Goal: Task Accomplishment & Management: Manage account settings

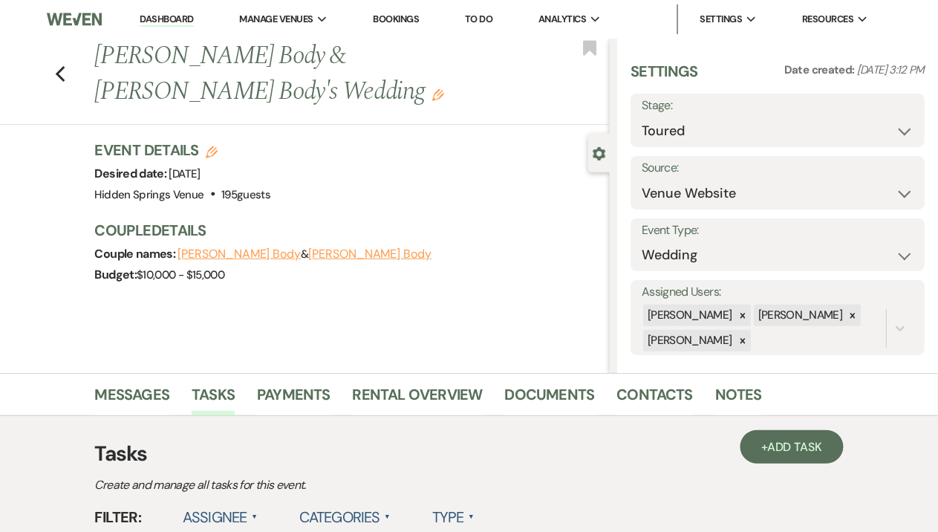
click at [161, 20] on link "Dashboard" at bounding box center [166, 20] width 53 height 14
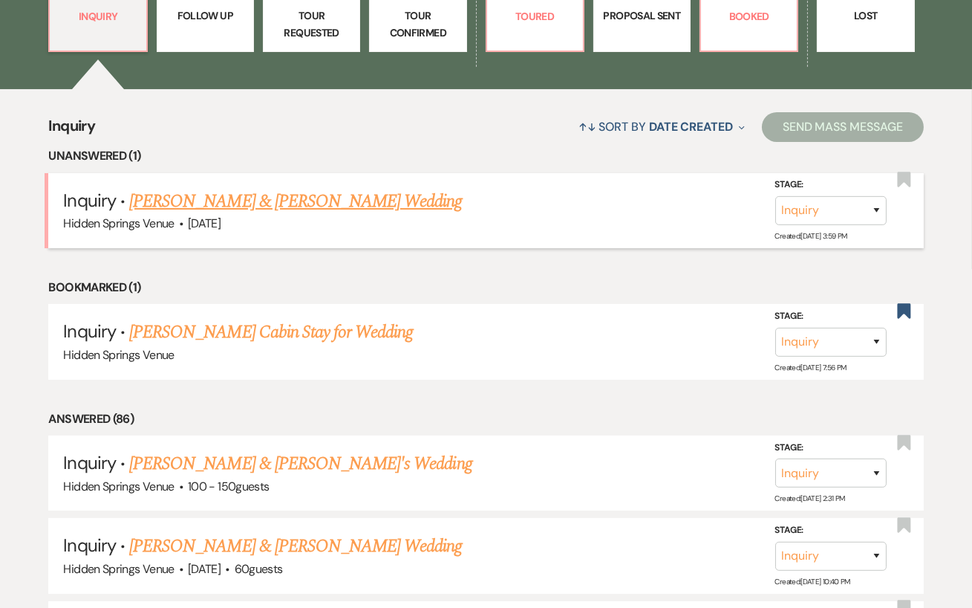
scroll to position [283, 0]
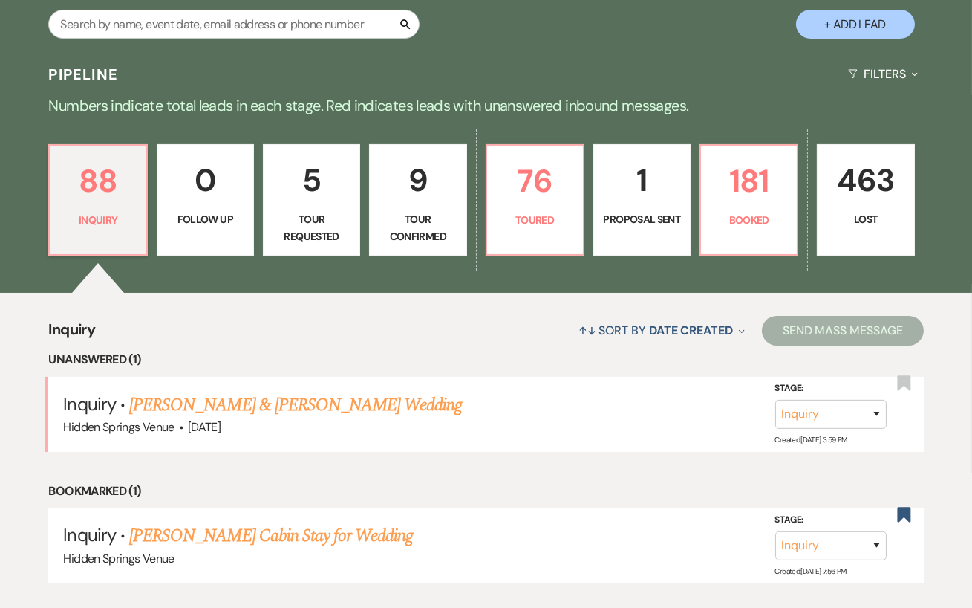
click at [432, 241] on p "Tour Confirmed" at bounding box center [418, 227] width 78 height 33
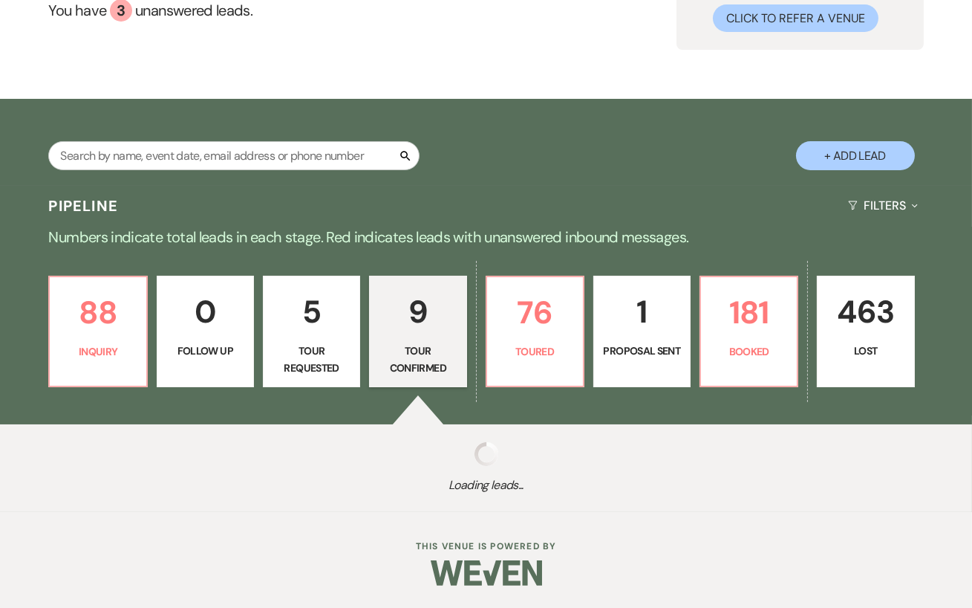
select select "4"
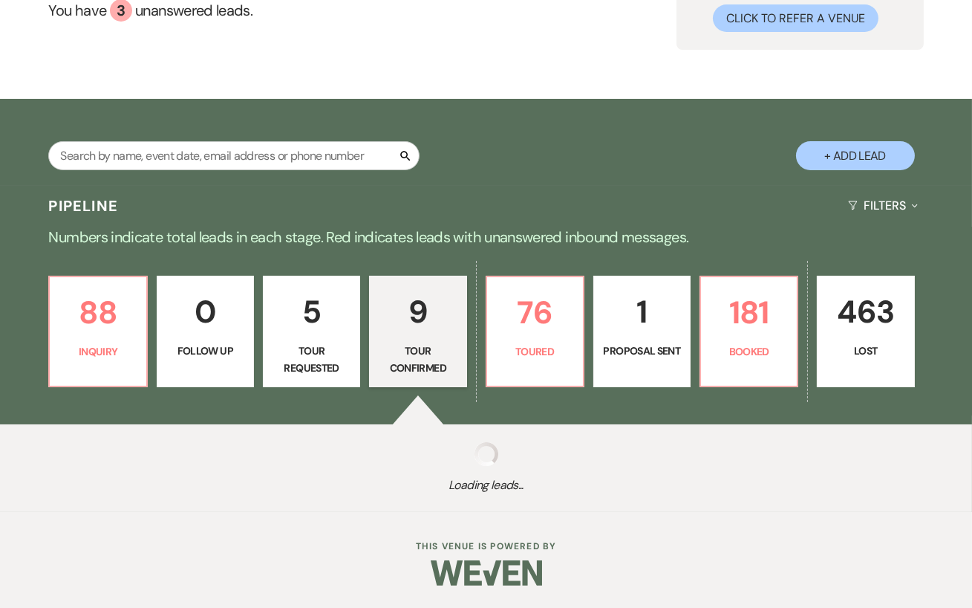
select select "4"
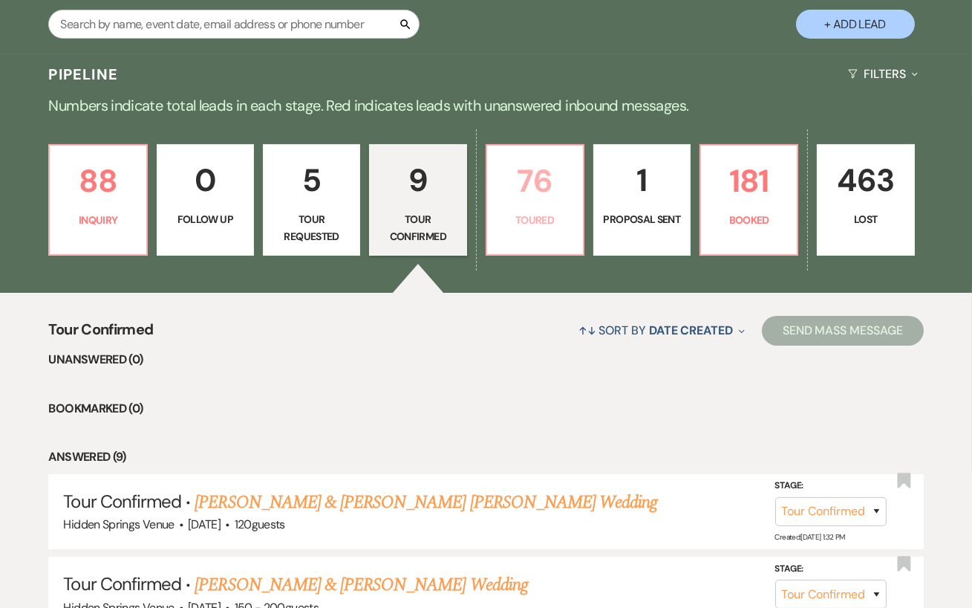
click at [559, 228] on p "Toured" at bounding box center [535, 220] width 78 height 16
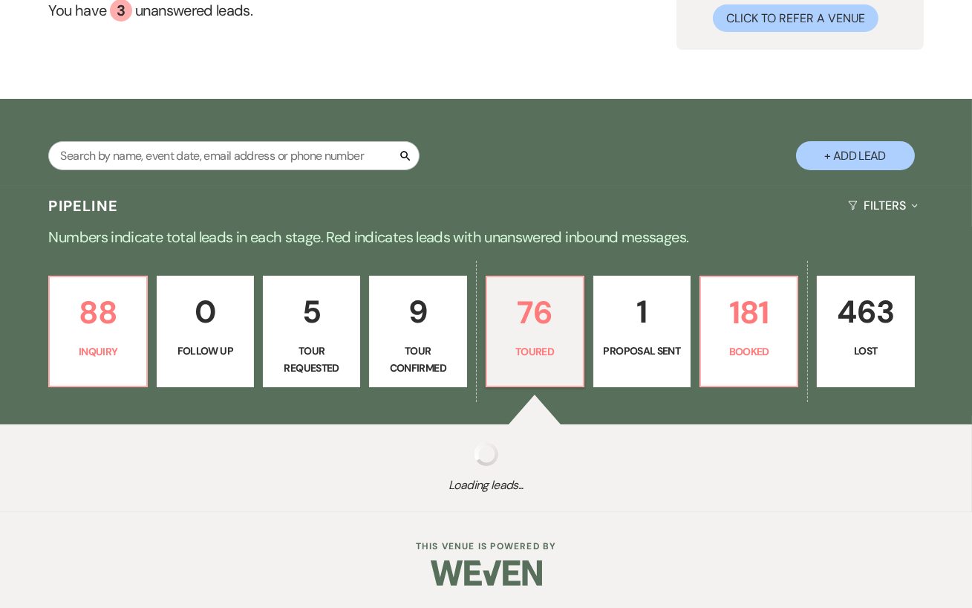
select select "5"
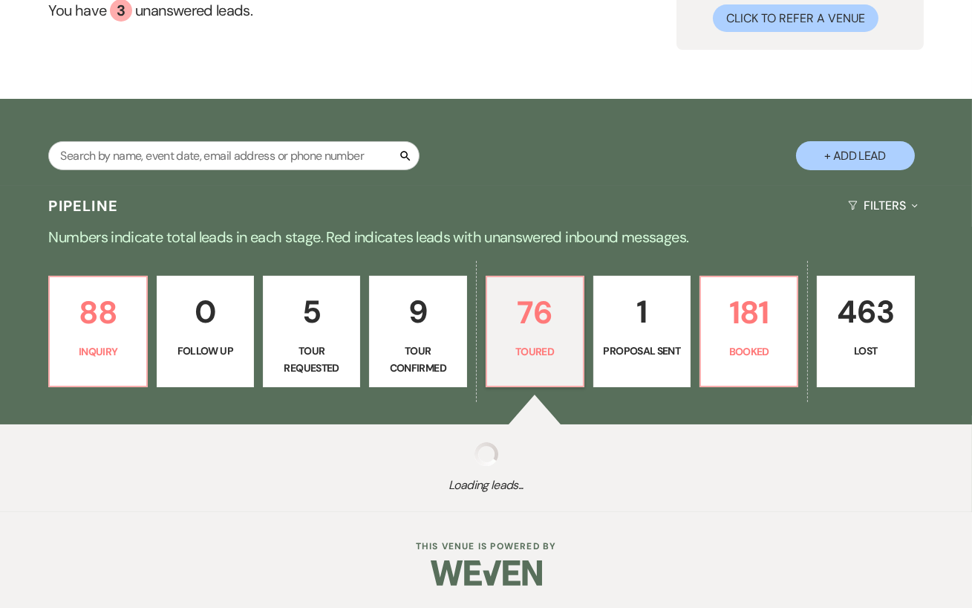
select select "5"
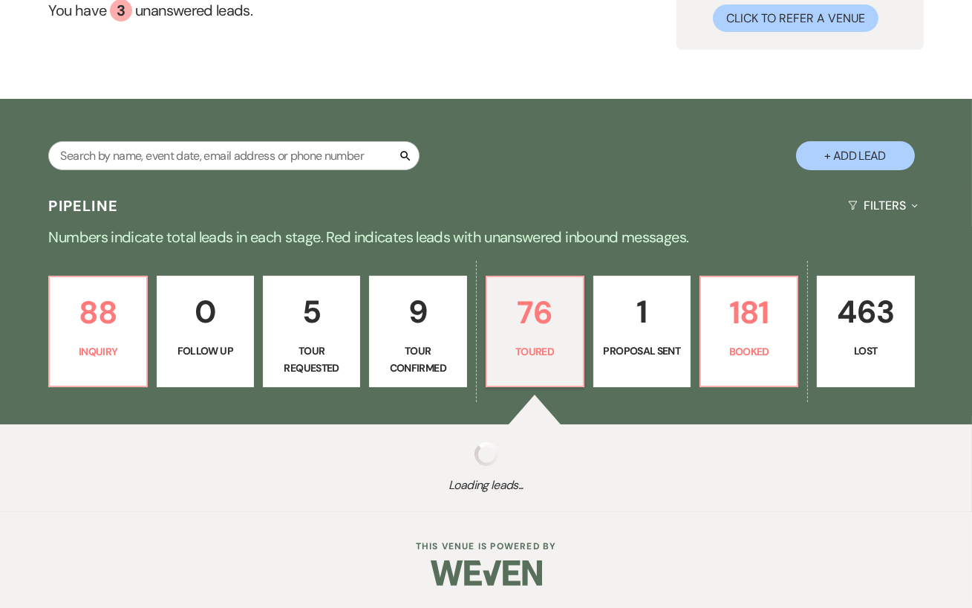
select select "5"
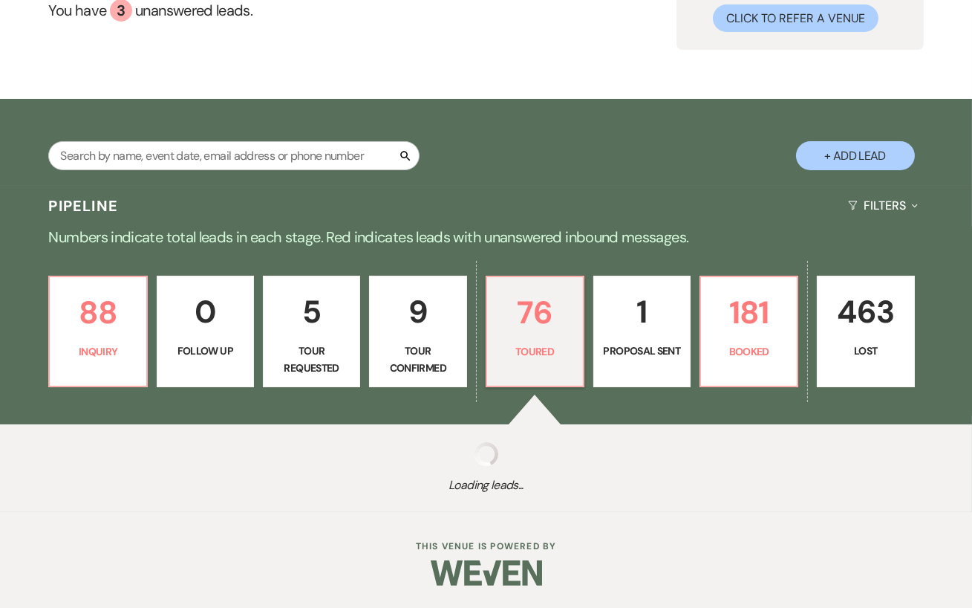
select select "5"
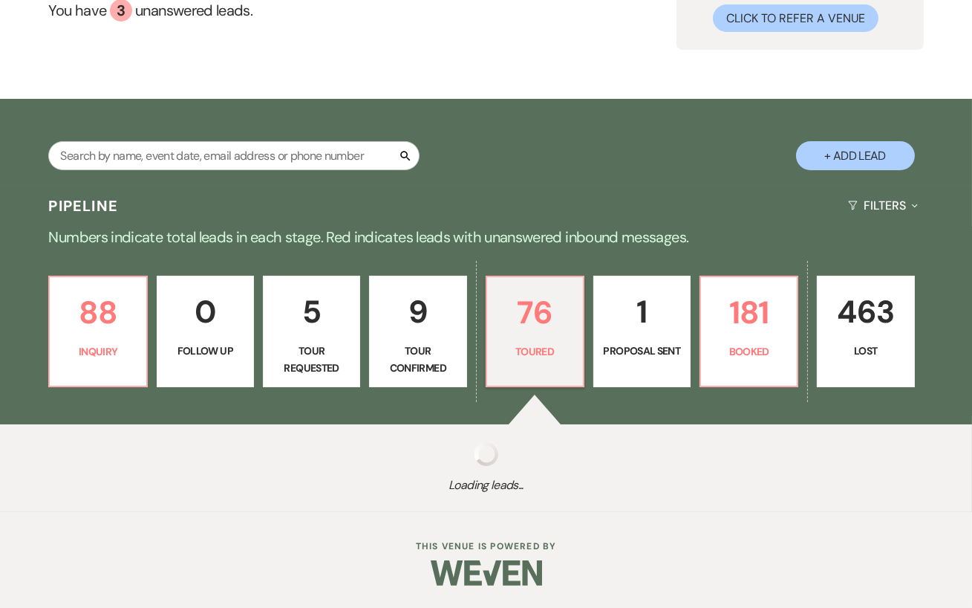
select select "5"
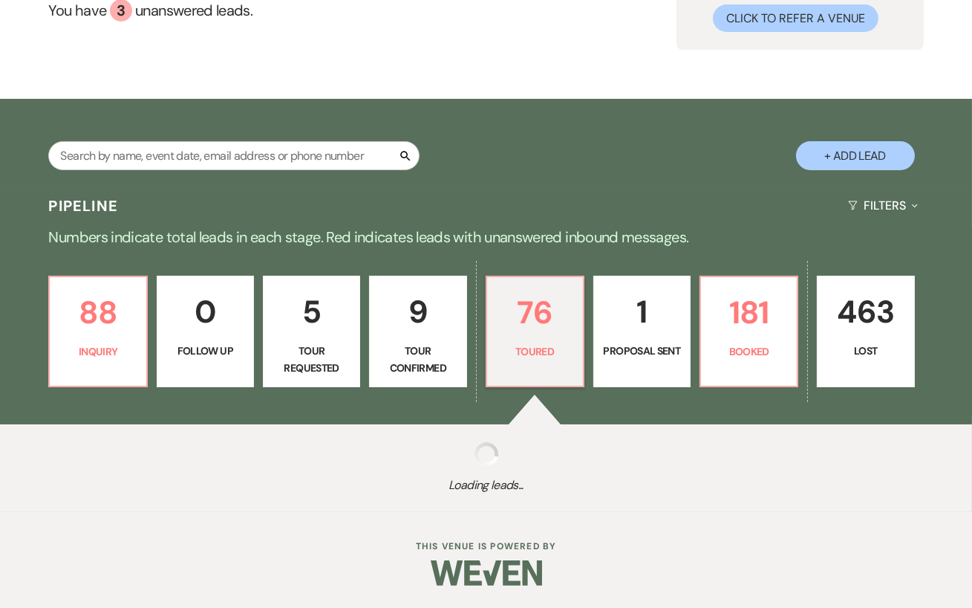
select select "5"
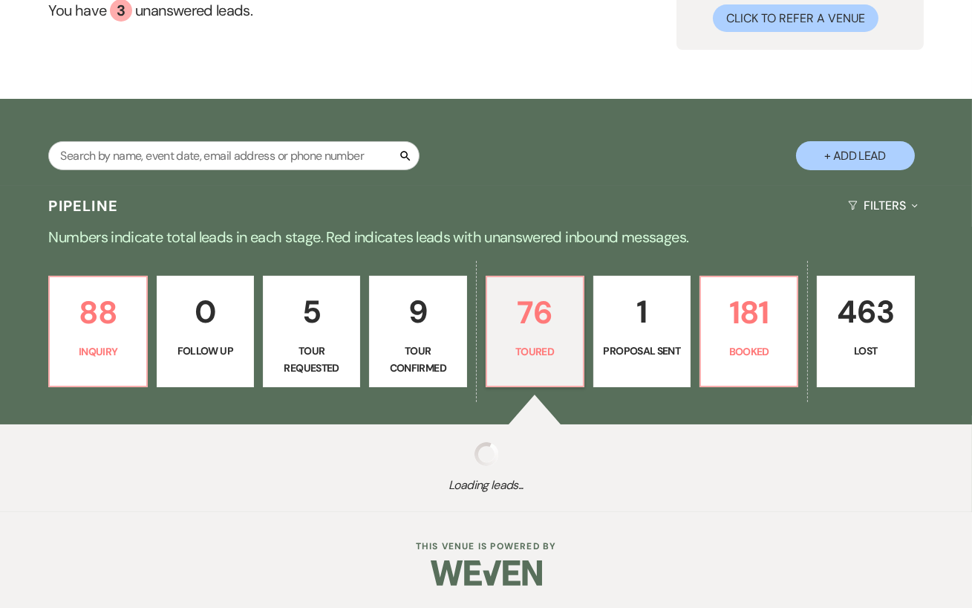
select select "5"
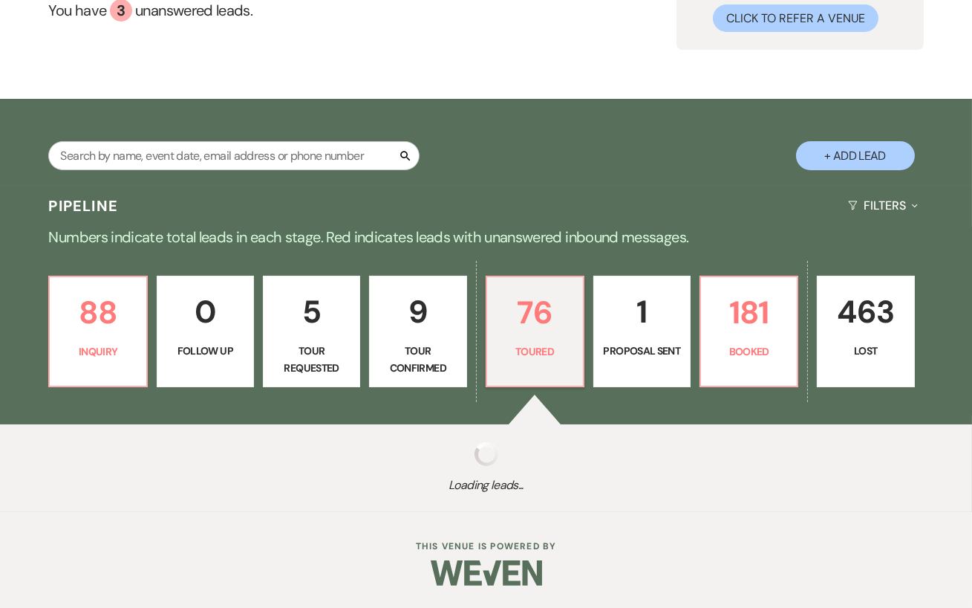
select select "5"
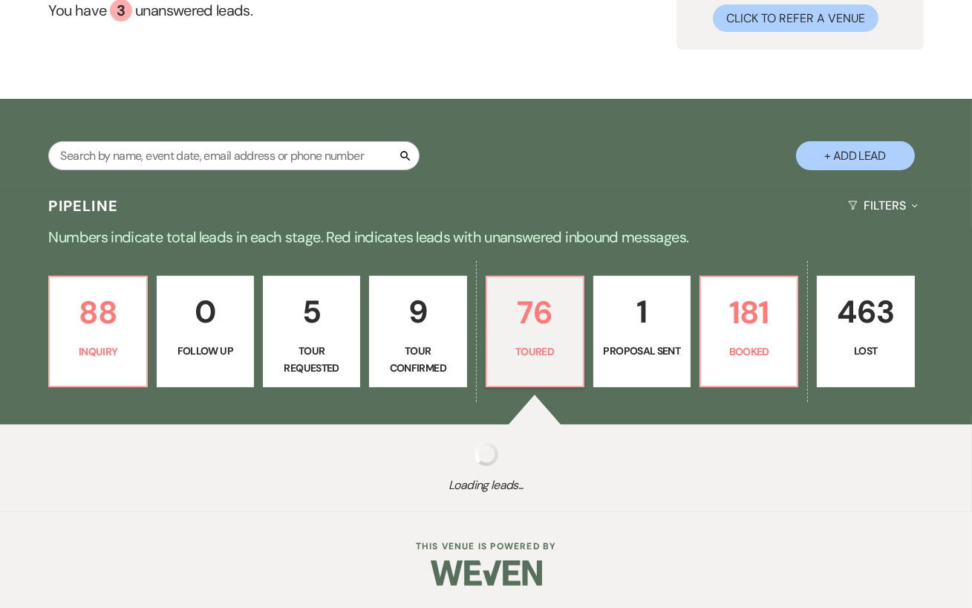
select select "5"
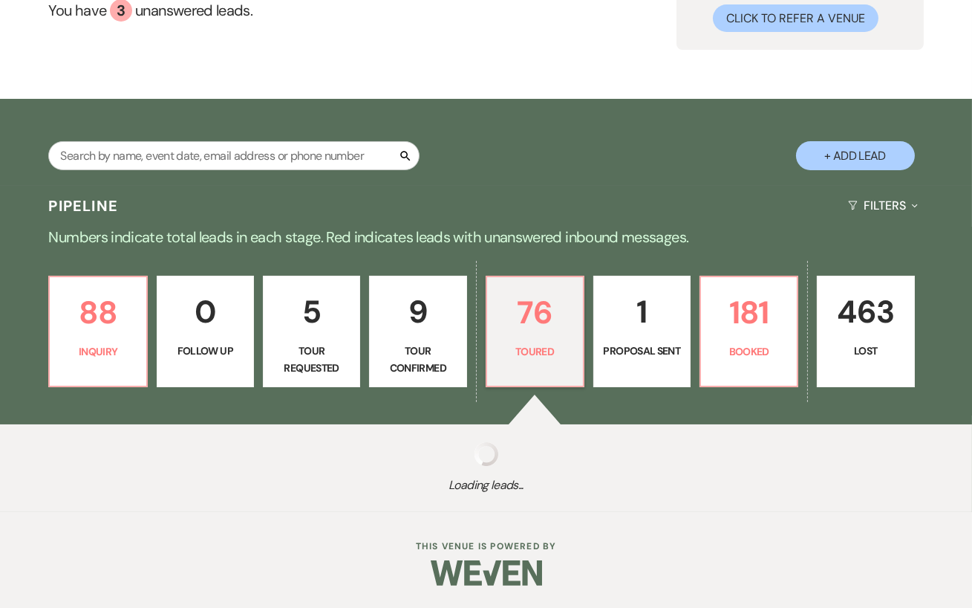
select select "5"
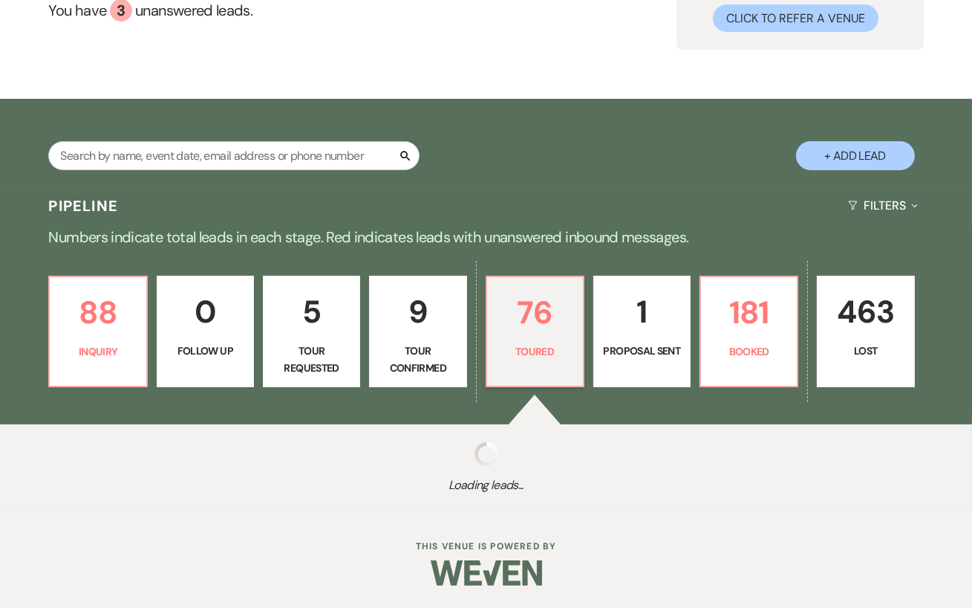
select select "5"
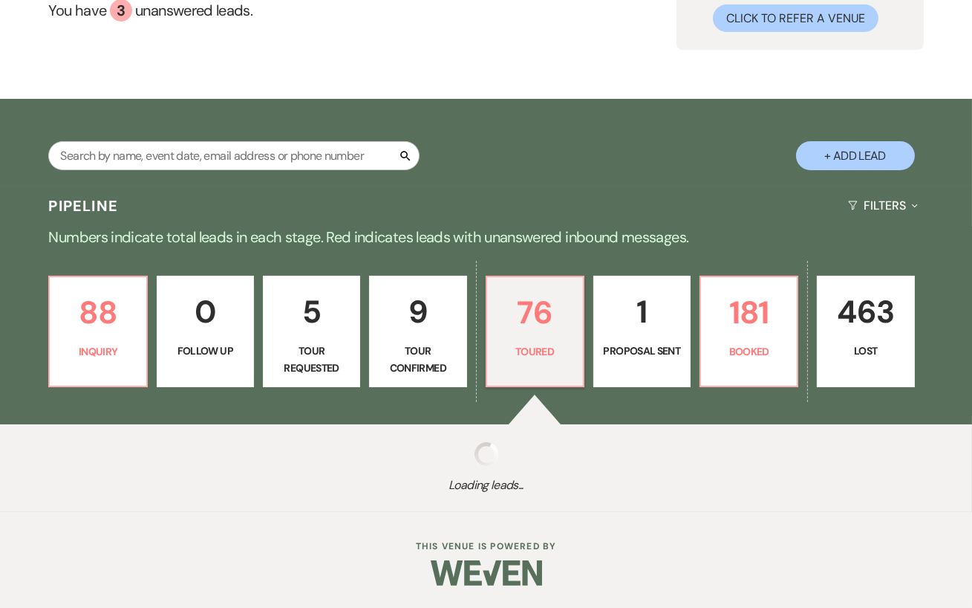
select select "5"
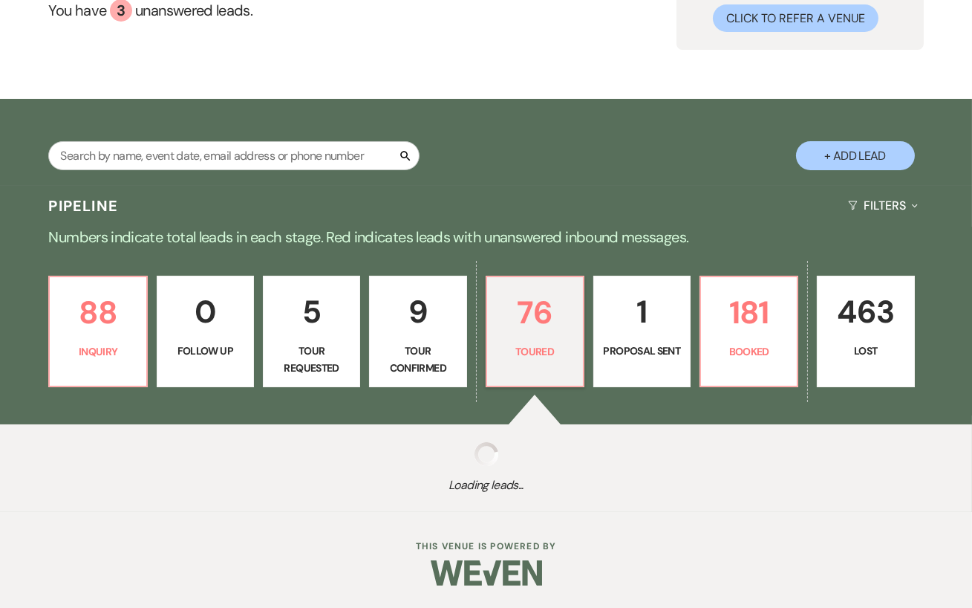
select select "5"
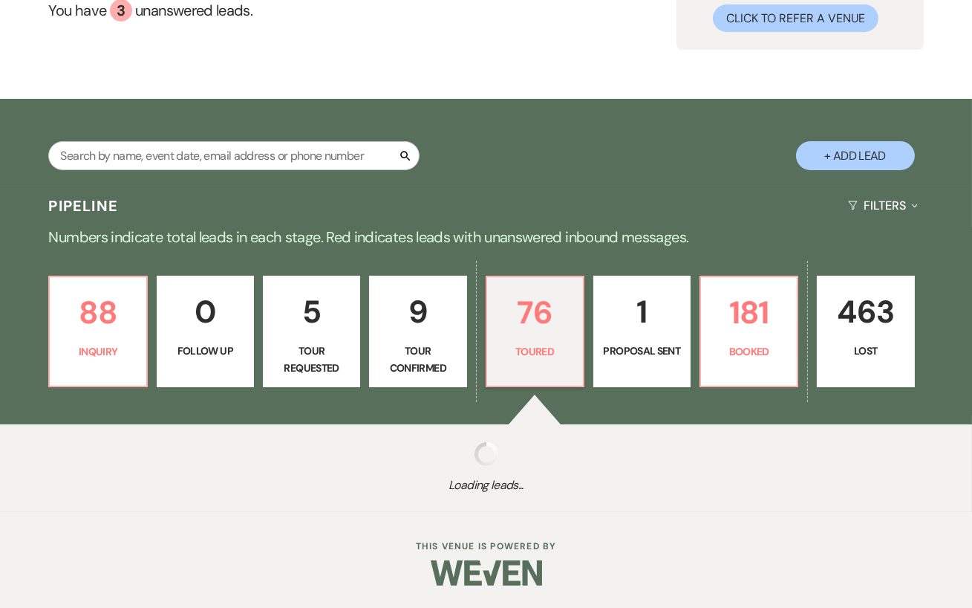
select select "5"
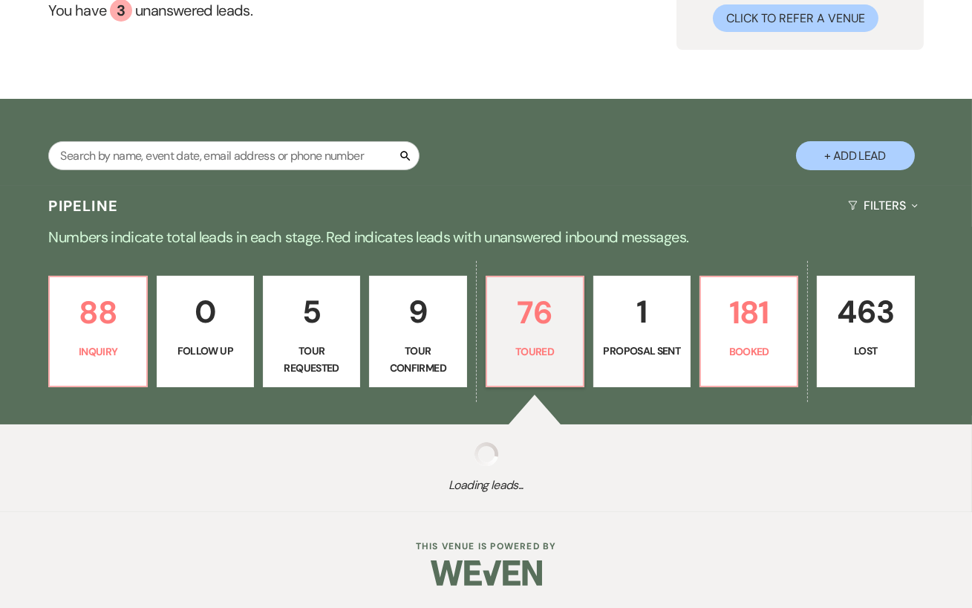
select select "5"
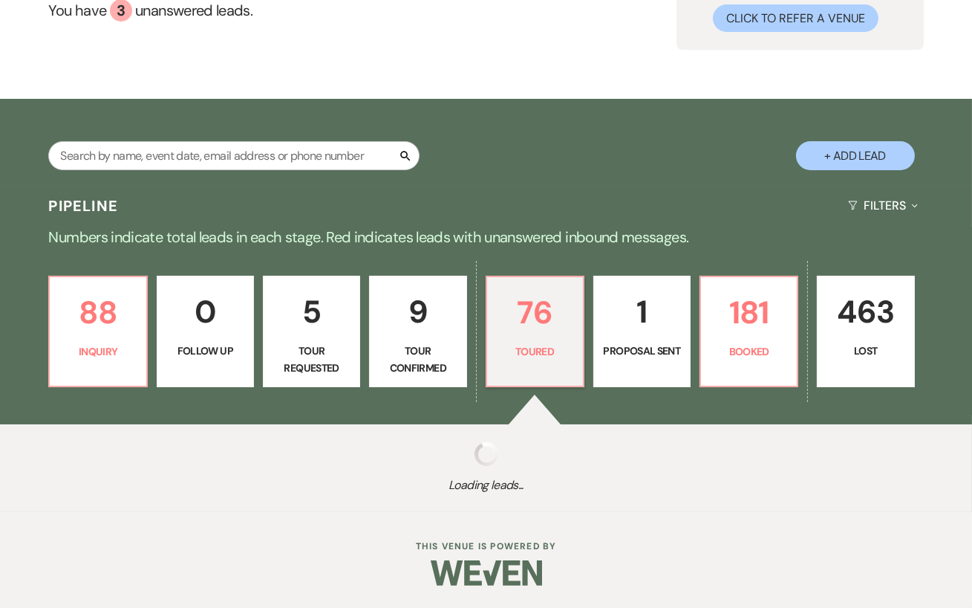
select select "5"
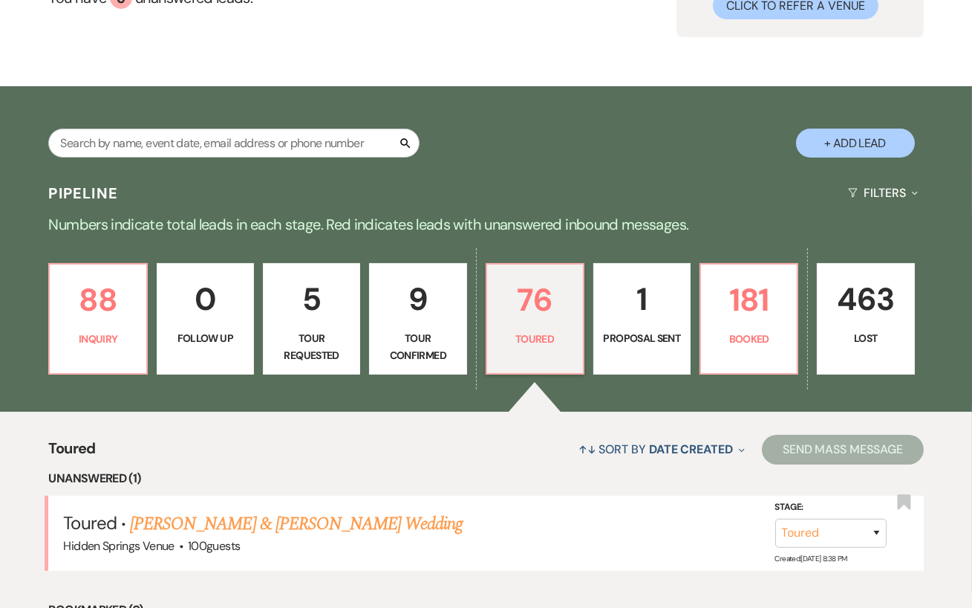
scroll to position [283, 0]
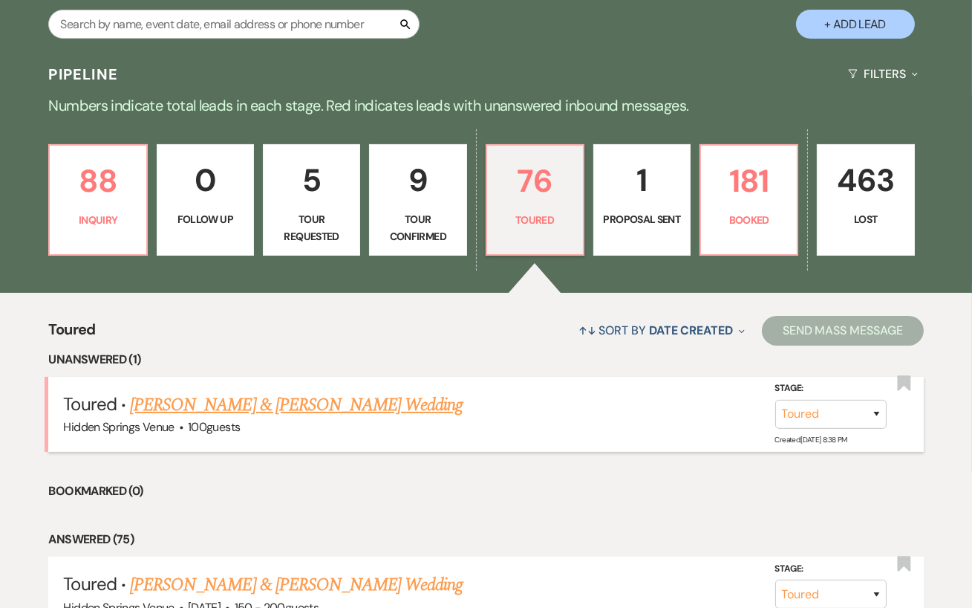
click at [284, 417] on link "[PERSON_NAME] & [PERSON_NAME] Wedding" at bounding box center [296, 404] width 333 height 27
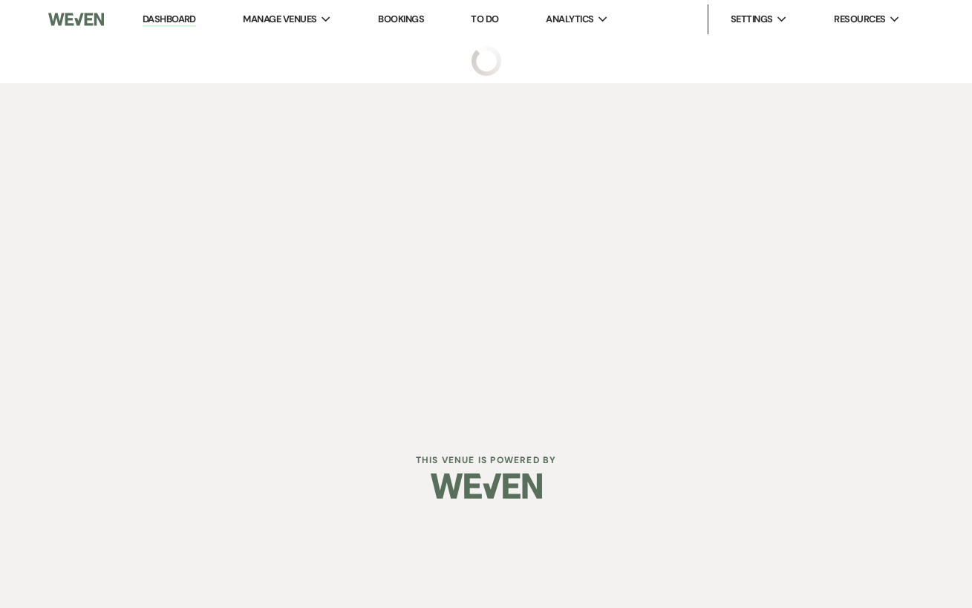
select select "5"
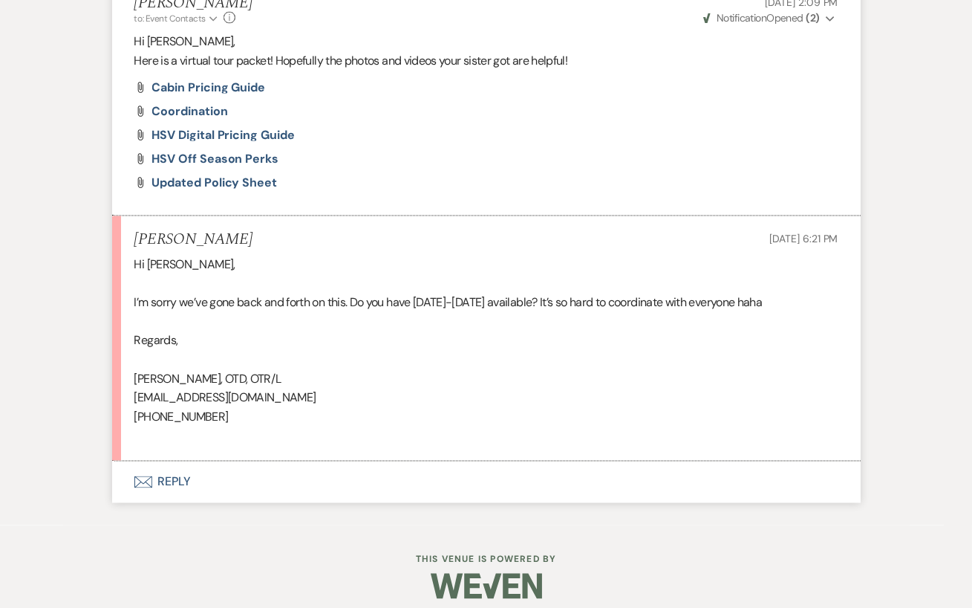
scroll to position [5167, 0]
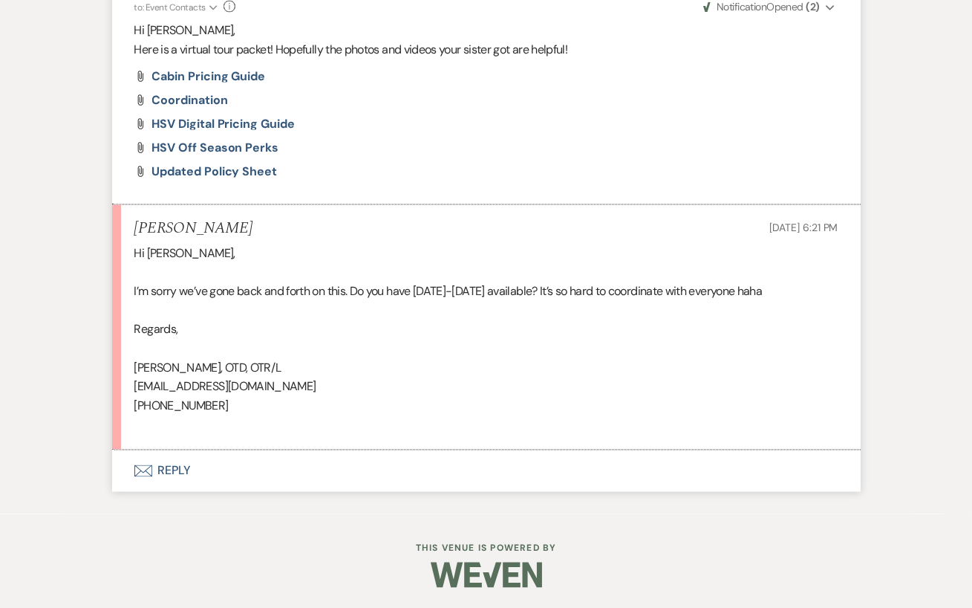
click at [222, 478] on button "Envelope Reply" at bounding box center [486, 471] width 749 height 42
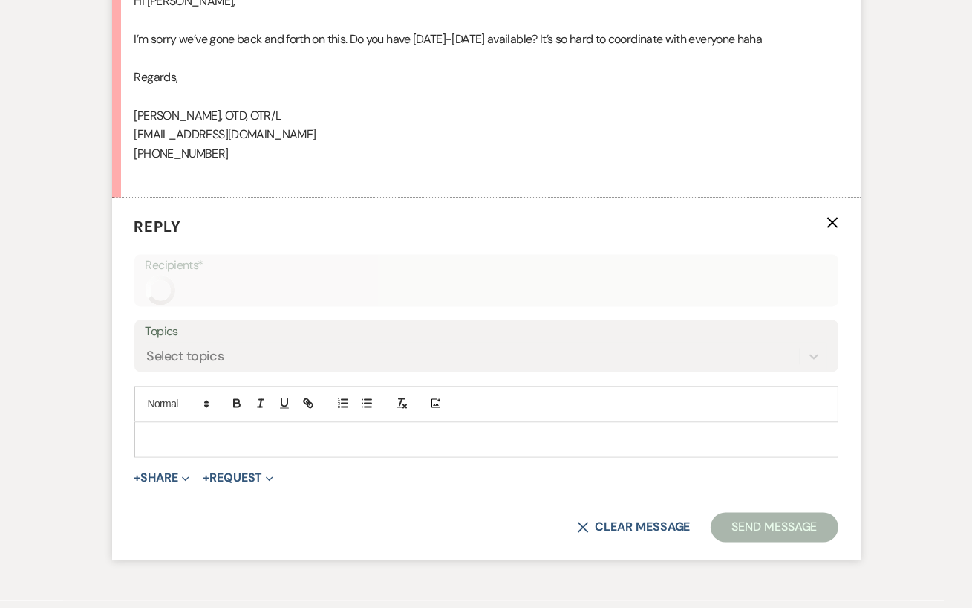
scroll to position [5451, 0]
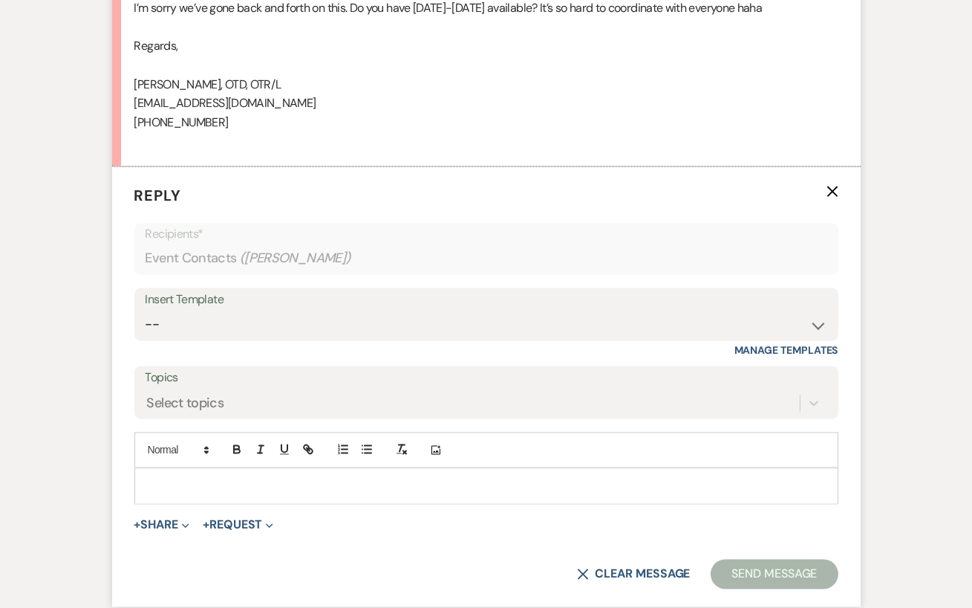
click at [195, 481] on p at bounding box center [486, 485] width 680 height 16
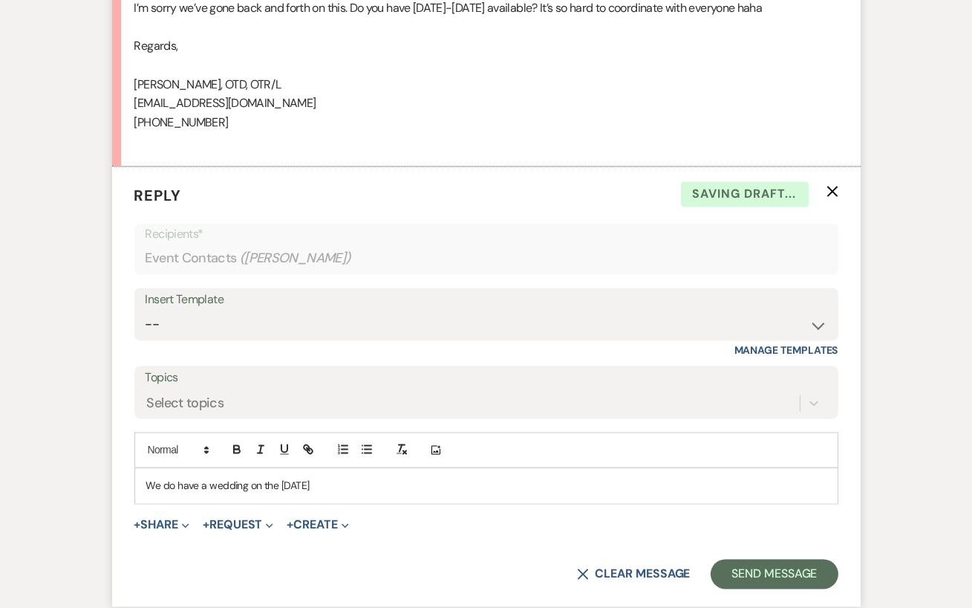
click at [278, 481] on p "We do have a wedding on the [DATE]" at bounding box center [486, 485] width 680 height 16
click at [347, 486] on p "We do have a wedding on that [DATE]" at bounding box center [486, 485] width 680 height 16
click at [608, 482] on p "We do have a wedding on that [DATE] but you can do a Fri - Sun and check out at…" at bounding box center [486, 485] width 680 height 16
click at [695, 486] on p "We do have a wedding on that [DATE] but you can do a Fri - Sun and check out at…" at bounding box center [486, 485] width 680 height 16
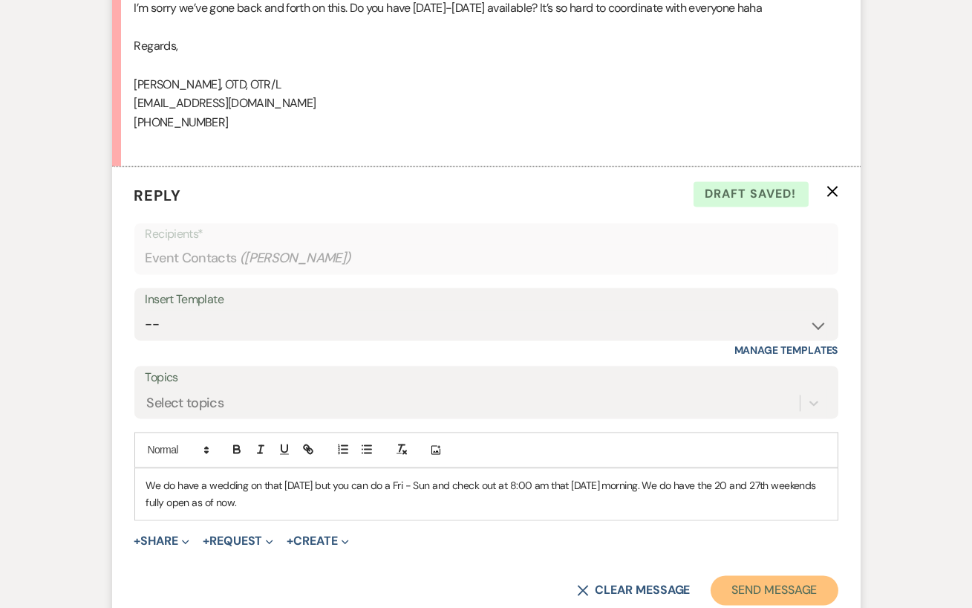
click at [773, 531] on button "Send Message" at bounding box center [774, 590] width 127 height 30
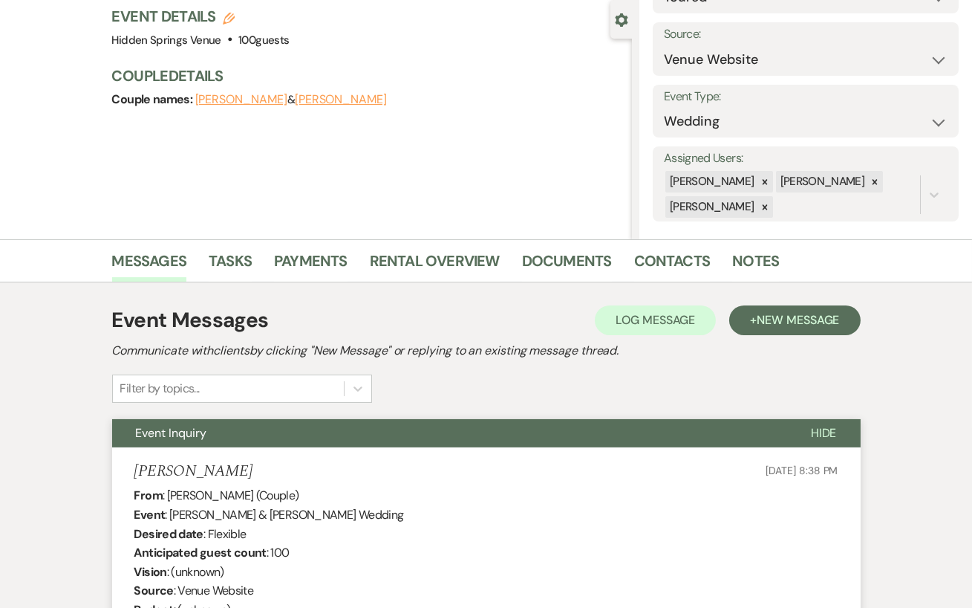
scroll to position [0, 0]
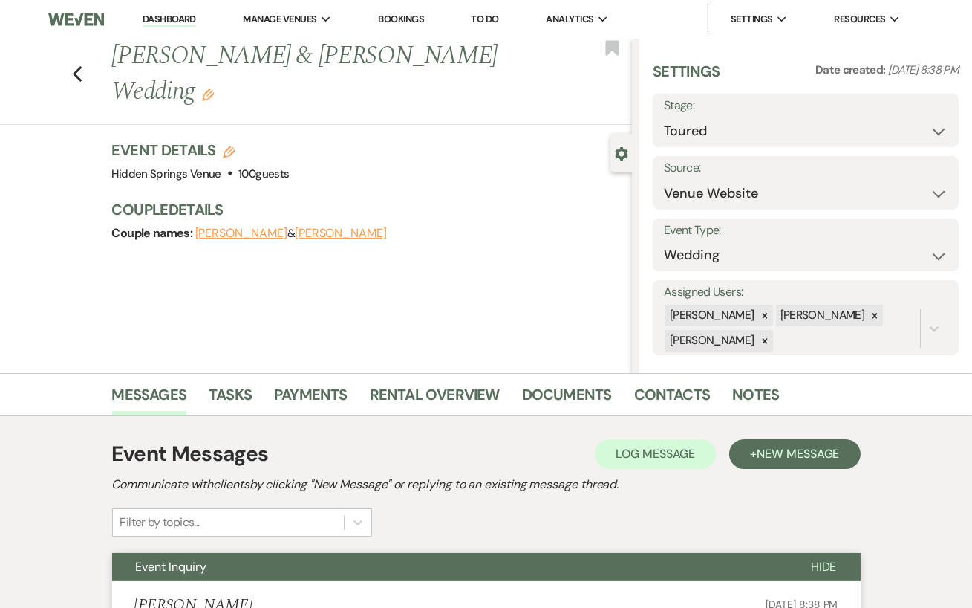
click at [174, 18] on link "Dashboard" at bounding box center [169, 20] width 53 height 14
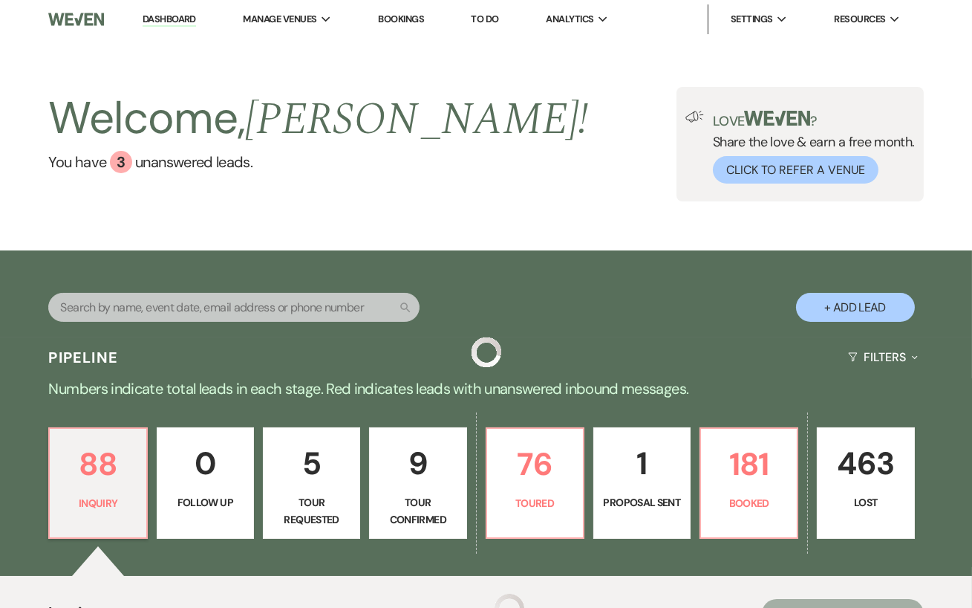
click at [174, 18] on link "Dashboard" at bounding box center [169, 20] width 53 height 14
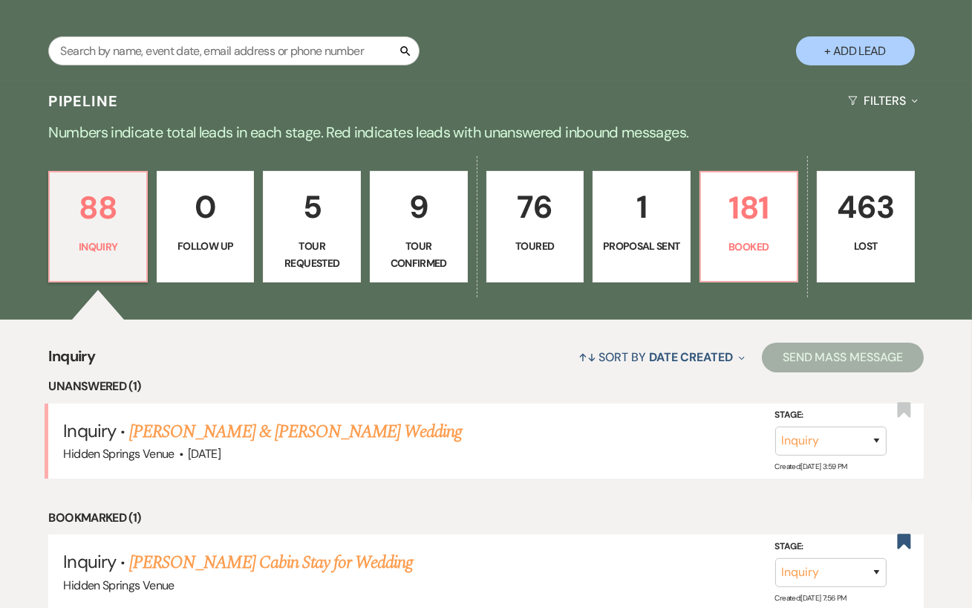
scroll to position [267, 0]
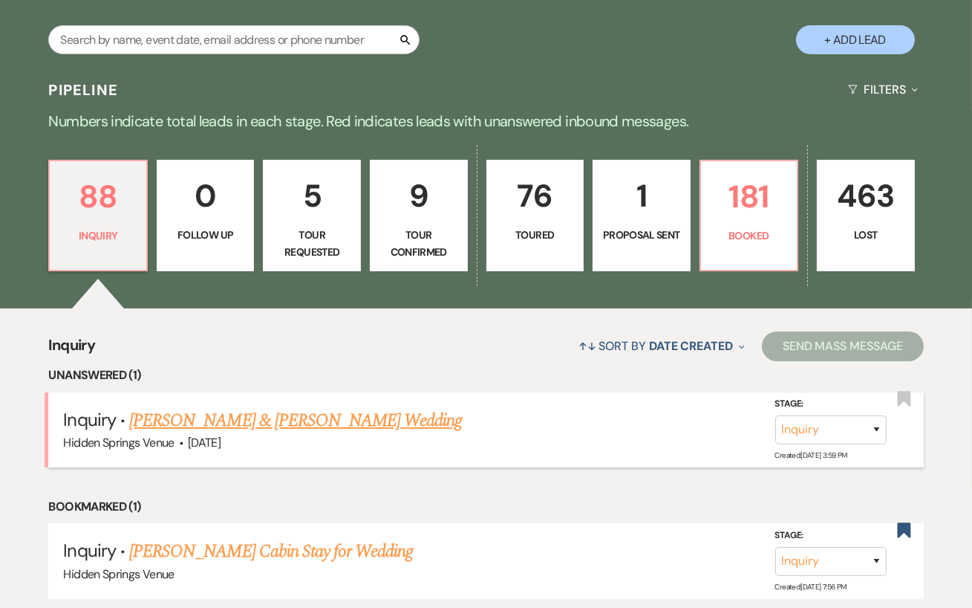
click at [287, 425] on link "[PERSON_NAME] & [PERSON_NAME] Wedding" at bounding box center [295, 420] width 333 height 27
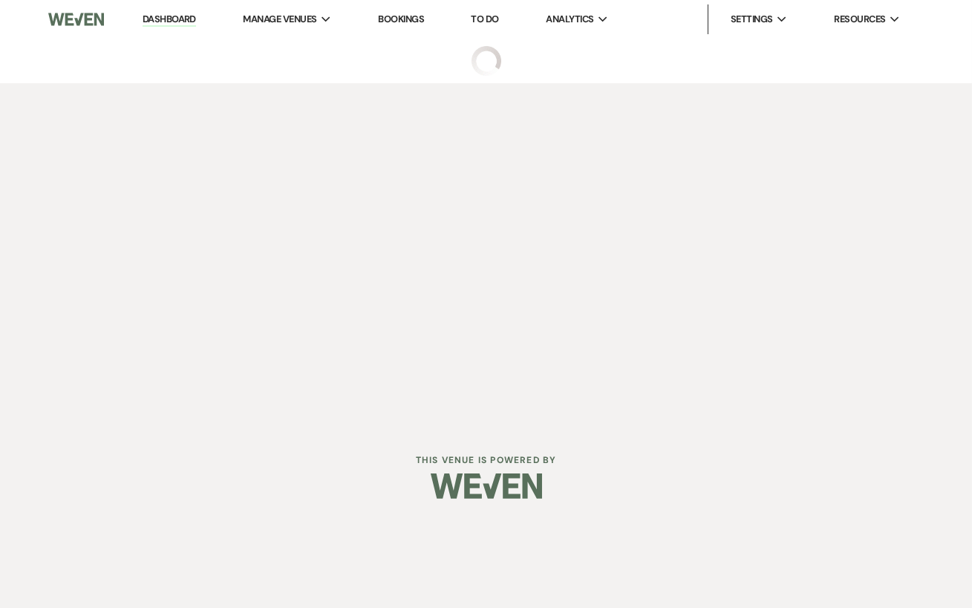
select select "5"
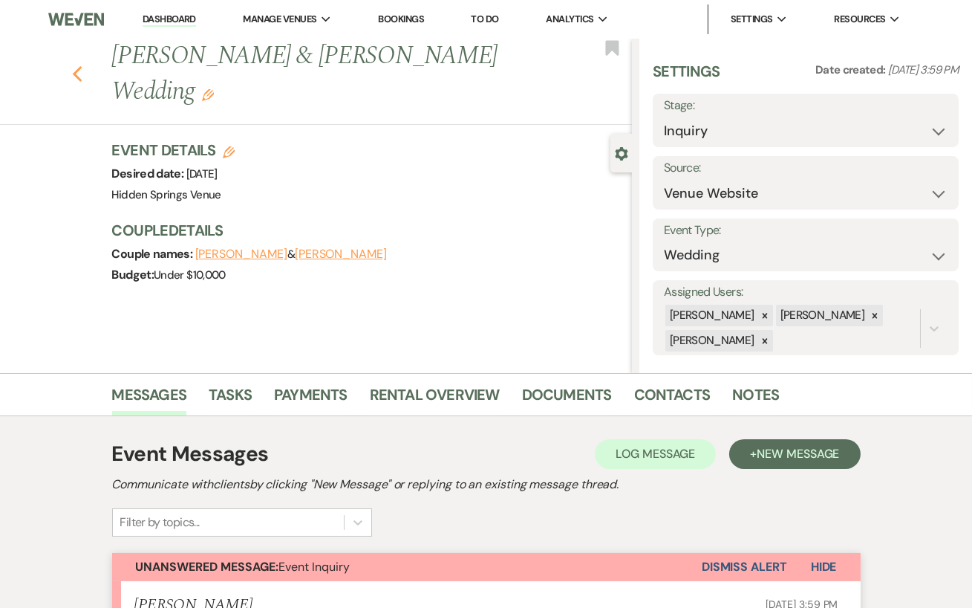
click at [77, 66] on use "button" at bounding box center [77, 74] width 10 height 16
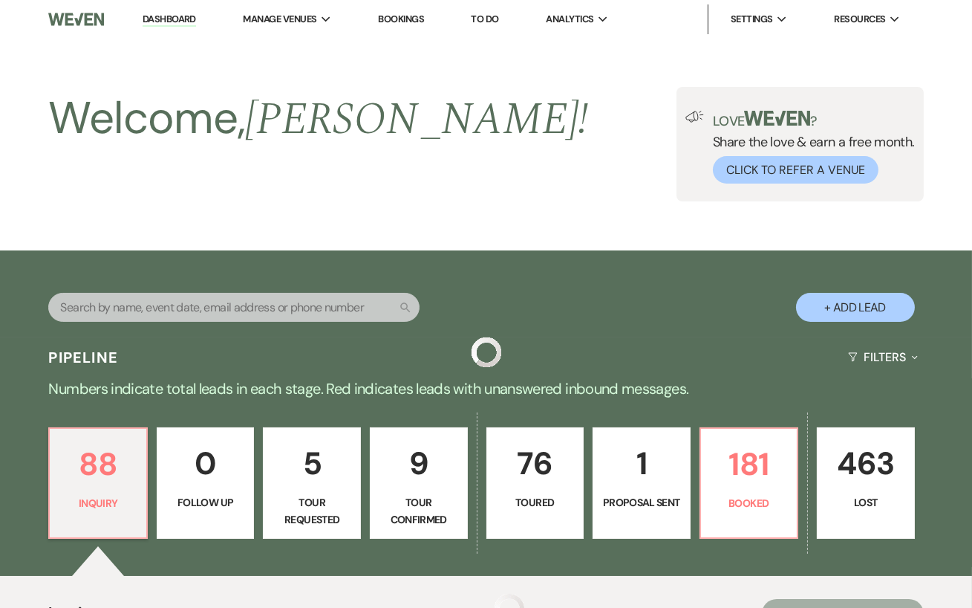
scroll to position [267, 0]
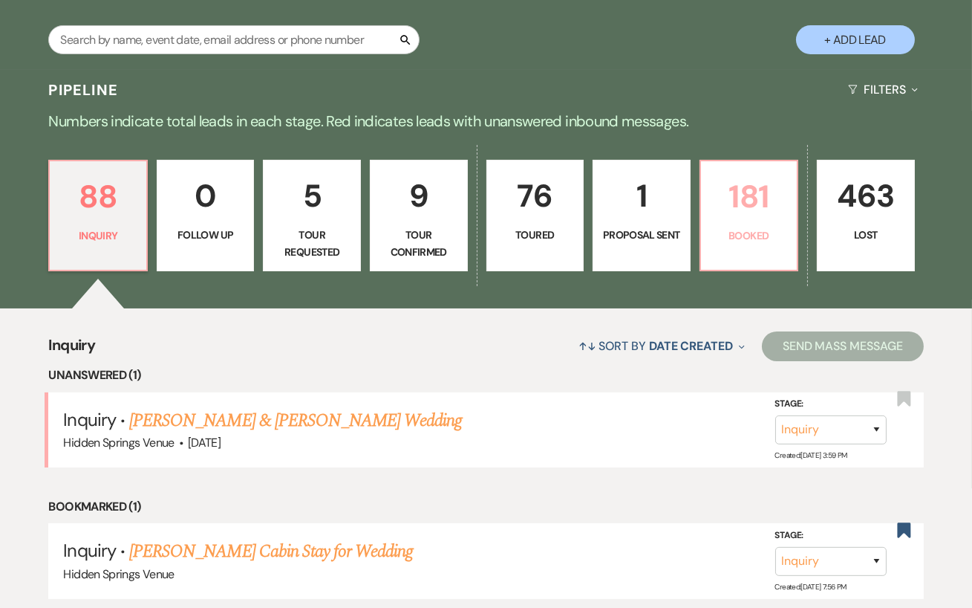
click at [738, 267] on link "181 Booked" at bounding box center [750, 215] width 100 height 111
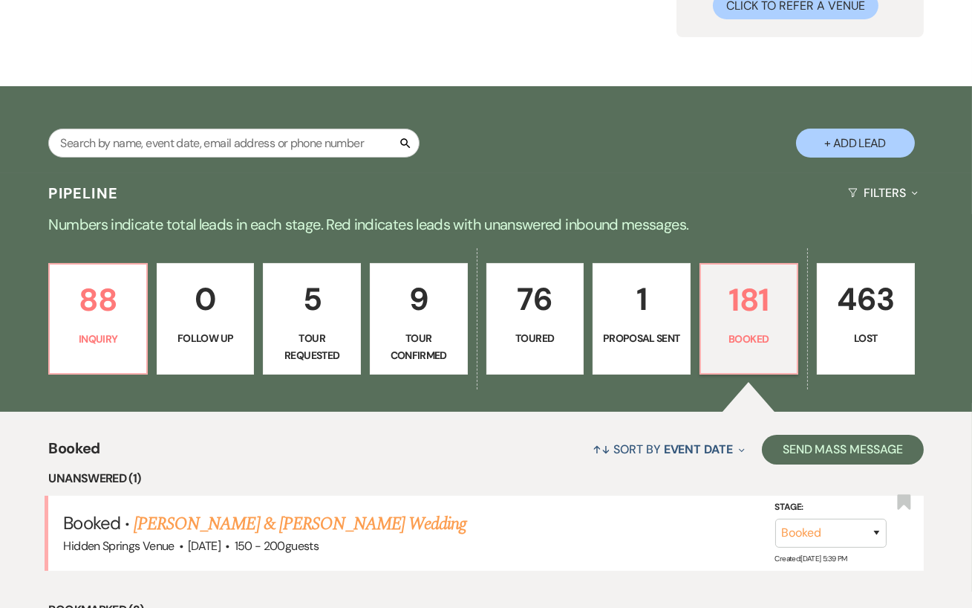
scroll to position [267, 0]
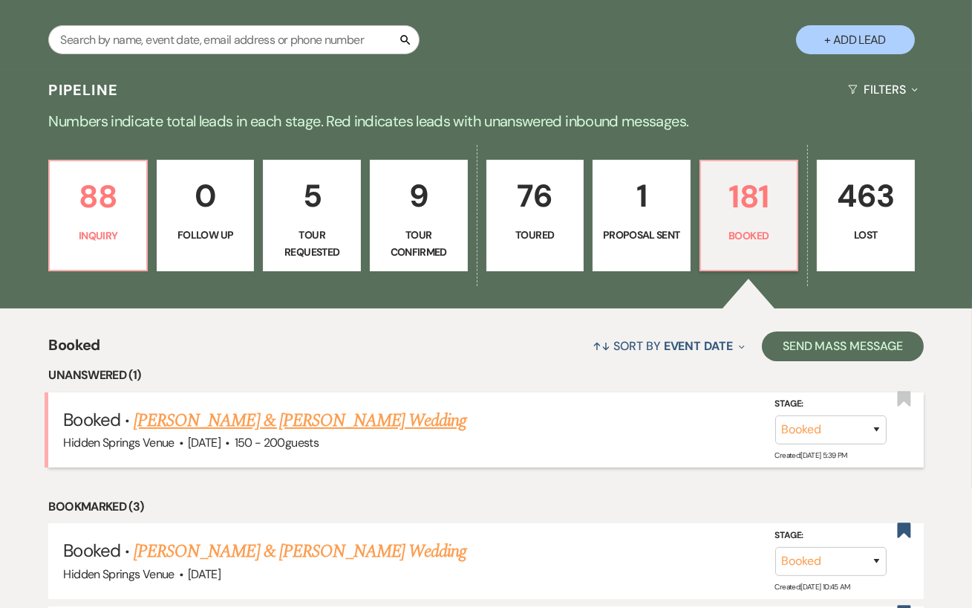
click at [362, 430] on link "[PERSON_NAME] & [PERSON_NAME] Wedding" at bounding box center [300, 420] width 333 height 27
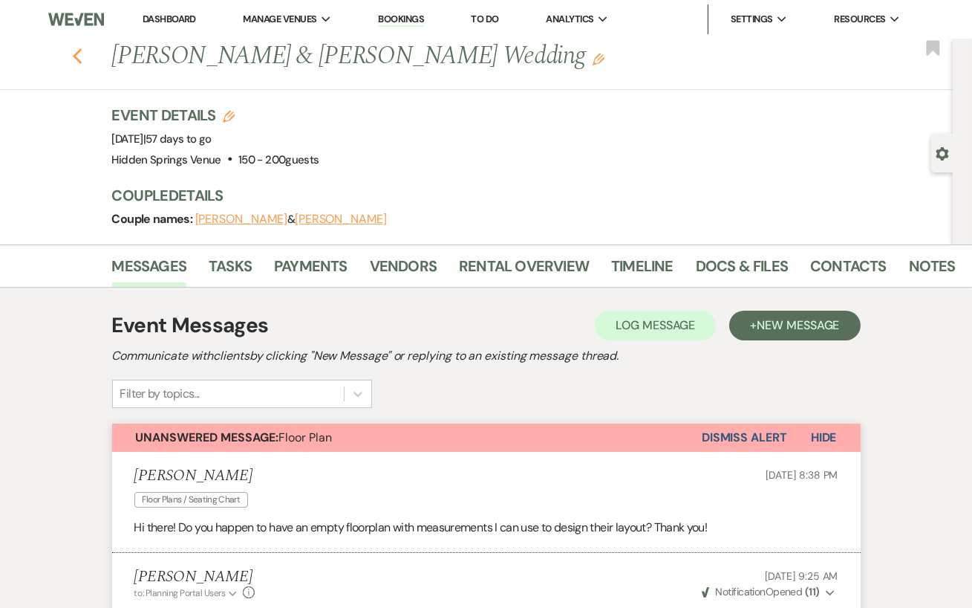
click at [76, 60] on icon "Previous" at bounding box center [77, 57] width 11 height 18
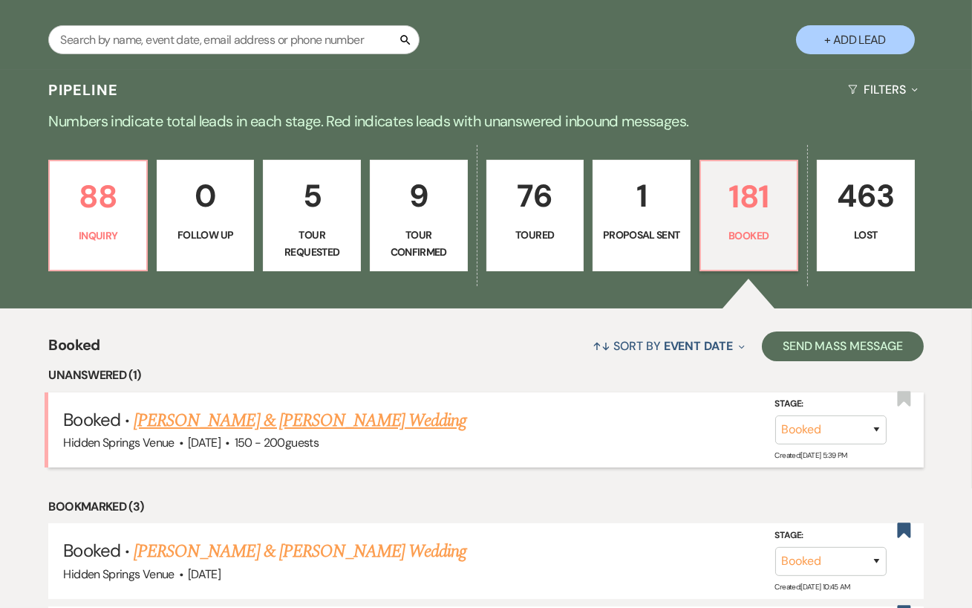
scroll to position [268, 0]
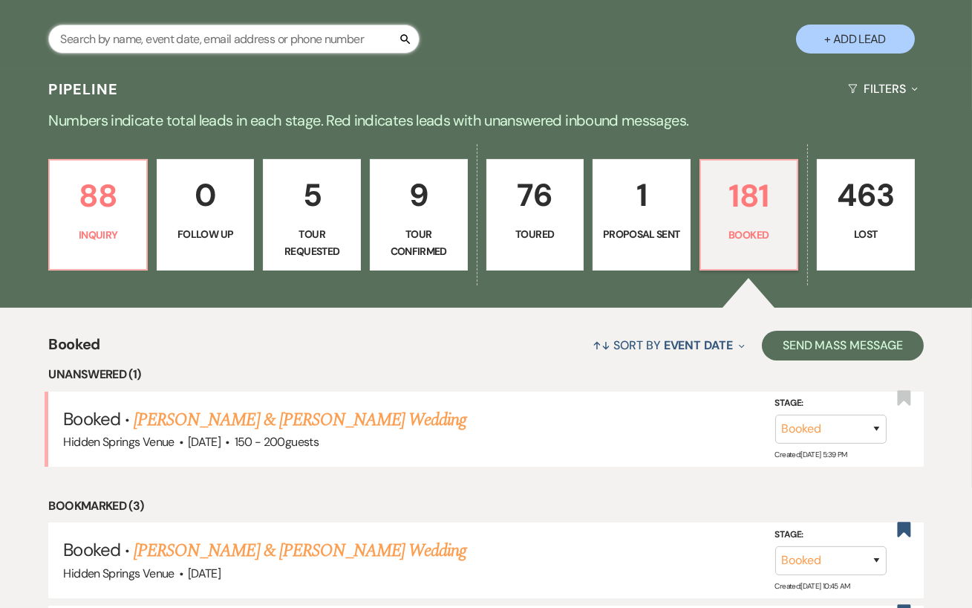
click at [263, 53] on input "text" at bounding box center [233, 39] width 371 height 29
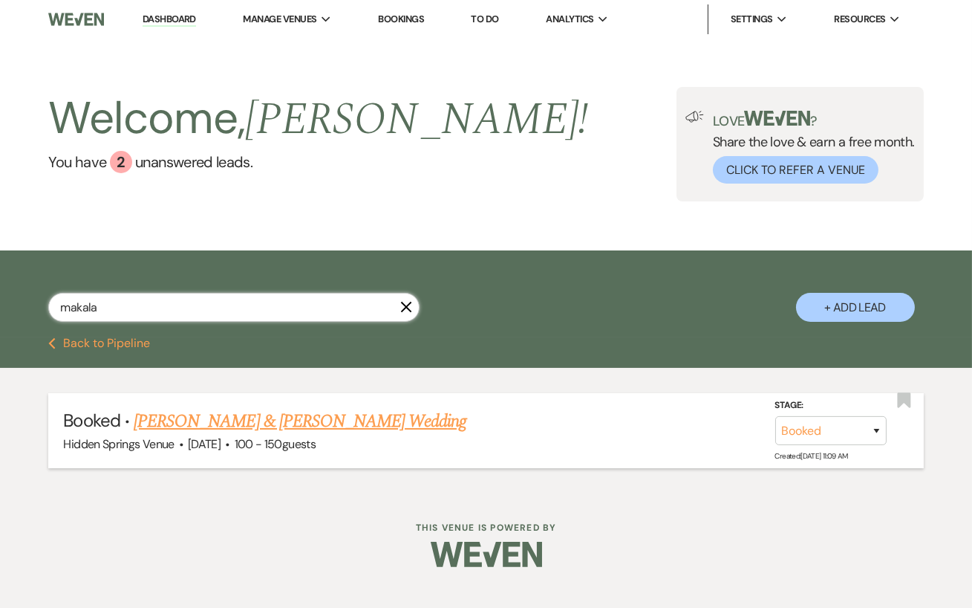
type input "makala"
click at [343, 435] on link "[PERSON_NAME] & [PERSON_NAME] Wedding" at bounding box center [300, 421] width 333 height 27
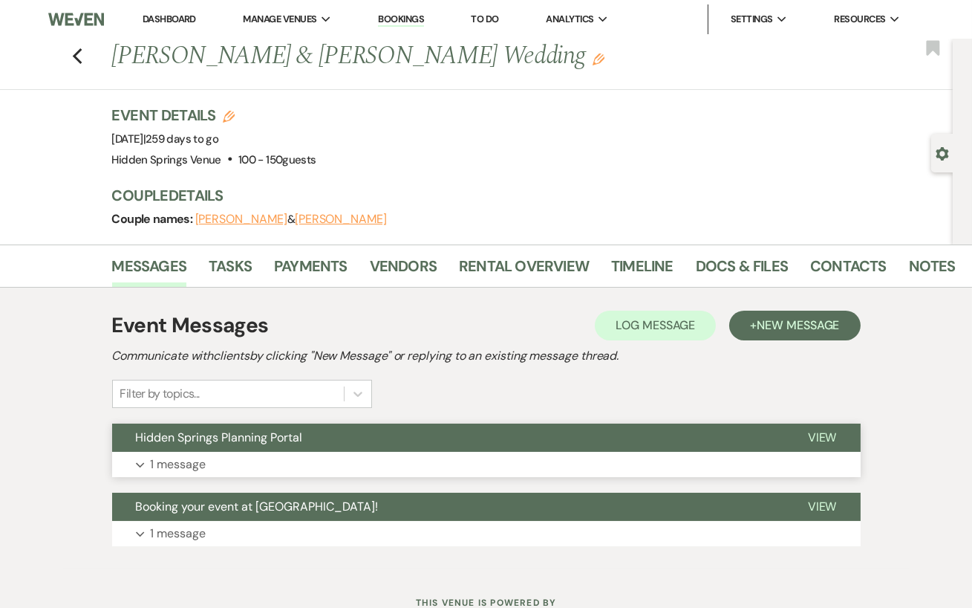
click at [354, 455] on button "Expand 1 message" at bounding box center [486, 464] width 749 height 25
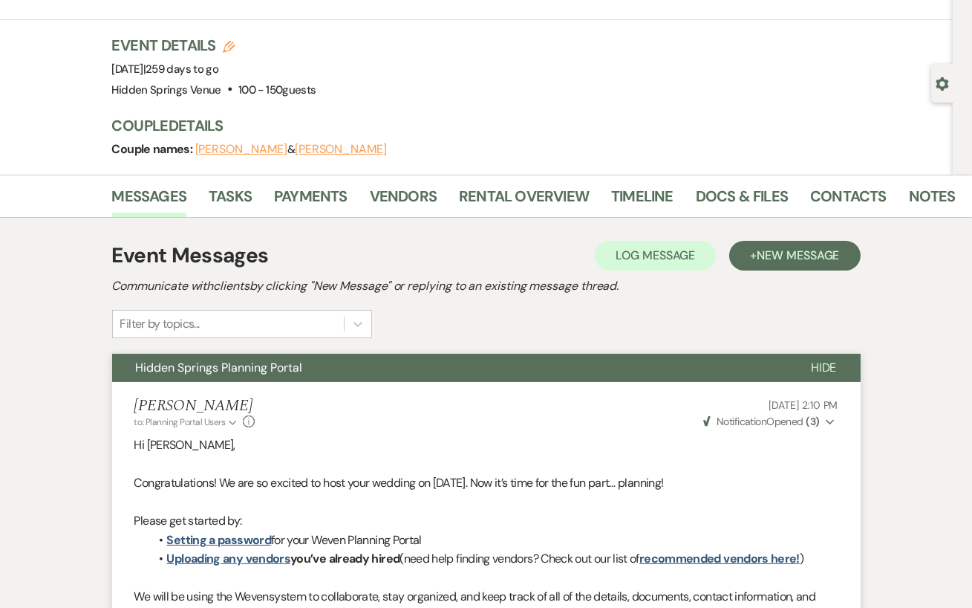
scroll to position [58, 0]
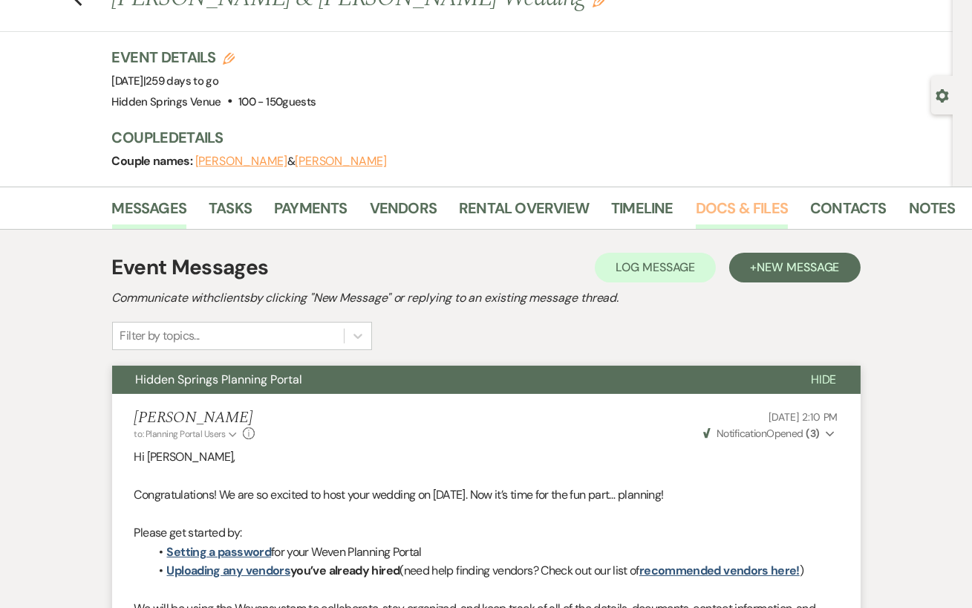
click at [736, 196] on link "Docs & Files" at bounding box center [742, 212] width 92 height 33
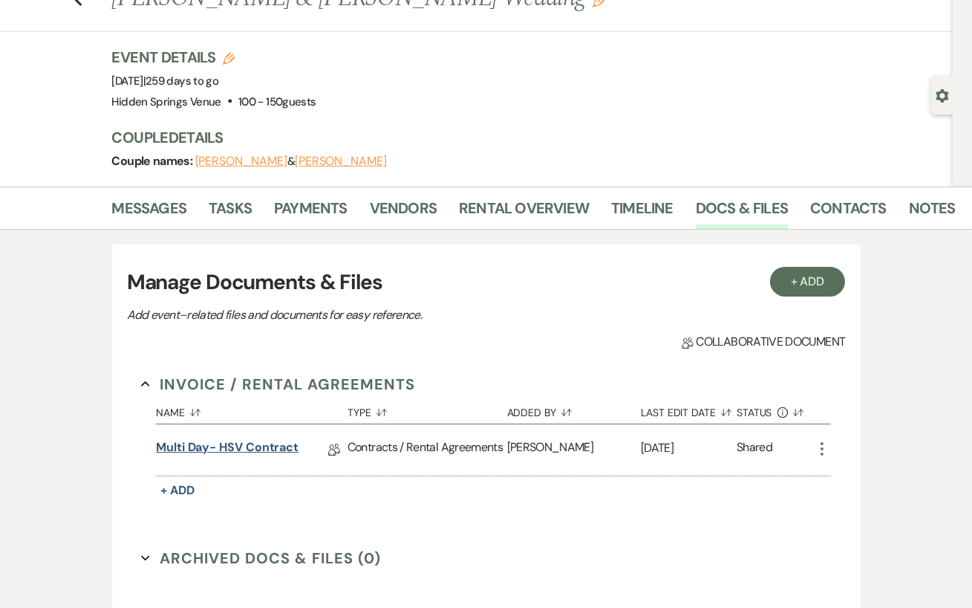
click at [273, 446] on link "Multi Day- HSV Contract" at bounding box center [227, 449] width 143 height 23
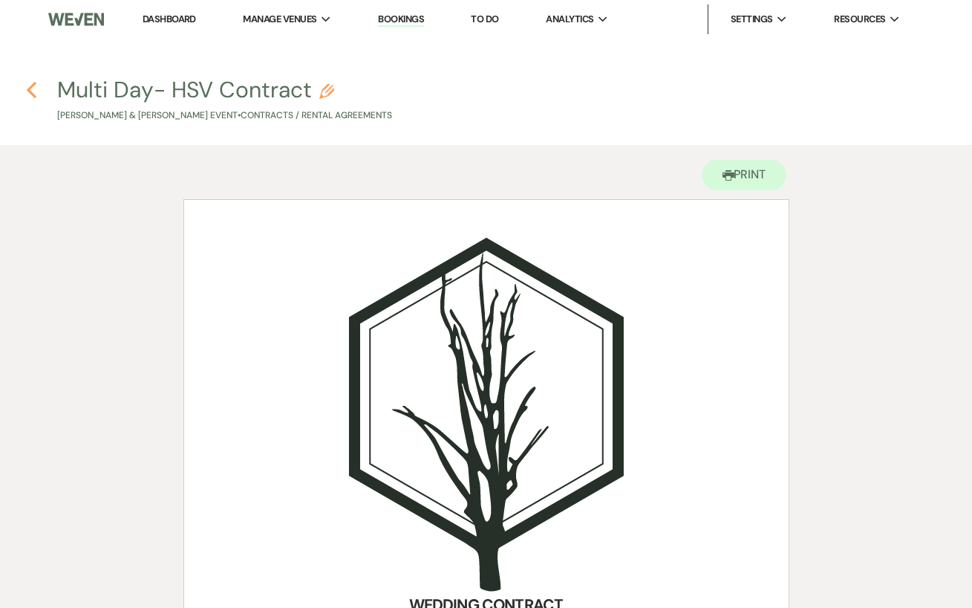
click at [30, 97] on icon "Previous" at bounding box center [31, 90] width 11 height 18
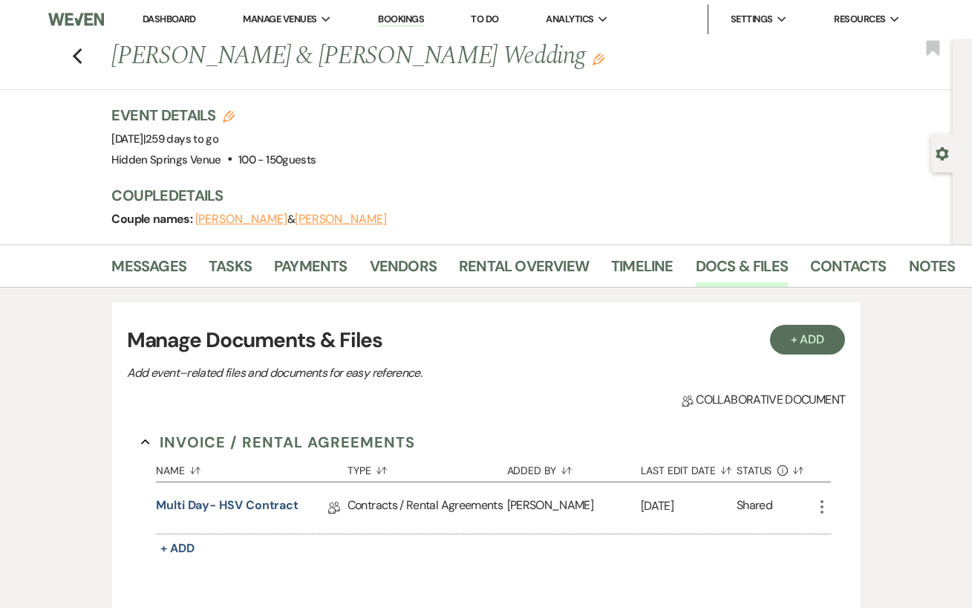
scroll to position [58, 0]
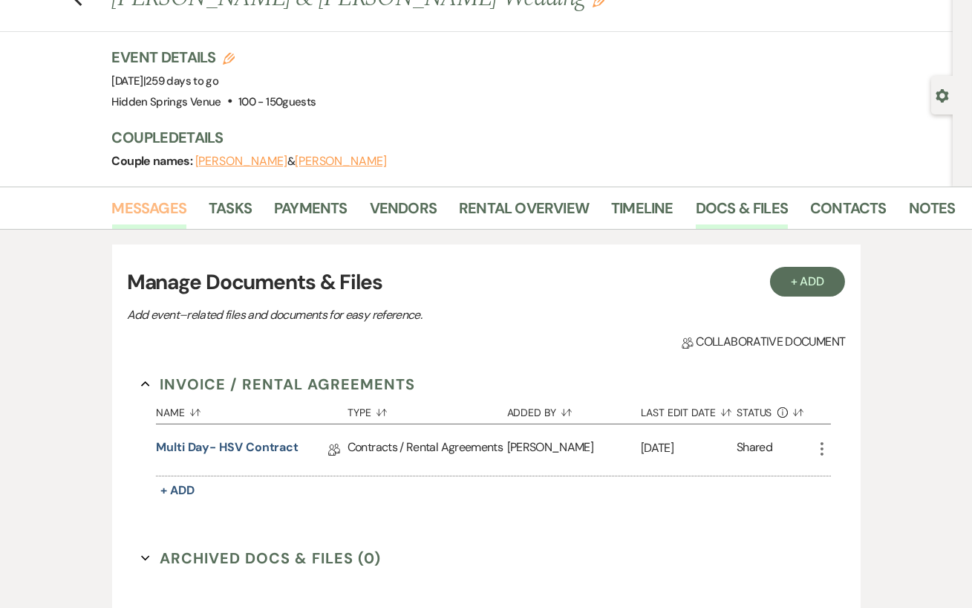
click at [144, 217] on link "Messages" at bounding box center [149, 212] width 75 height 33
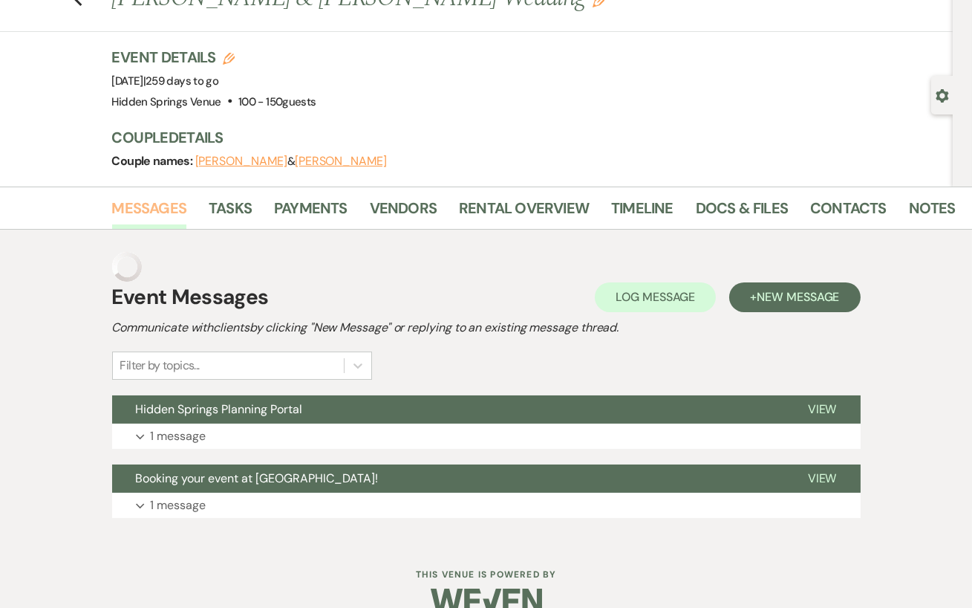
scroll to position [56, 0]
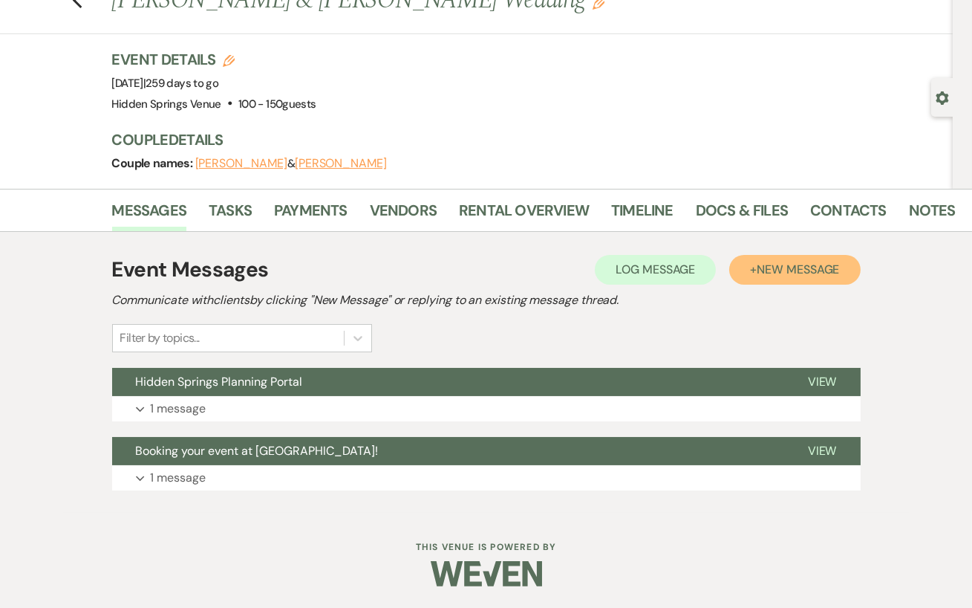
click at [767, 276] on span "New Message" at bounding box center [798, 269] width 82 height 16
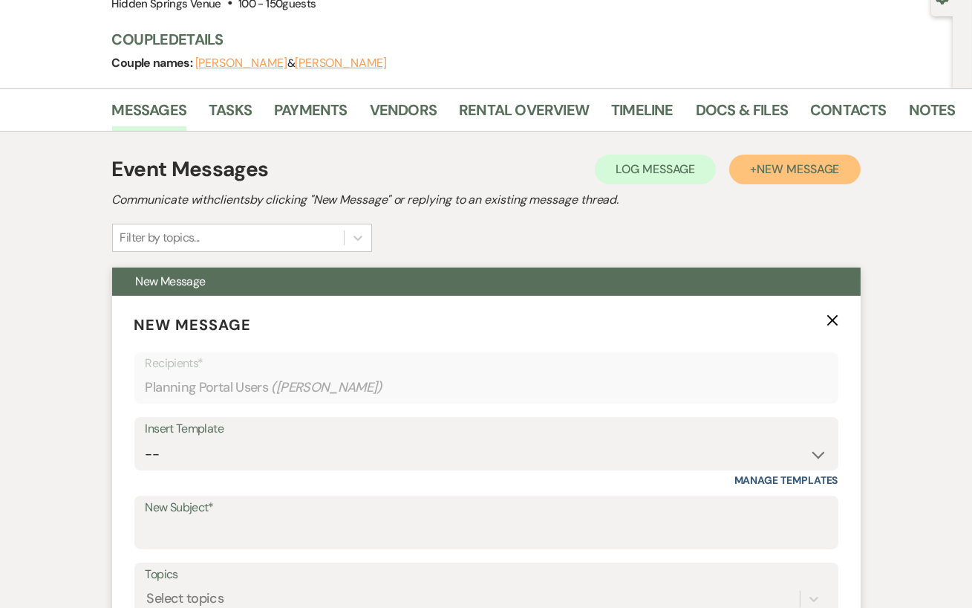
scroll to position [293, 0]
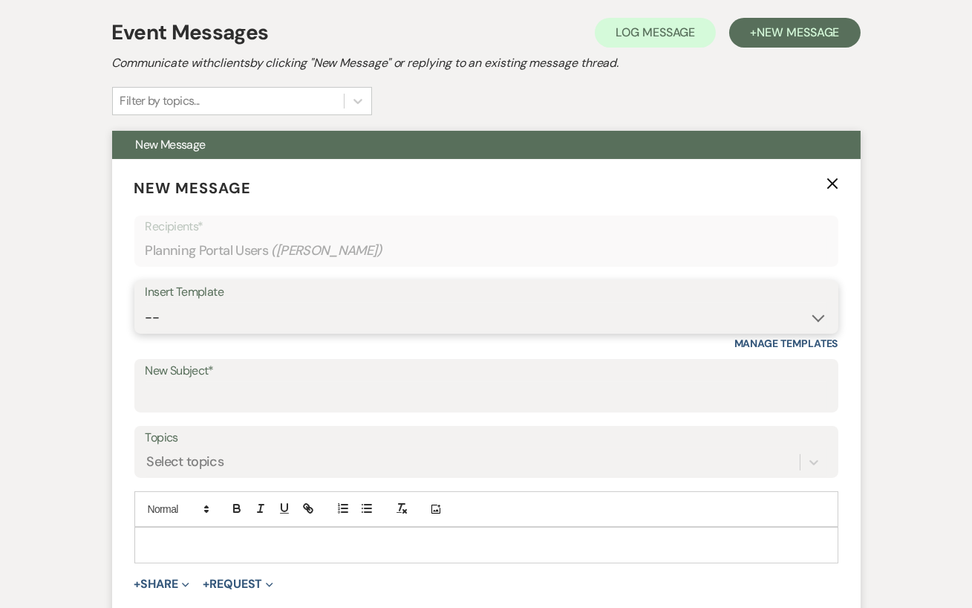
click at [381, 307] on select "-- Initial Inquiry Response Tour Request Response Follow Up Review Email Check-…" at bounding box center [487, 317] width 682 height 29
select select "1705"
click at [146, 303] on select "-- Initial Inquiry Response Tour Request Response Follow Up Review Email Check-…" at bounding box center [487, 317] width 682 height 29
type input "Hidden Springs Venue"
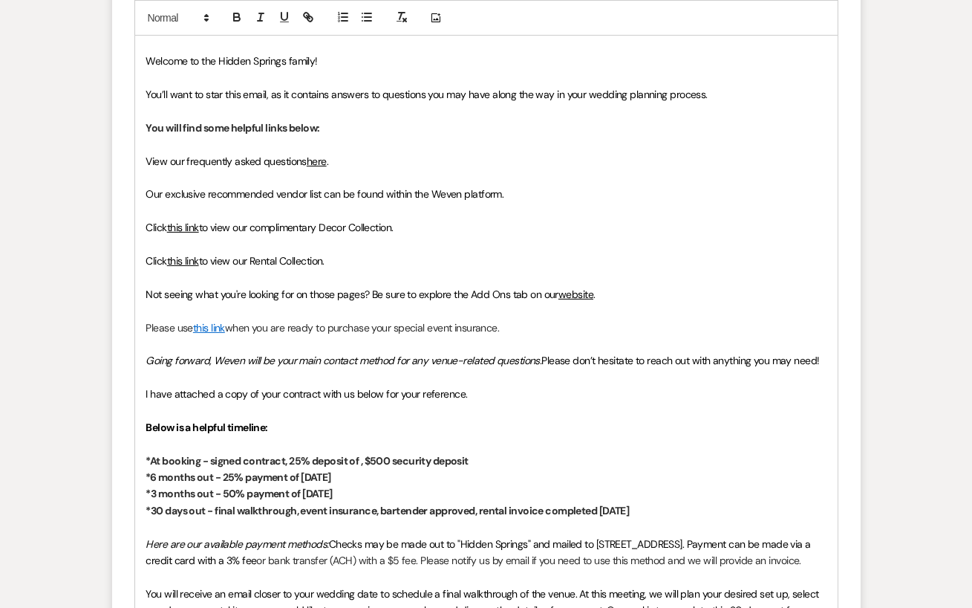
scroll to position [1027, 0]
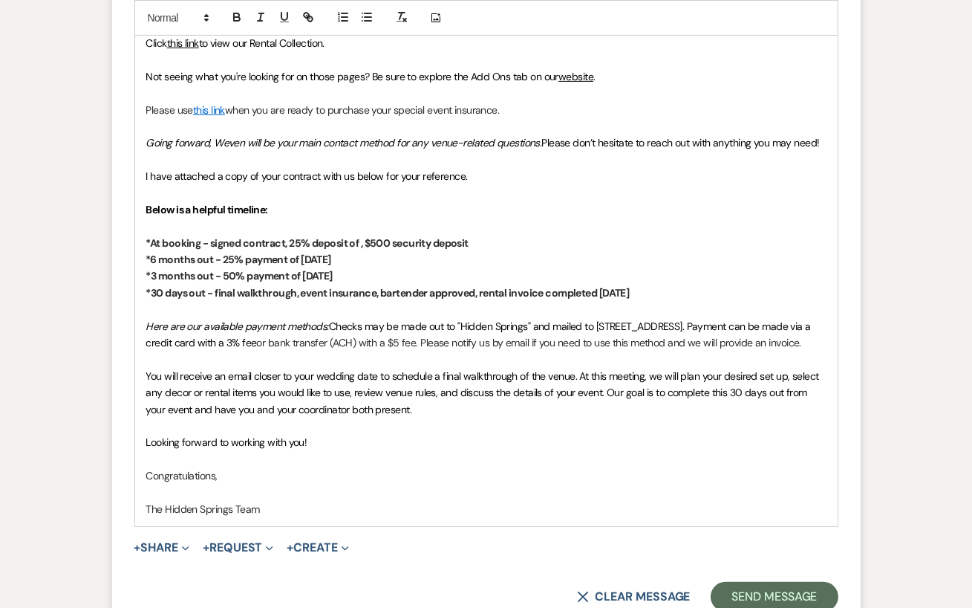
click at [362, 241] on strong "*At booking - signed contract, 25% deposit of , $500 security deposit" at bounding box center [307, 242] width 322 height 13
click at [302, 259] on strong "*6 months out - 25% payment of [DATE]" at bounding box center [238, 259] width 185 height 13
click at [305, 278] on strong "*3 months out - 50% payment of [DATE]" at bounding box center [239, 275] width 186 height 13
click at [364, 273] on strong "*3 months out - 50% payment of $5,550 on [DATE]" at bounding box center [264, 275] width 236 height 13
click at [359, 256] on strong "*6 months out - 25% payment of $2,775 on [DATE]" at bounding box center [262, 259] width 232 height 13
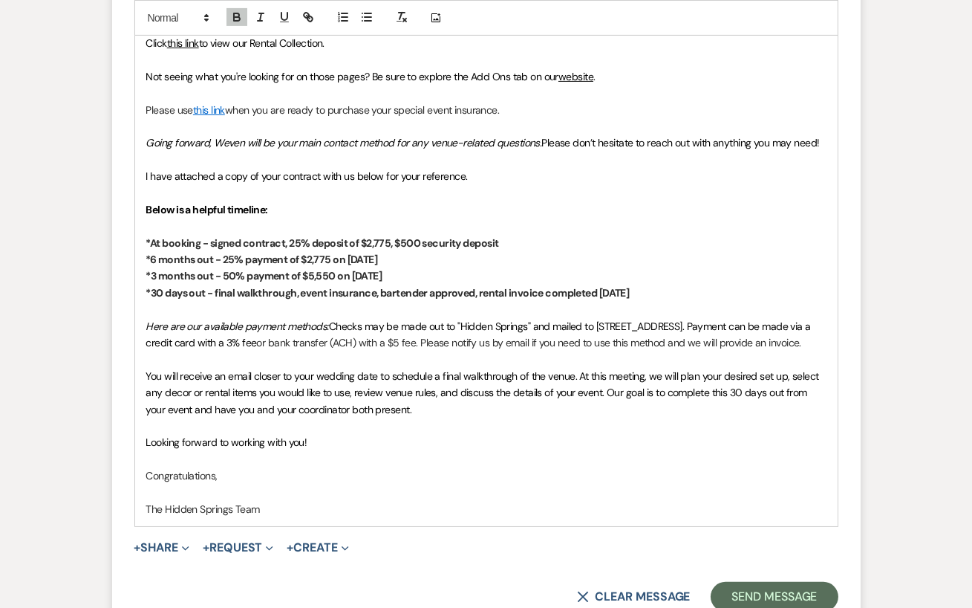
click at [467, 283] on p "*3 months out - 50% payment of $5,550 on [DATE]" at bounding box center [486, 275] width 680 height 16
click at [378, 257] on strong "*6 months out - 25% payment of $2,775 on [DATE]" at bounding box center [262, 259] width 232 height 13
click at [483, 336] on span "or bank transfer (ACH) with a $5 fee. Please notify us by email if you need to …" at bounding box center [529, 342] width 545 height 13
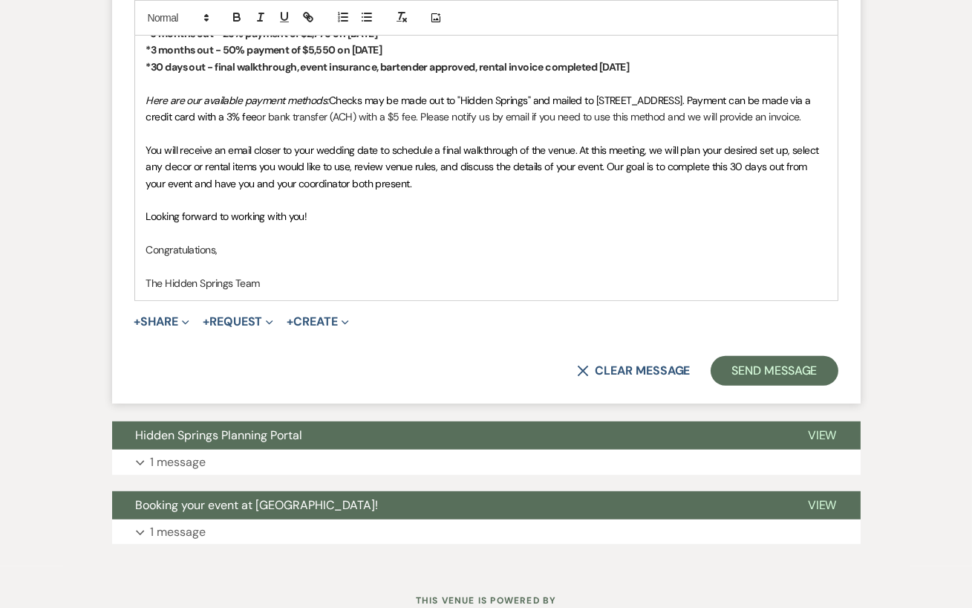
scroll to position [1267, 0]
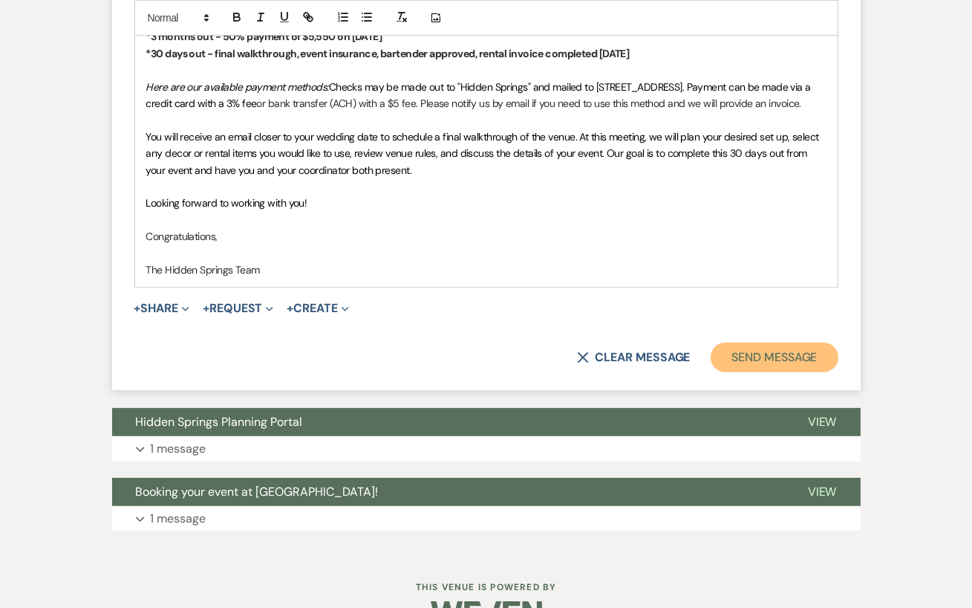
click at [785, 372] on button "Send Message" at bounding box center [774, 357] width 127 height 30
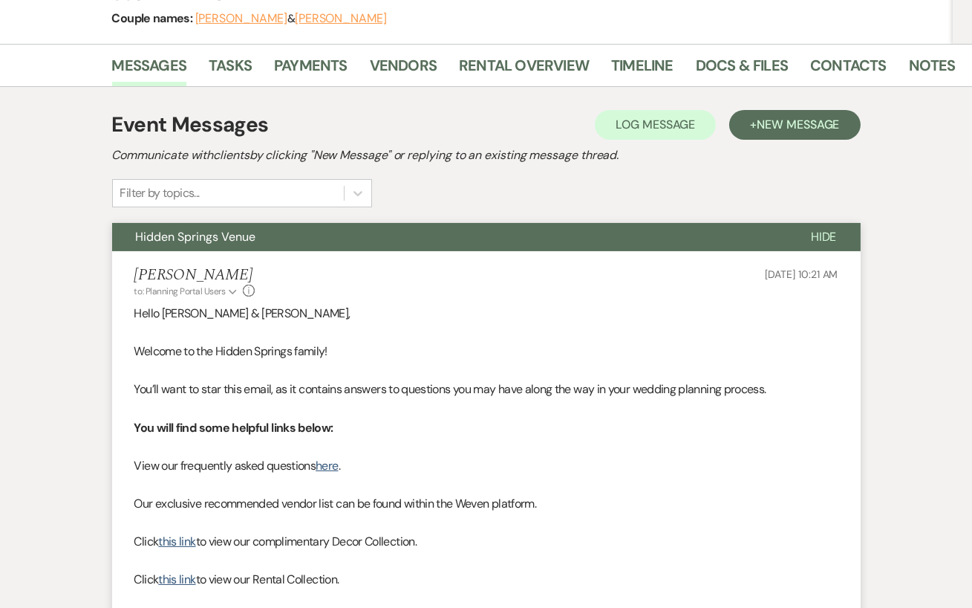
scroll to position [0, 0]
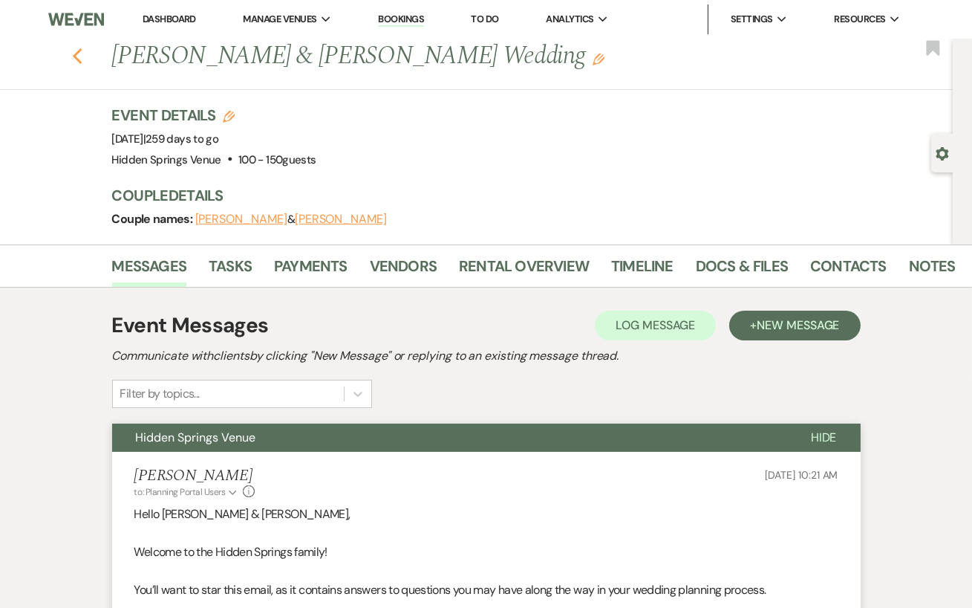
click at [73, 51] on icon "Previous" at bounding box center [77, 57] width 11 height 18
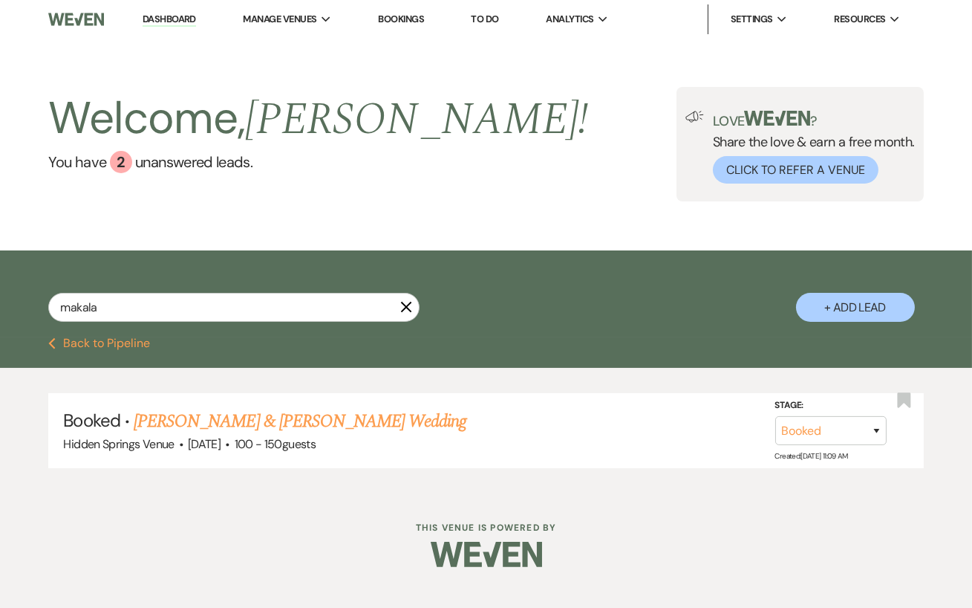
click at [406, 313] on use "button" at bounding box center [406, 307] width 11 height 11
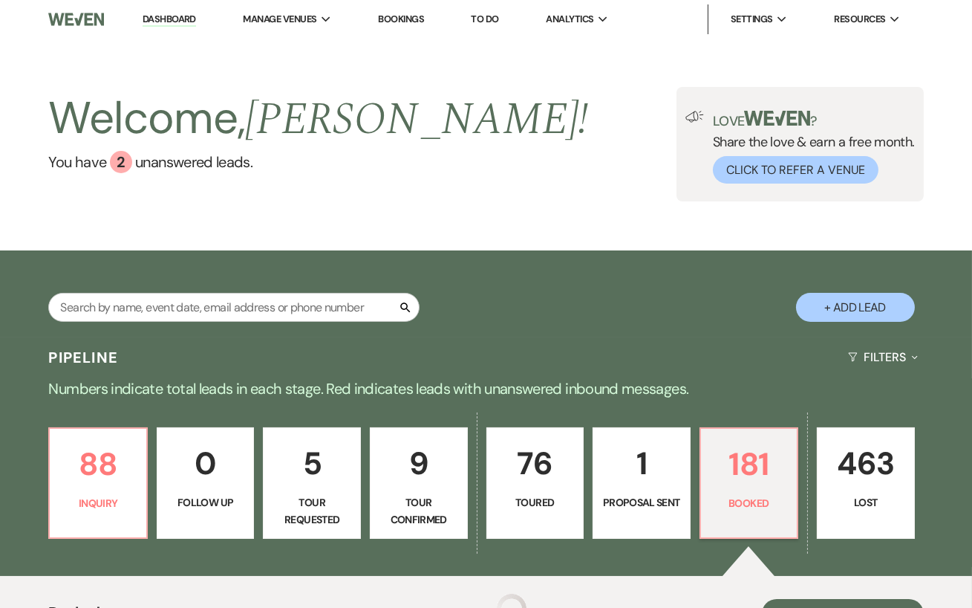
scroll to position [268, 0]
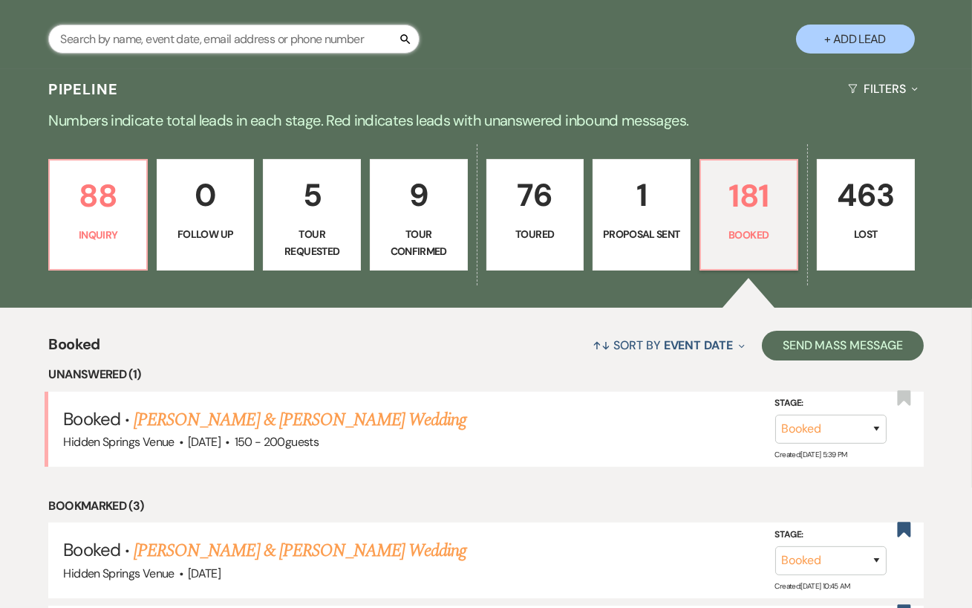
click at [206, 52] on input "text" at bounding box center [233, 39] width 371 height 29
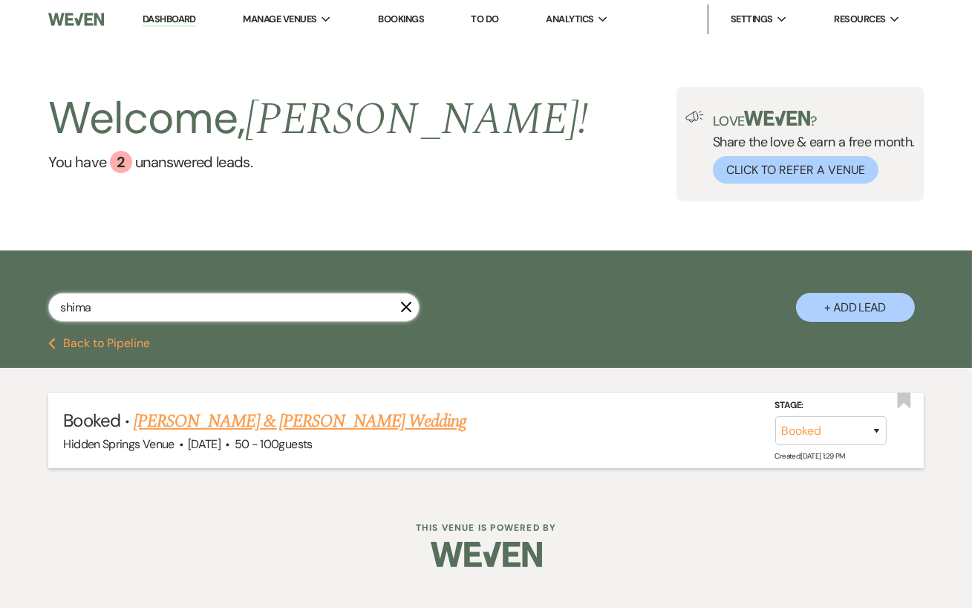
type input "shima"
click at [250, 435] on link "[PERSON_NAME] & [PERSON_NAME] Wedding" at bounding box center [300, 421] width 333 height 27
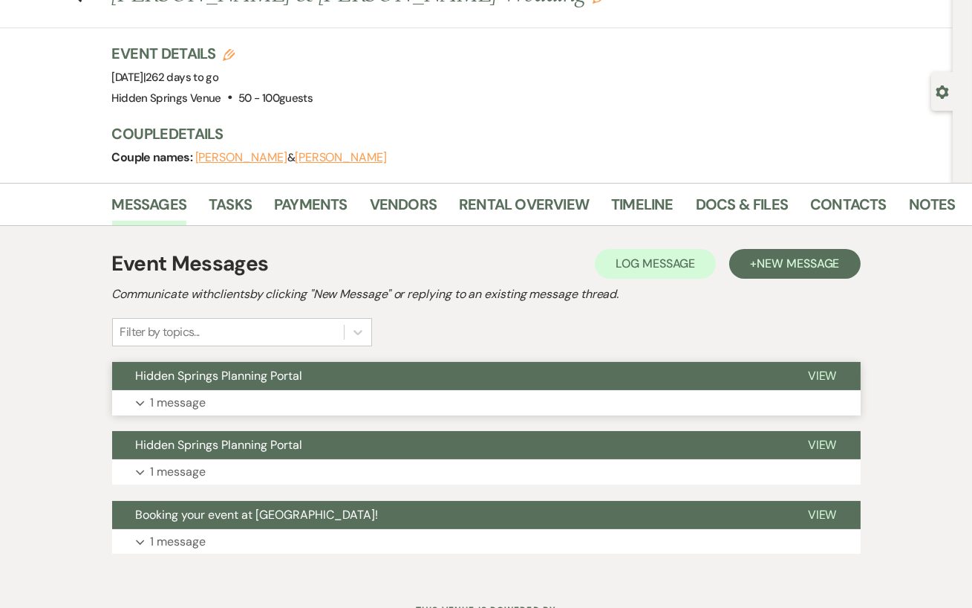
scroll to position [86, 0]
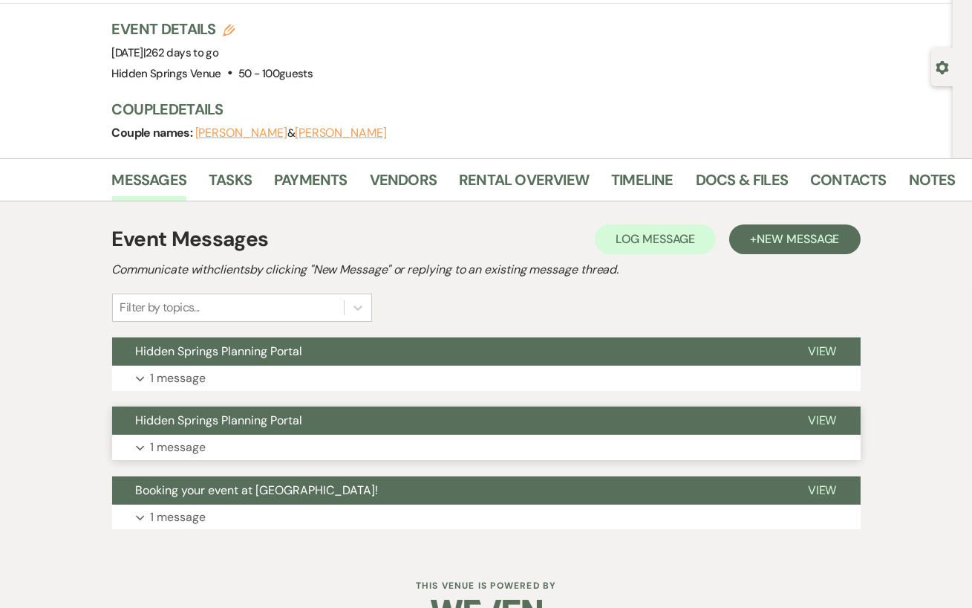
click at [380, 435] on button "Expand 1 message" at bounding box center [486, 447] width 749 height 25
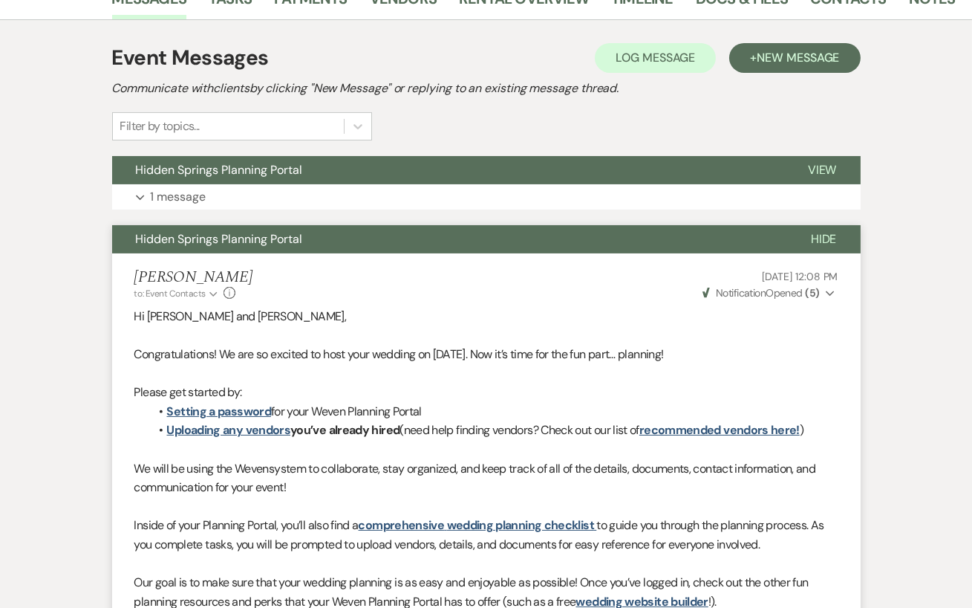
scroll to position [224, 0]
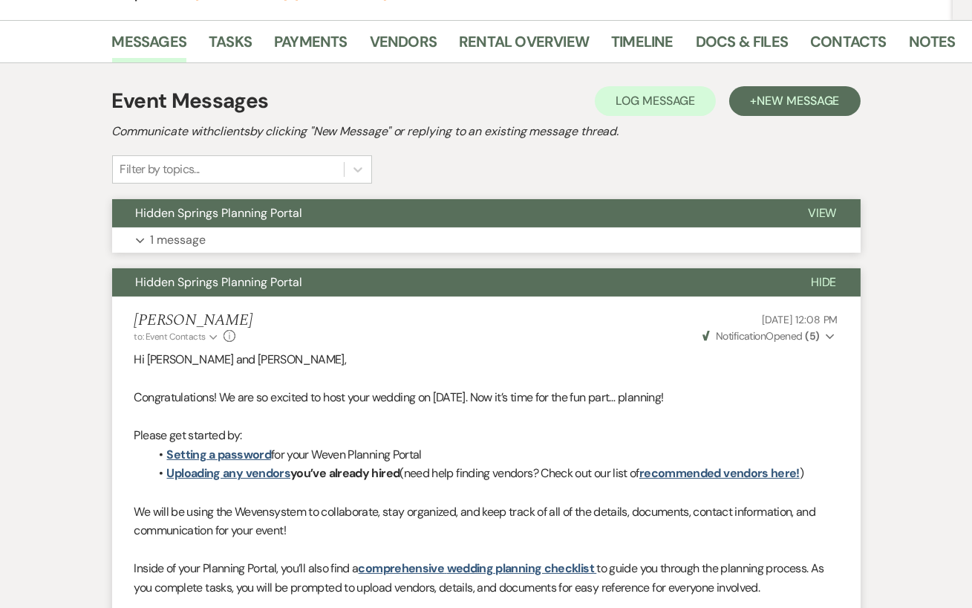
click at [396, 231] on button "Expand 1 message" at bounding box center [486, 239] width 749 height 25
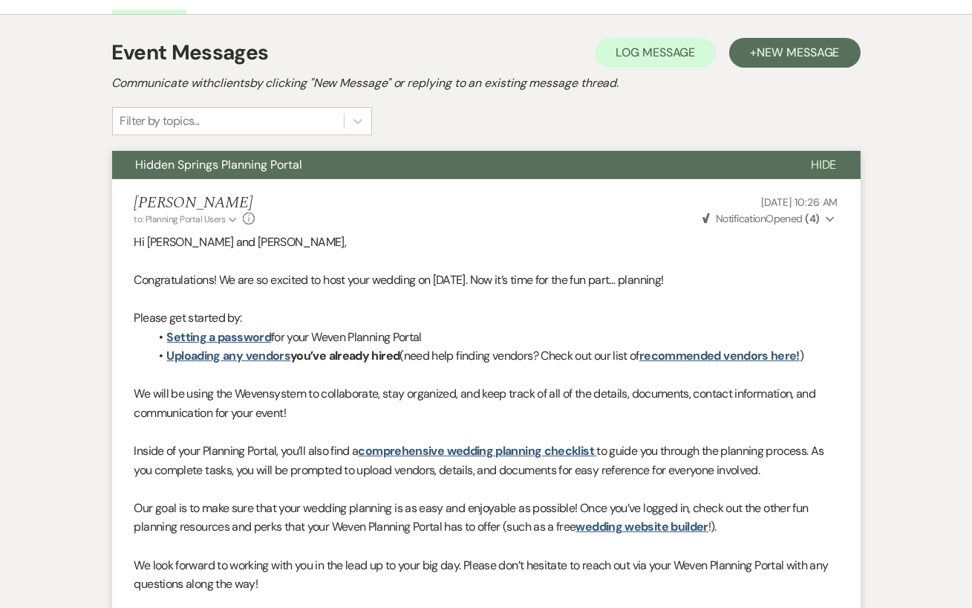
scroll to position [0, 0]
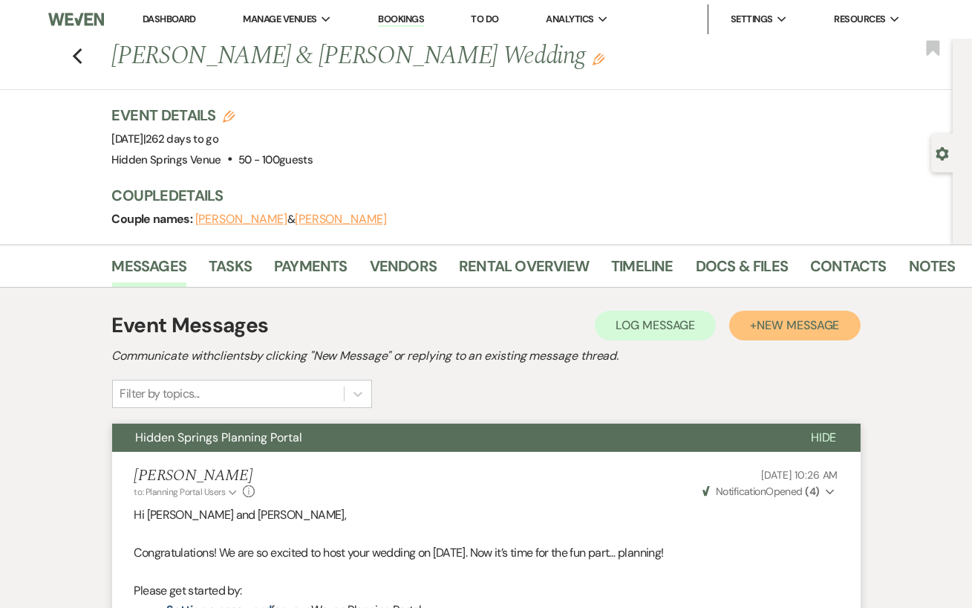
click at [812, 328] on span "New Message" at bounding box center [798, 325] width 82 height 16
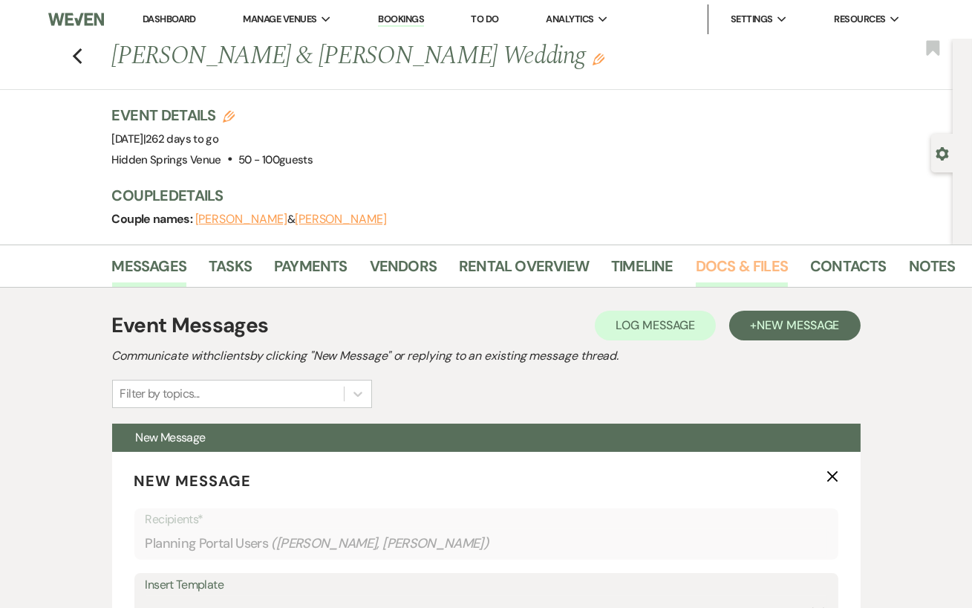
click at [718, 271] on link "Docs & Files" at bounding box center [742, 270] width 92 height 33
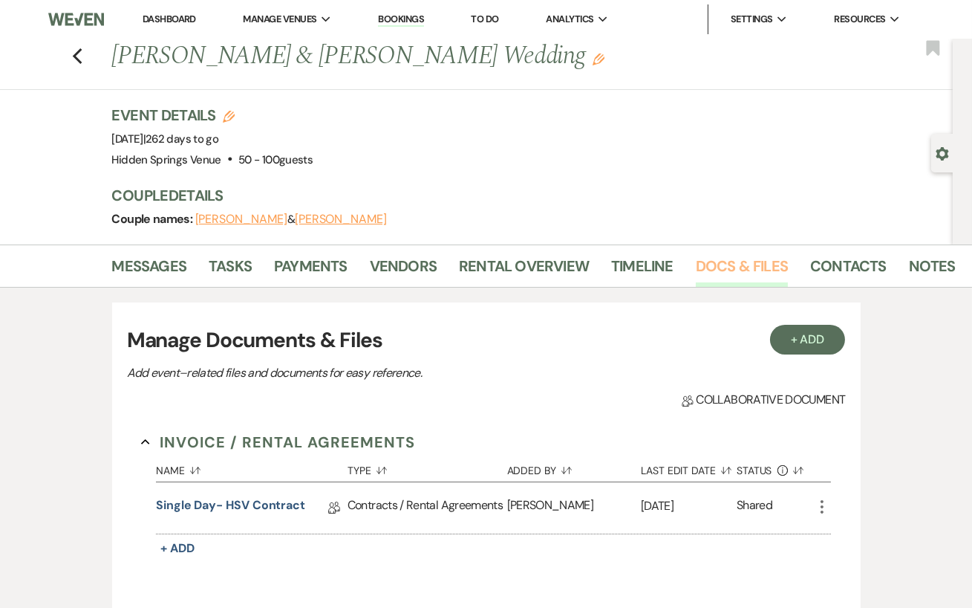
scroll to position [298, 0]
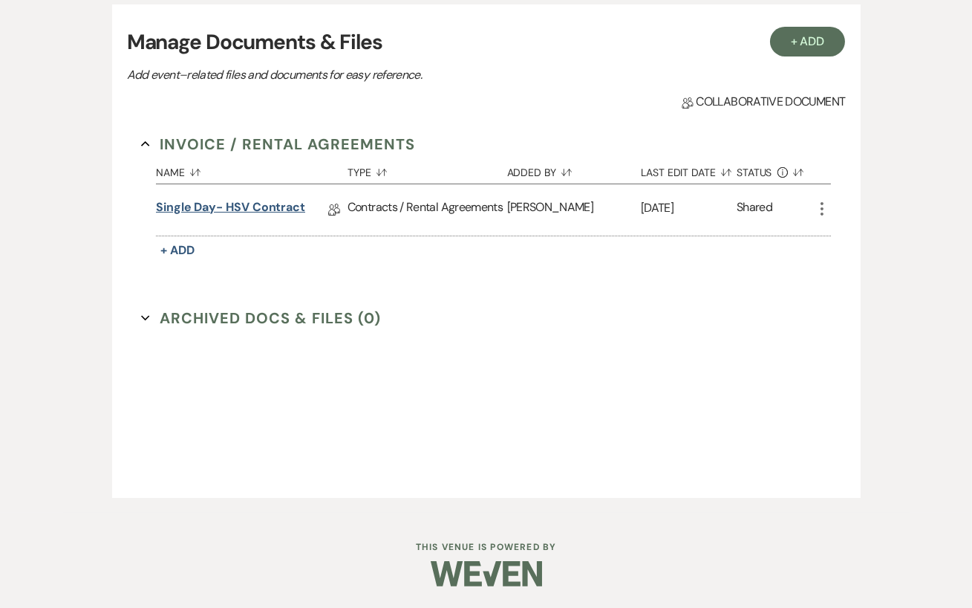
click at [265, 203] on link "Single Day- HSV Contract" at bounding box center [230, 209] width 149 height 23
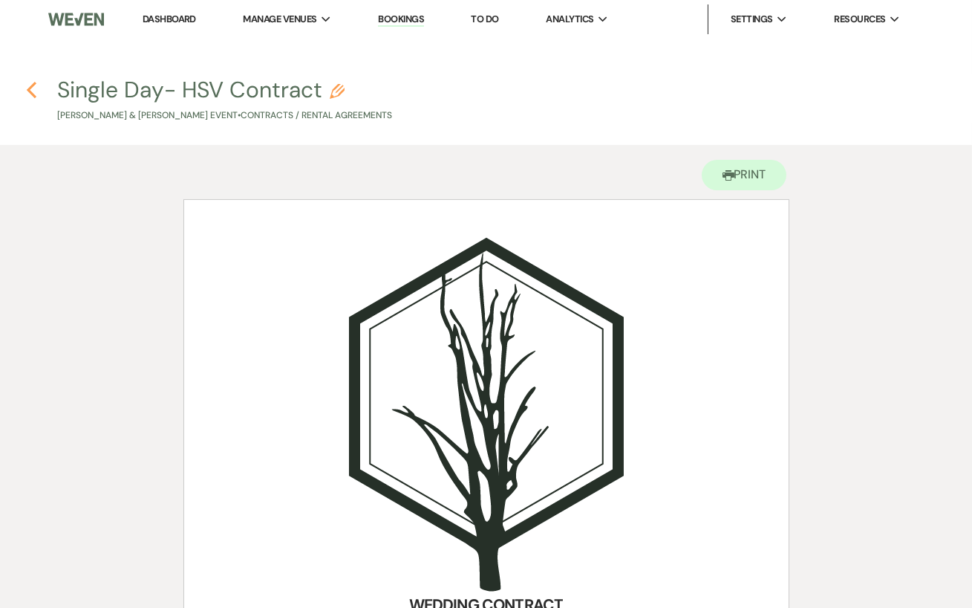
click at [33, 85] on use "button" at bounding box center [32, 90] width 10 height 16
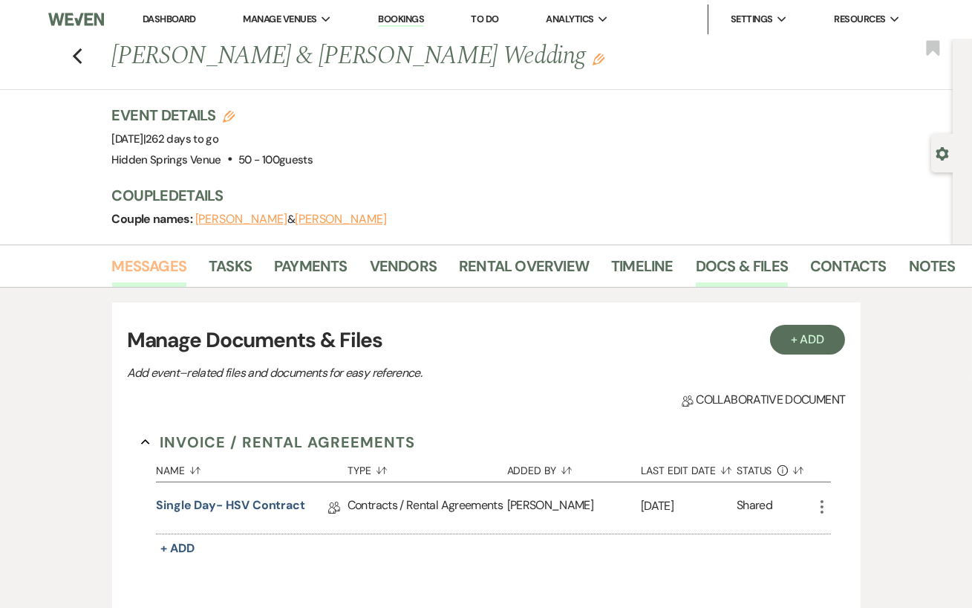
click at [152, 278] on link "Messages" at bounding box center [149, 270] width 75 height 33
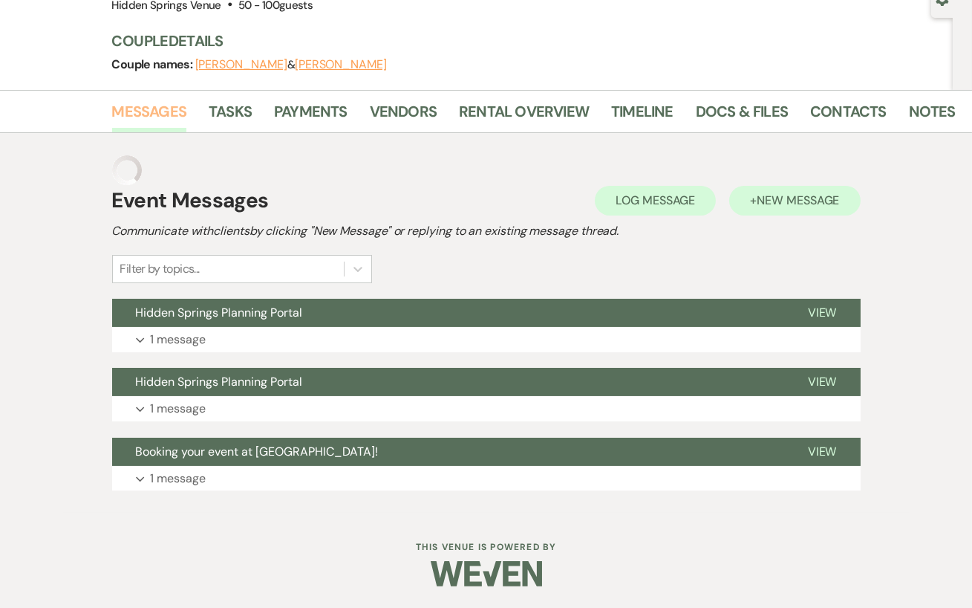
scroll to position [125, 0]
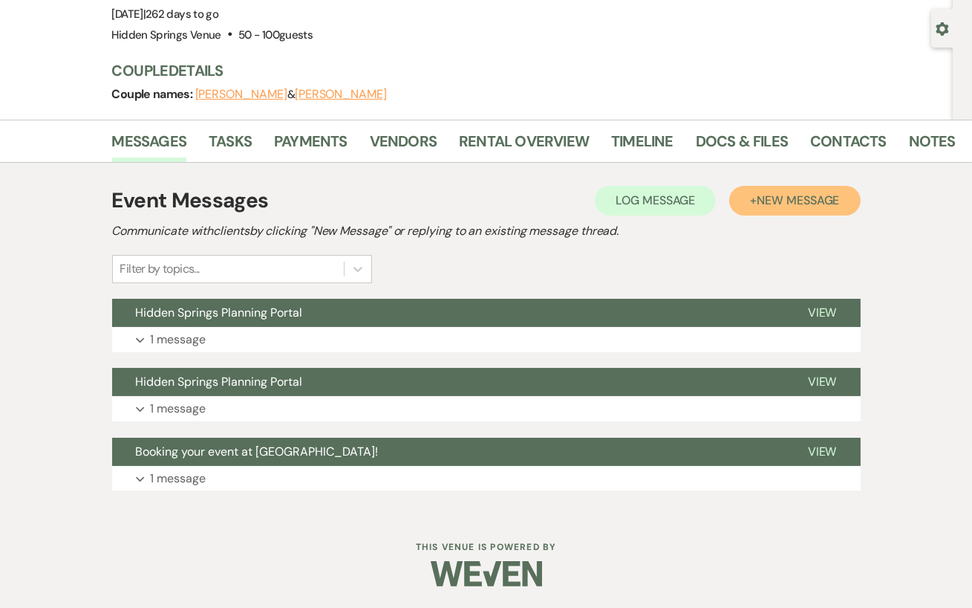
click at [770, 207] on button "+ New Message" at bounding box center [795, 201] width 131 height 30
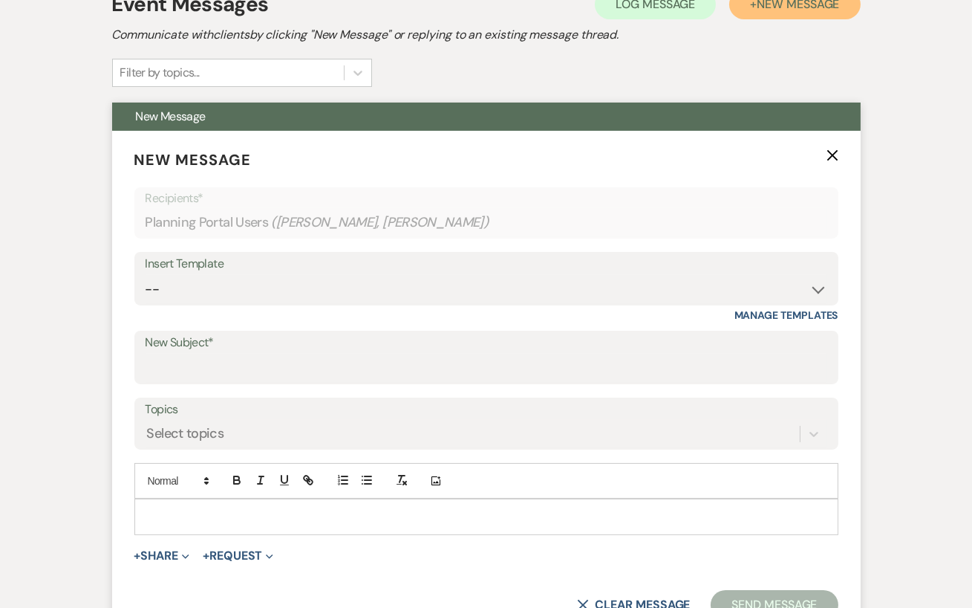
scroll to position [363, 0]
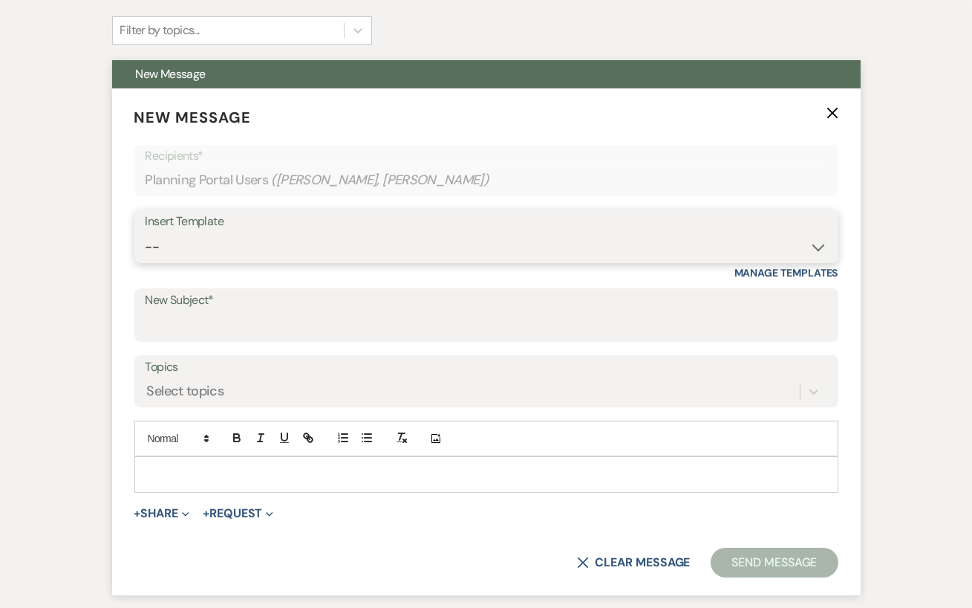
click at [557, 235] on select "-- Initial Inquiry Response Tour Request Response Follow Up Review Email Check-…" at bounding box center [487, 247] width 682 height 29
select select "1705"
click at [146, 233] on select "-- Initial Inquiry Response Tour Request Response Follow Up Review Email Check-…" at bounding box center [487, 247] width 682 height 29
type input "Hidden Springs Venue"
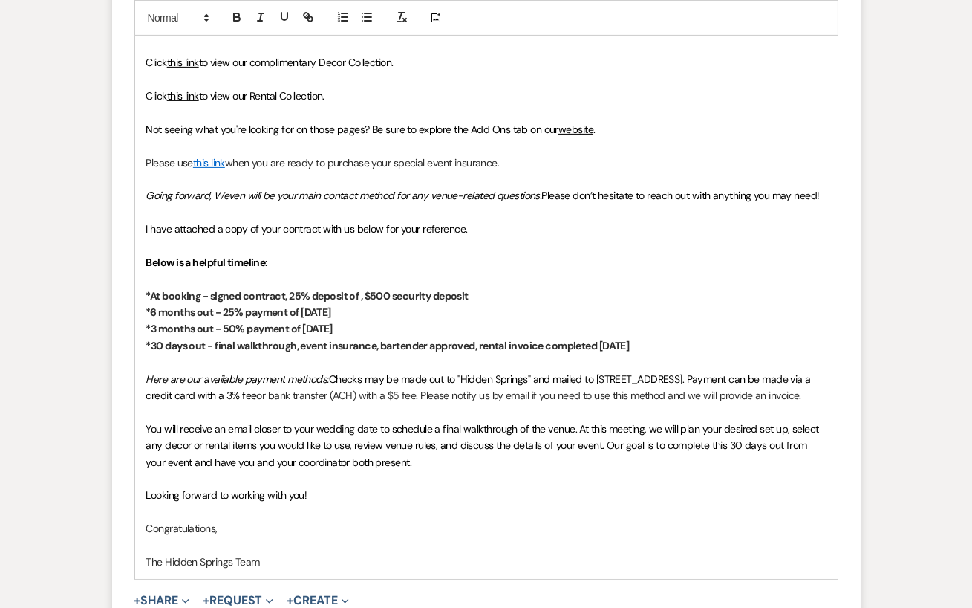
scroll to position [983, 0]
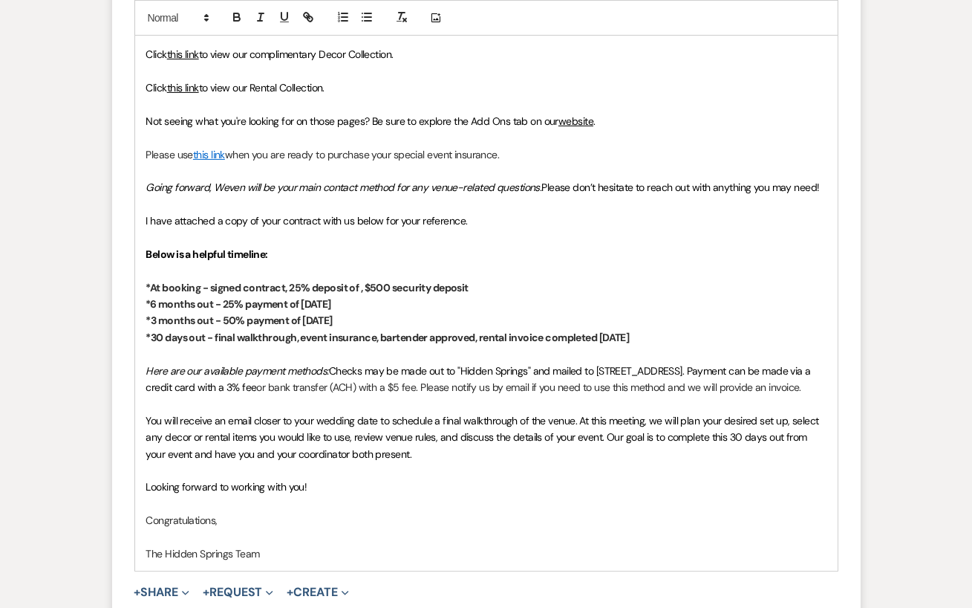
click at [361, 289] on strong "*At booking - signed contract, 25% deposit of , $500 security deposit" at bounding box center [307, 287] width 322 height 13
click at [302, 302] on strong "*6 months out - 25% payment of [DATE]" at bounding box center [238, 303] width 185 height 13
click at [303, 318] on strong "*3 months out - 50% payment of [DATE]" at bounding box center [239, 319] width 186 height 13
click at [365, 322] on strong "*3 months out - 50% payment of $3,400 on [DATE]" at bounding box center [264, 319] width 236 height 13
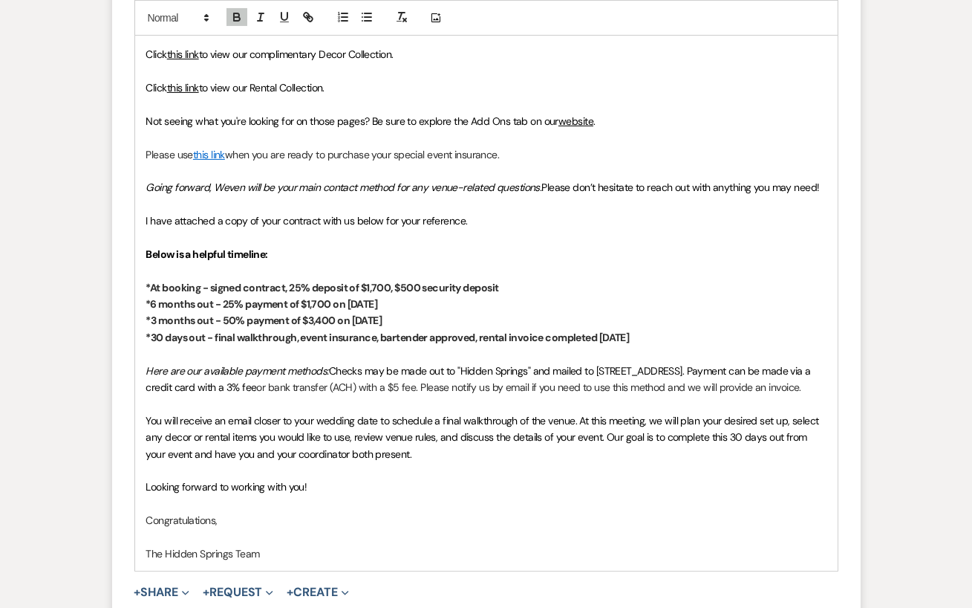
click at [360, 300] on strong "*6 months out - 25% payment of $1,700 on [DATE]" at bounding box center [262, 303] width 232 height 13
click at [378, 298] on strong "*6 months out - 25% payment of $1,700 on [DATE]" at bounding box center [262, 303] width 232 height 13
click at [505, 322] on p "*3 months out - 50% payment of $3,400 on [DATE]" at bounding box center [486, 320] width 680 height 16
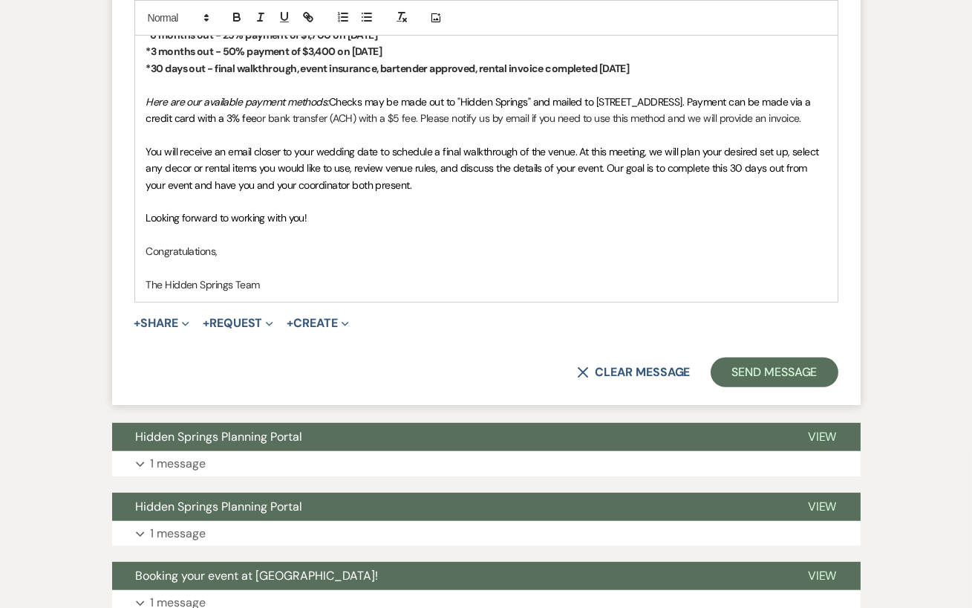
scroll to position [1298, 0]
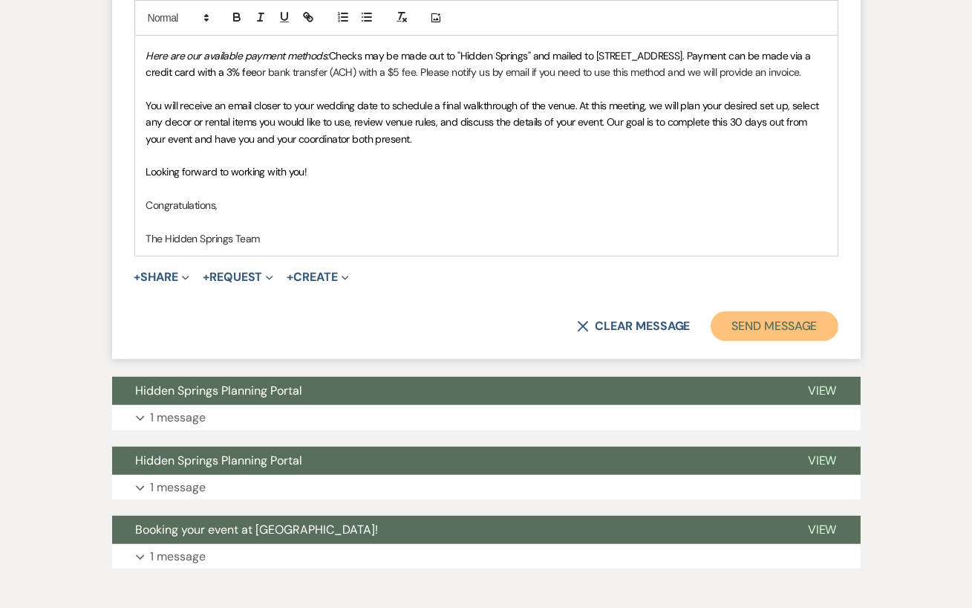
click at [775, 341] on button "Send Message" at bounding box center [774, 326] width 127 height 30
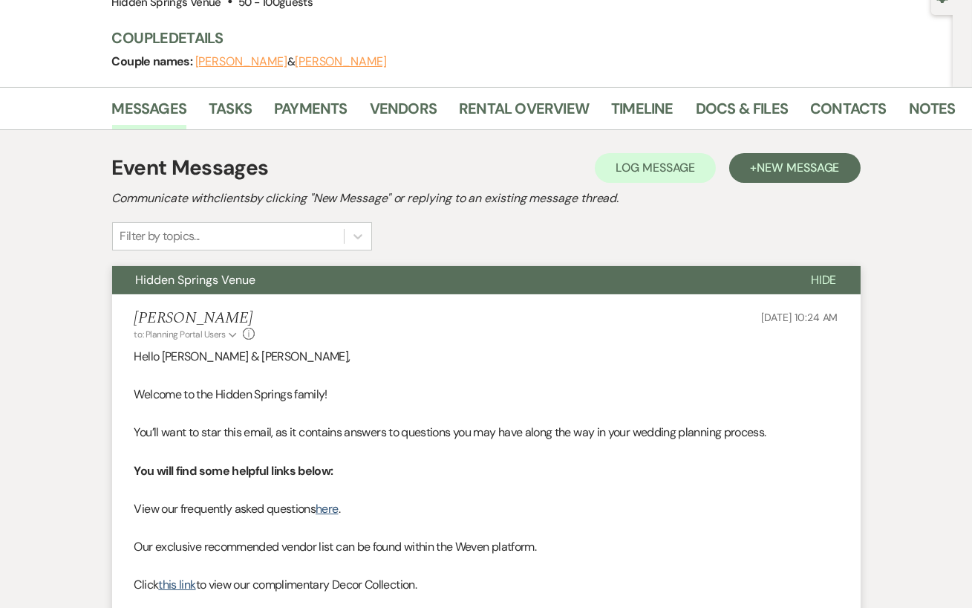
scroll to position [0, 0]
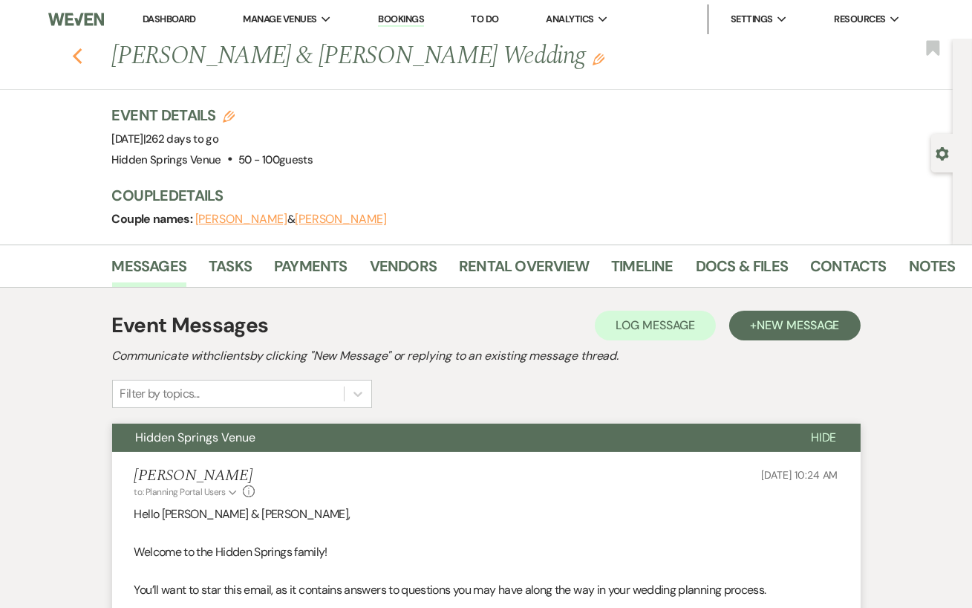
click at [78, 45] on button "Previous" at bounding box center [77, 55] width 11 height 21
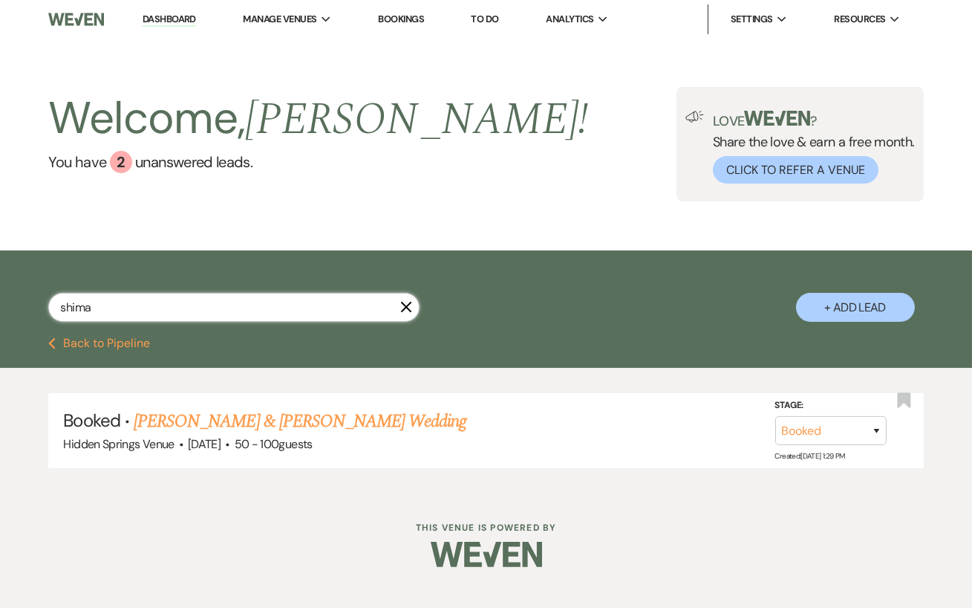
click at [203, 316] on input "shima" at bounding box center [233, 307] width 371 height 29
type input "s"
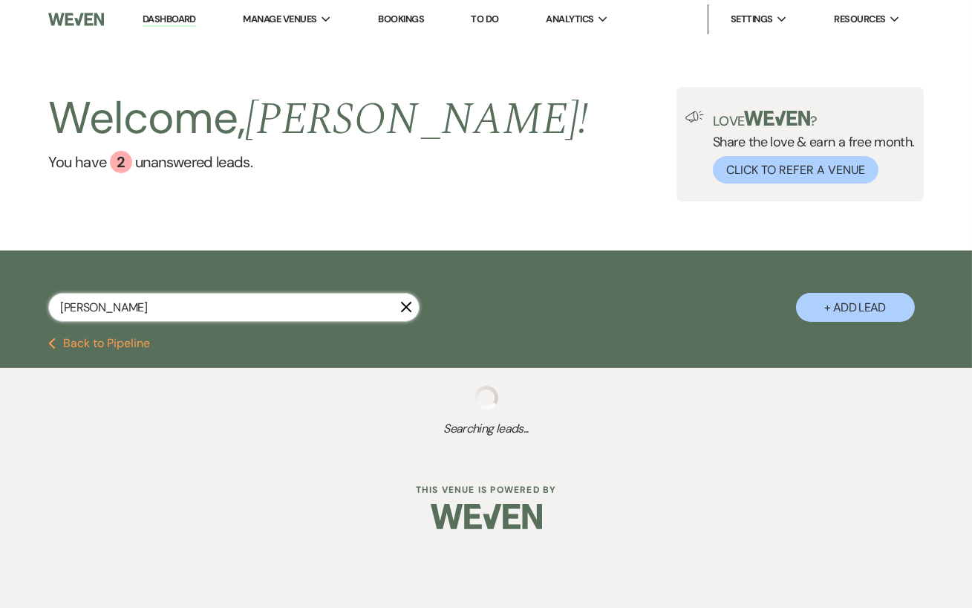
type input "alizah"
select select "5"
select select "8"
select select "6"
select select "5"
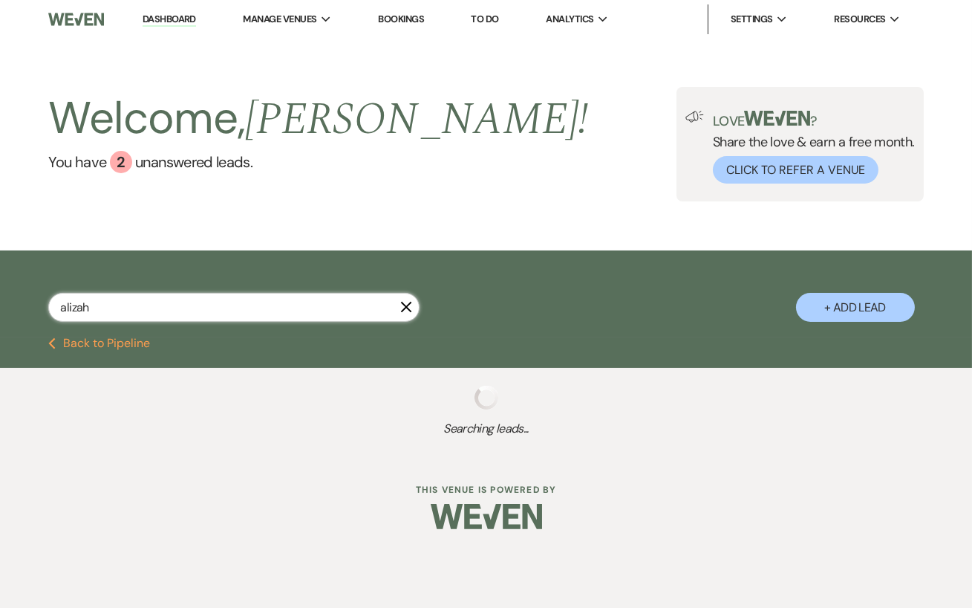
select select "8"
select select "5"
select select "8"
select select "5"
select select "8"
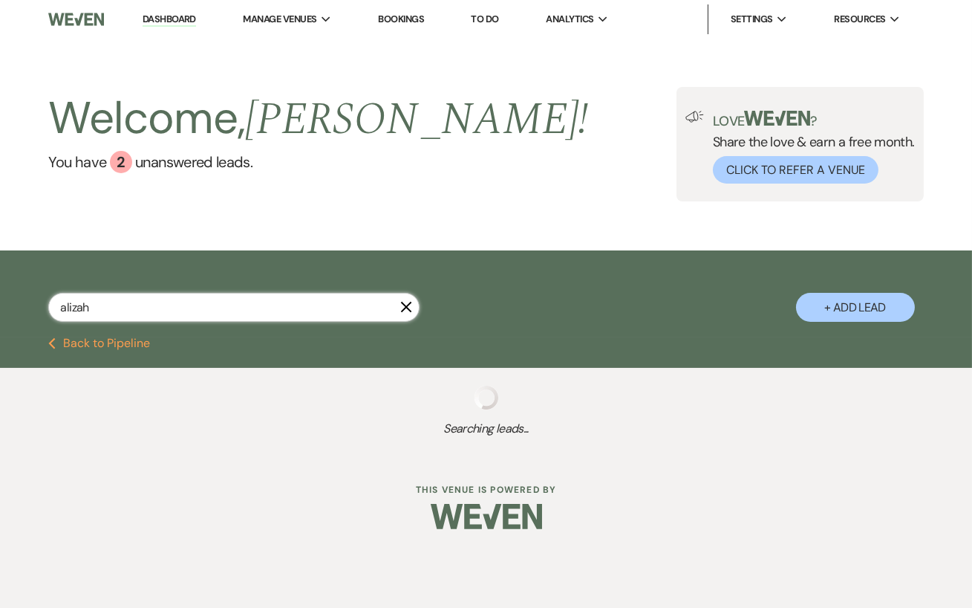
select select "5"
select select "8"
select select "5"
select select "8"
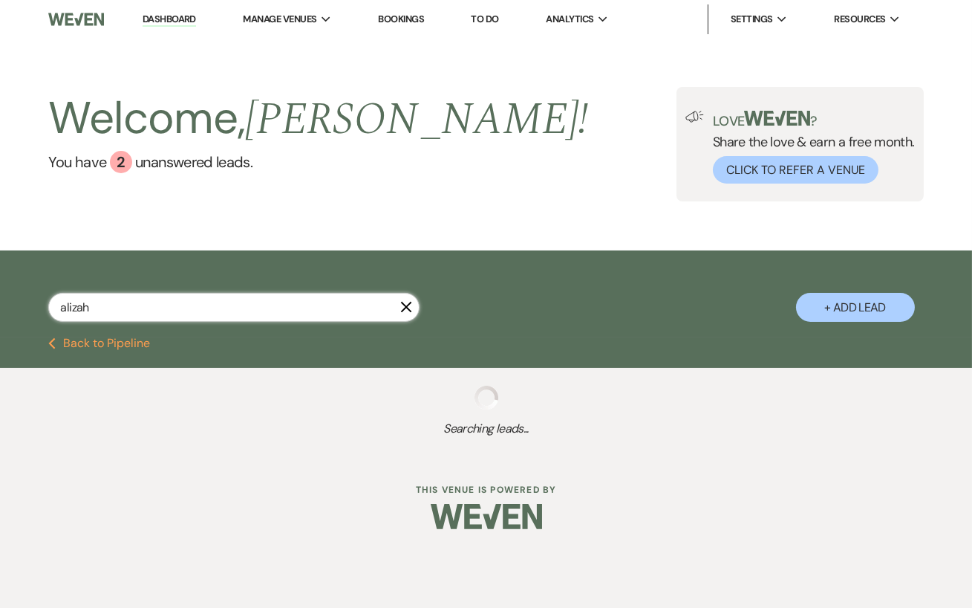
select select "5"
select select "8"
select select "5"
select select "8"
select select "6"
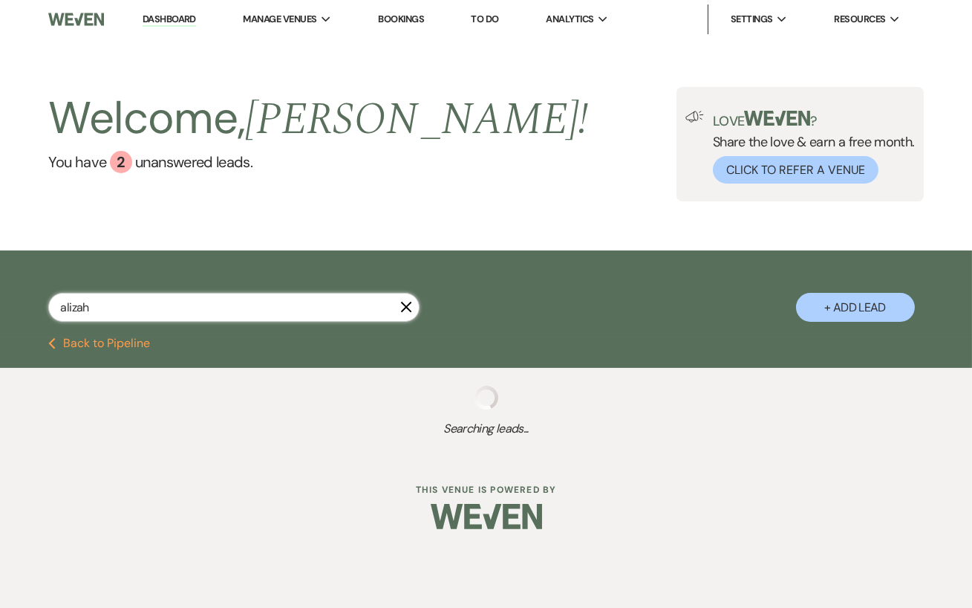
select select "8"
select select "5"
select select "8"
select select "5"
select select "8"
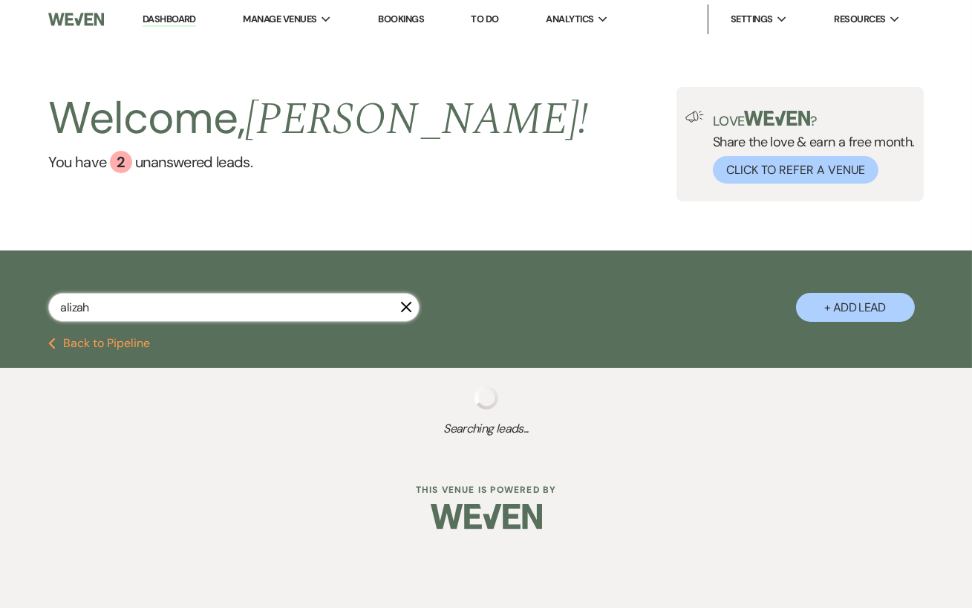
select select "5"
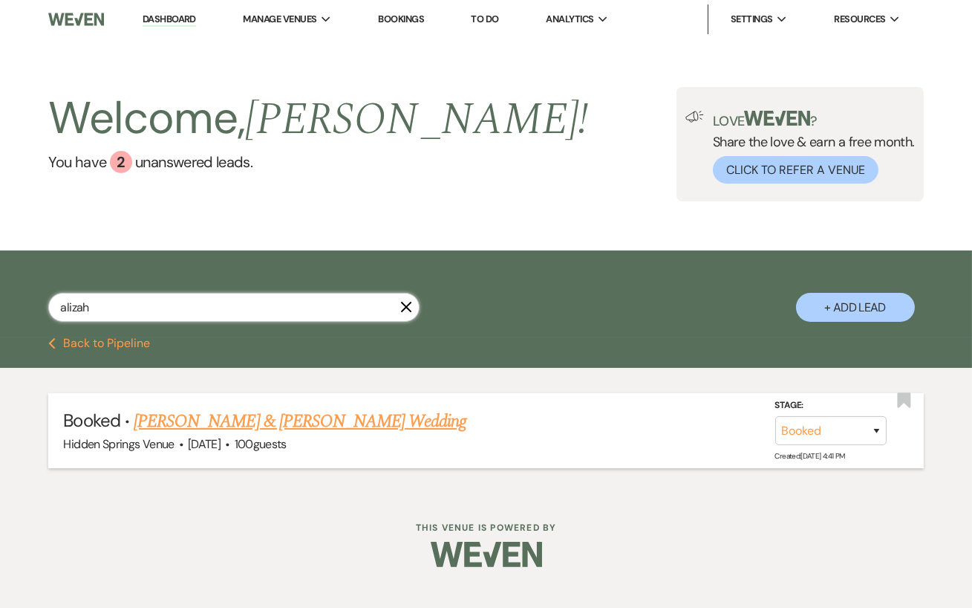
type input "alizah"
click at [336, 435] on link "[PERSON_NAME] & [PERSON_NAME] Wedding" at bounding box center [300, 421] width 333 height 27
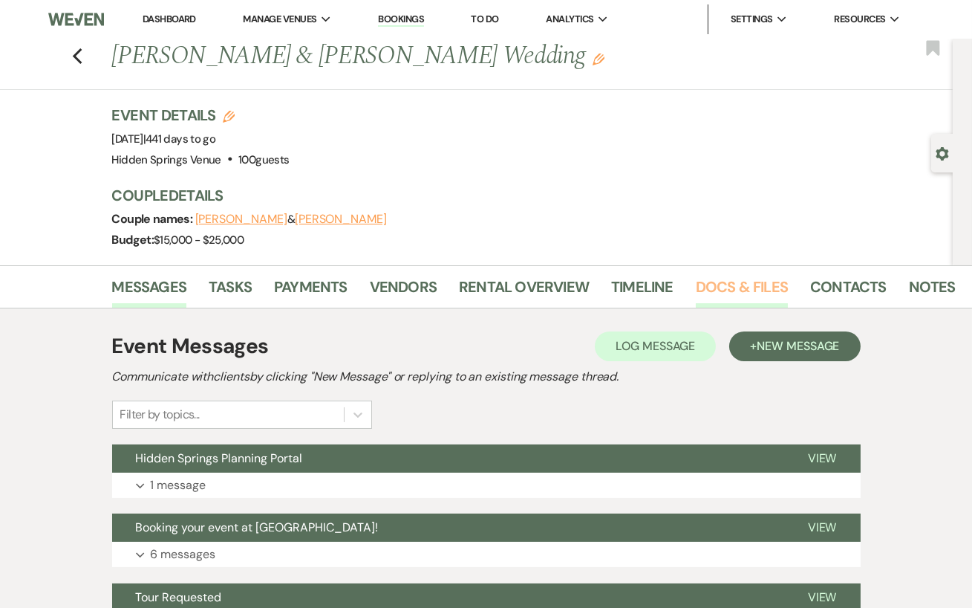
click at [759, 293] on link "Docs & Files" at bounding box center [742, 291] width 92 height 33
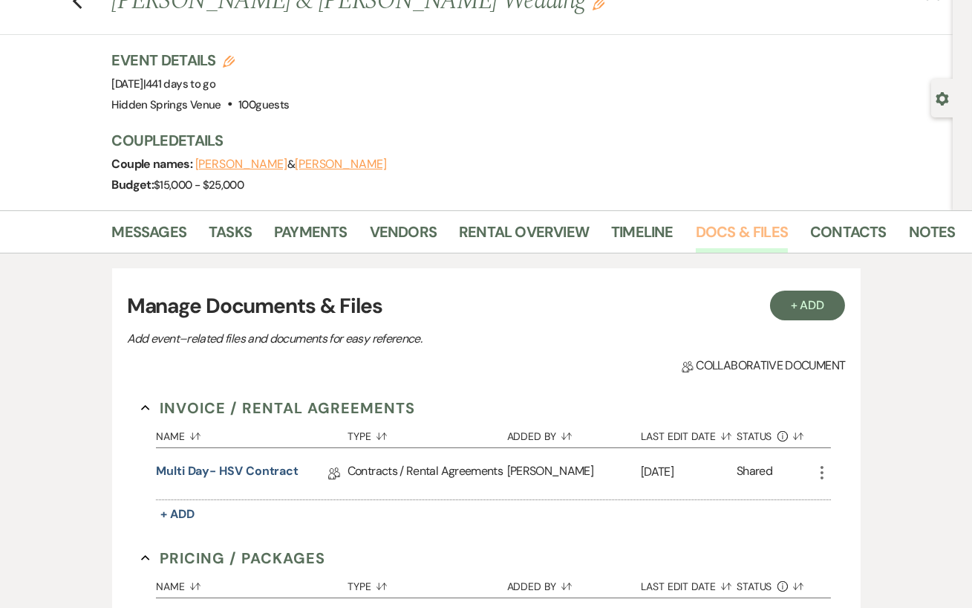
scroll to position [68, 0]
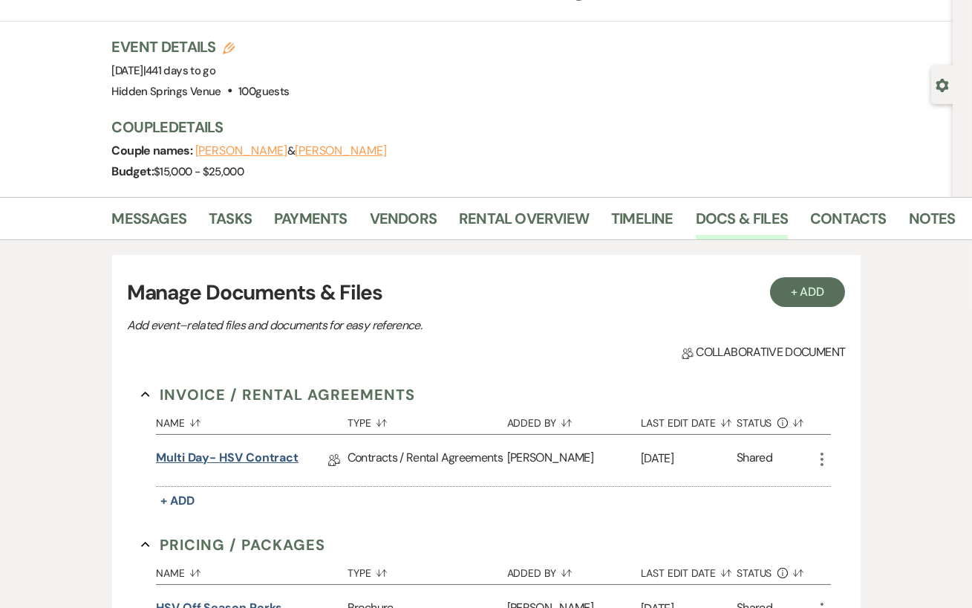
click at [242, 449] on link "Multi Day- HSV Contract" at bounding box center [227, 460] width 143 height 23
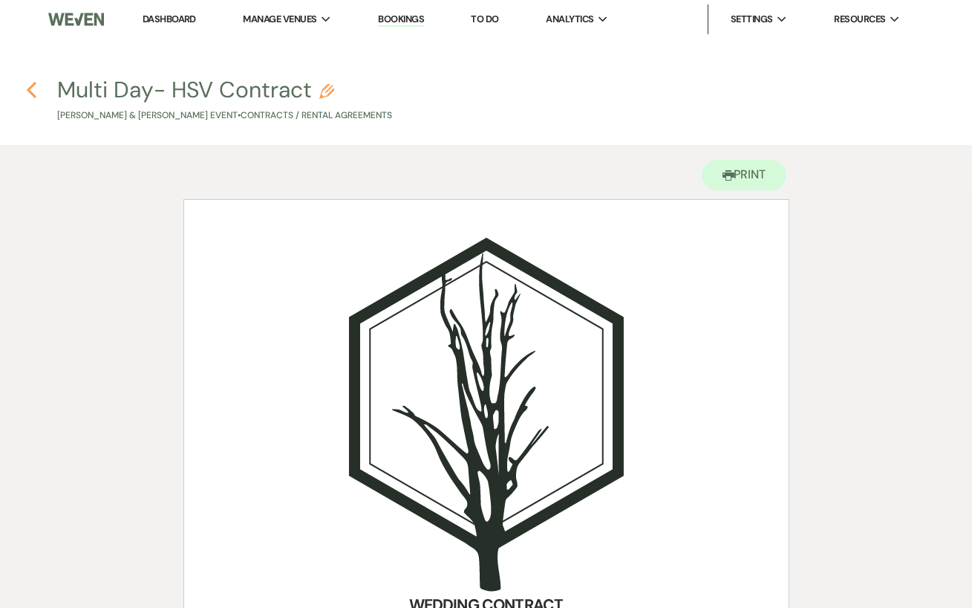
click at [34, 96] on use "button" at bounding box center [32, 90] width 10 height 16
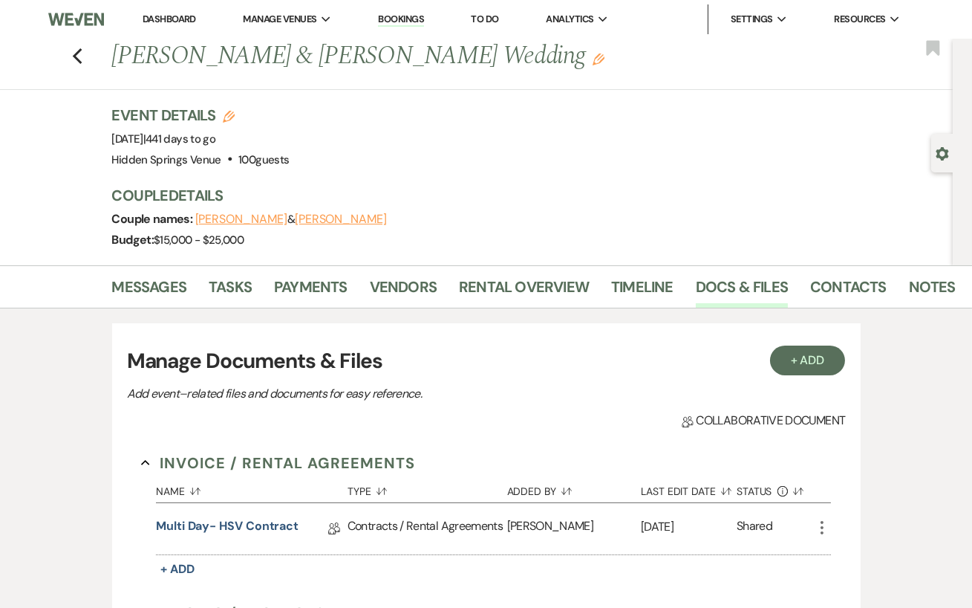
scroll to position [68, 0]
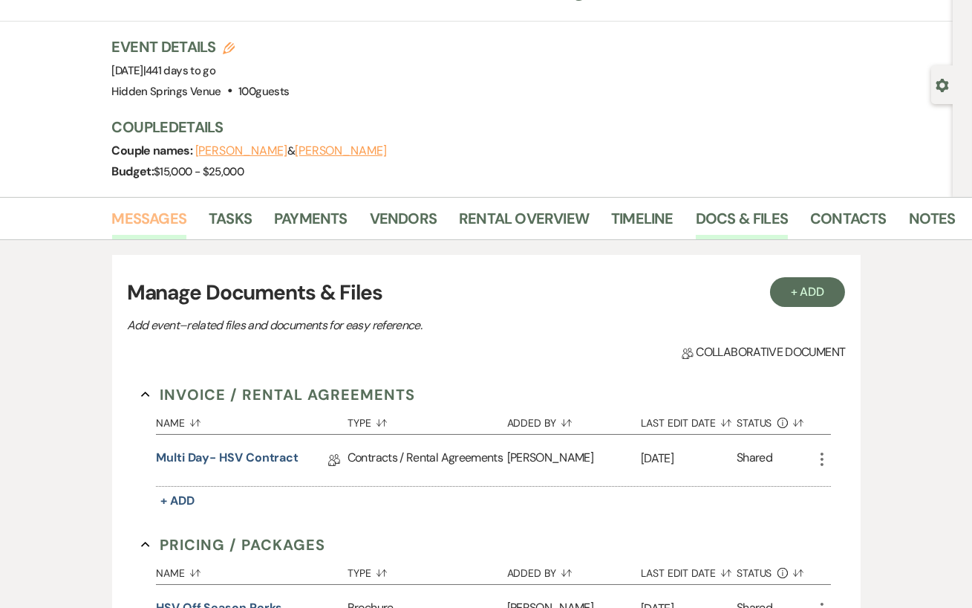
click at [171, 232] on link "Messages" at bounding box center [149, 223] width 75 height 33
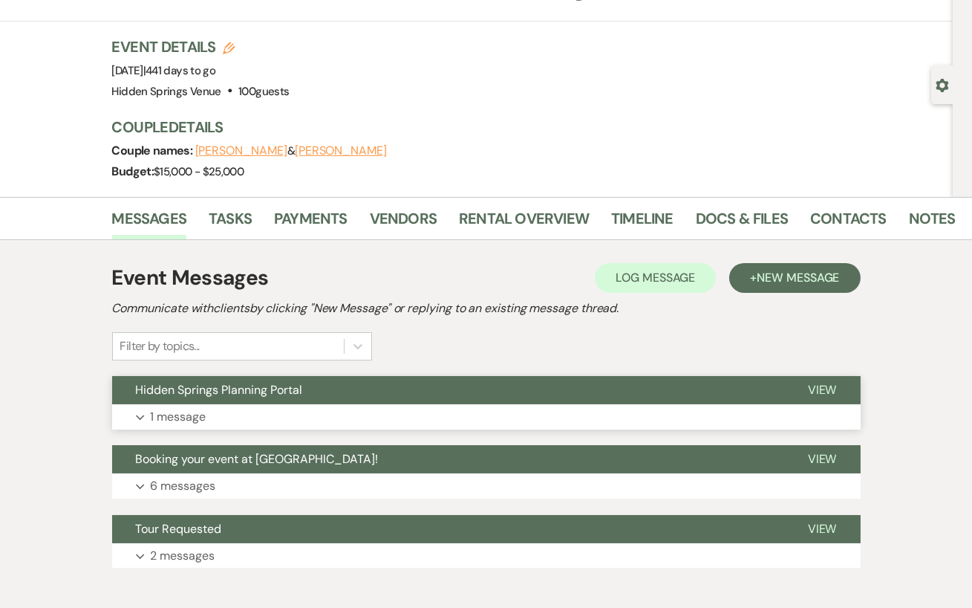
click at [401, 424] on button "Expand 1 message" at bounding box center [486, 416] width 749 height 25
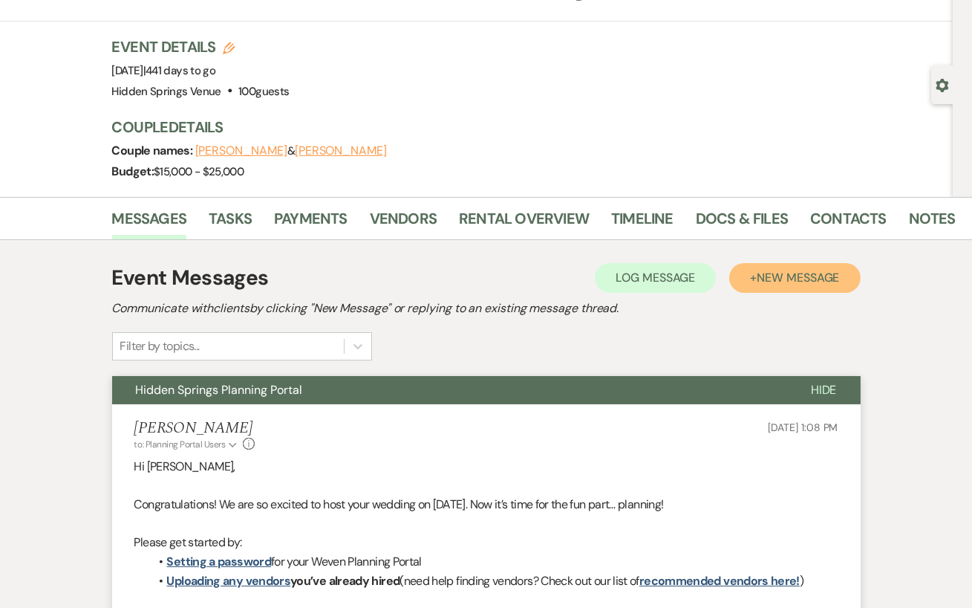
click at [808, 280] on span "New Message" at bounding box center [798, 278] width 82 height 16
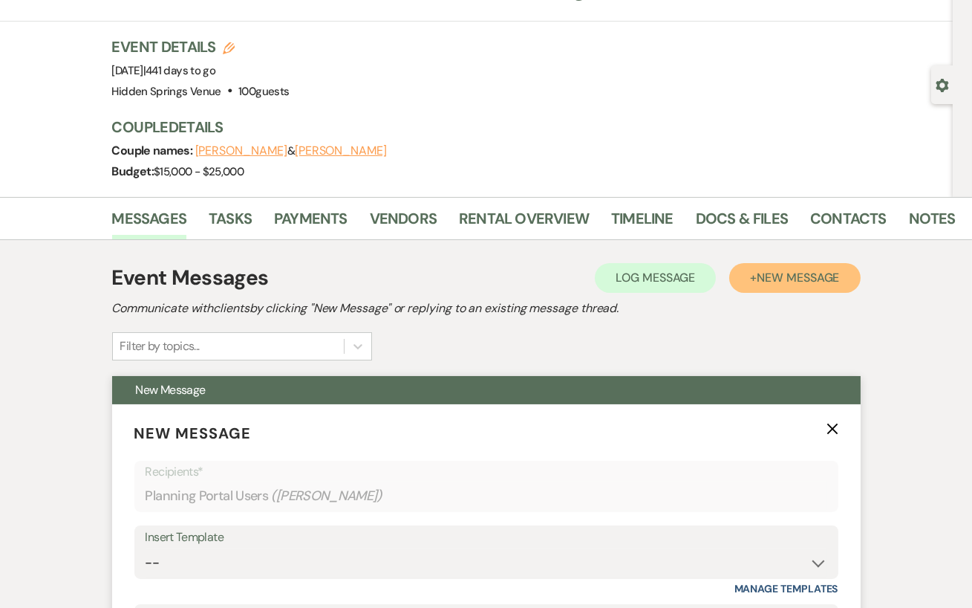
scroll to position [222, 0]
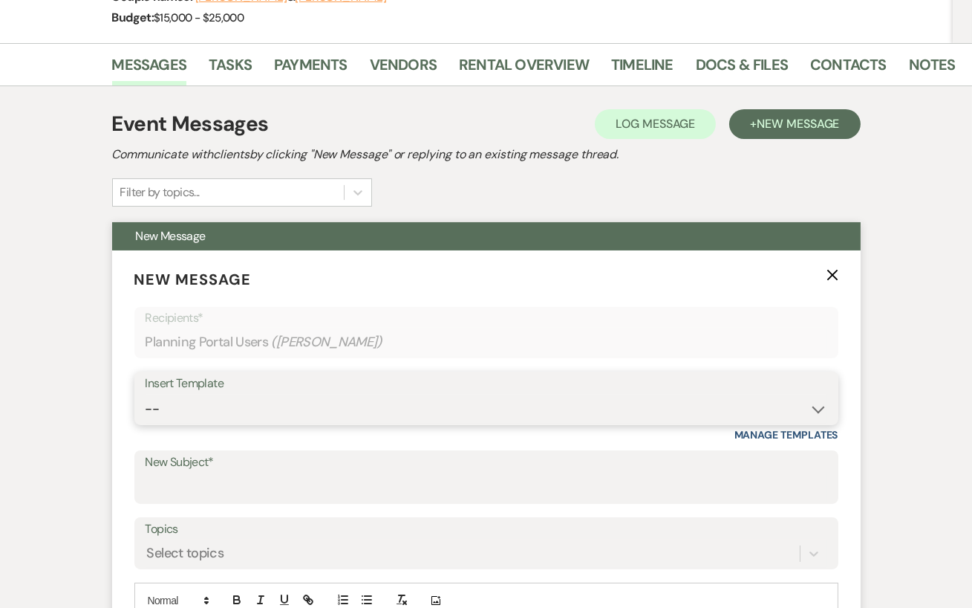
click at [438, 409] on select "-- Initial Inquiry Response Tour Request Response Follow Up Review Email Check-…" at bounding box center [487, 408] width 682 height 29
select select "1705"
click at [146, 394] on select "-- Initial Inquiry Response Tour Request Response Follow Up Review Email Check-…" at bounding box center [487, 408] width 682 height 29
type input "Hidden Springs Venue"
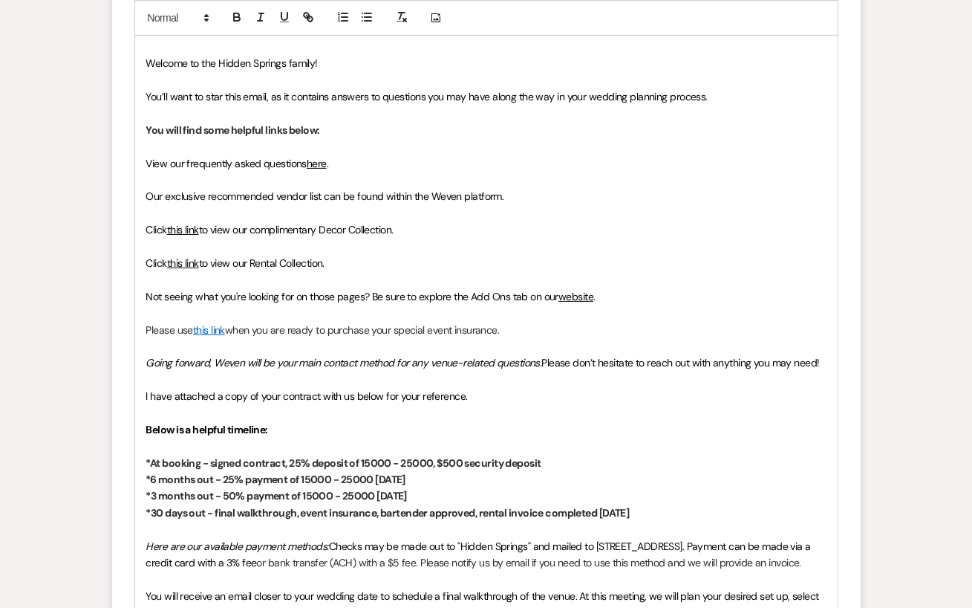
scroll to position [838, 0]
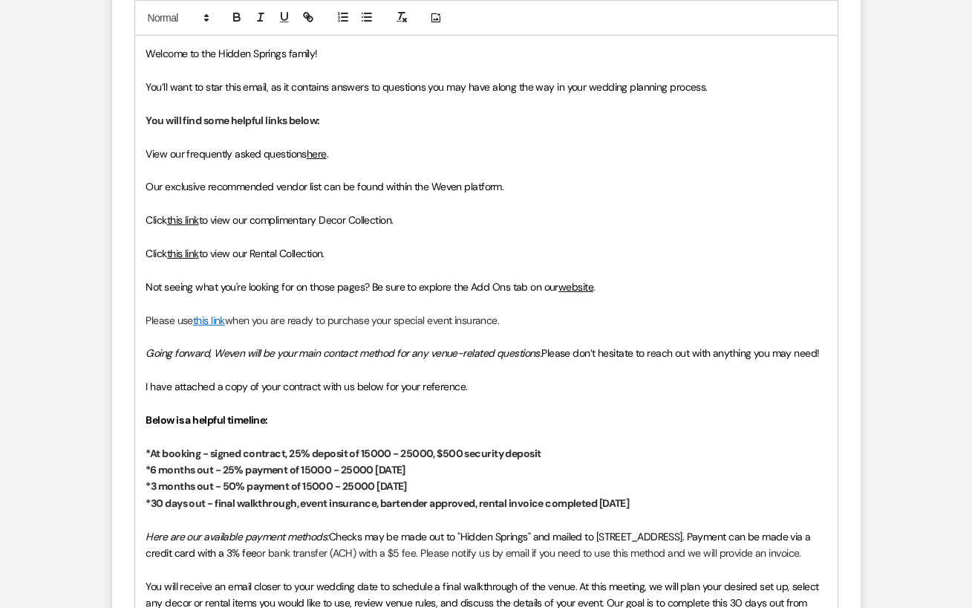
click at [391, 449] on strong "*At booking - signed contract, 25% deposit of 15000 - 25000, $500 security depo…" at bounding box center [343, 452] width 395 height 13
drag, startPoint x: 374, startPoint y: 467, endPoint x: 304, endPoint y: 471, distance: 70.7
click at [304, 471] on strong "*6 months out - 25% payment of 15000 - 25000 [DATE]" at bounding box center [275, 469] width 259 height 13
drag, startPoint x: 374, startPoint y: 483, endPoint x: 308, endPoint y: 480, distance: 66.9
click at [308, 480] on strong "*3 months out - 50% payment of 15000 - 25000 [DATE]" at bounding box center [276, 485] width 261 height 13
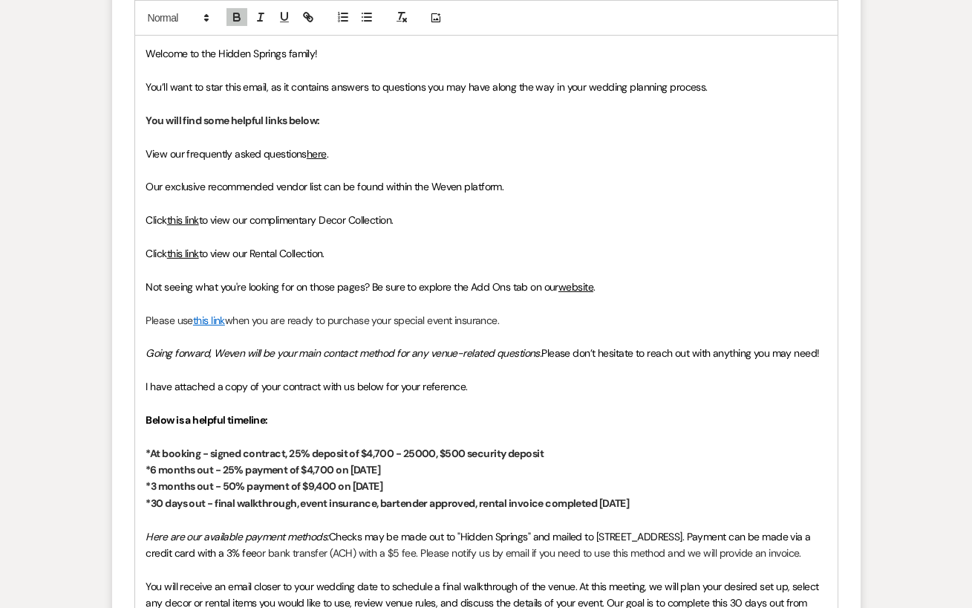
click at [360, 482] on strong "*3 months out - 50% payment of $9,400 on [DATE]" at bounding box center [264, 485] width 237 height 13
click at [360, 465] on strong "*6 months out - 25% payment of $4,700 on [DATE]" at bounding box center [263, 469] width 235 height 13
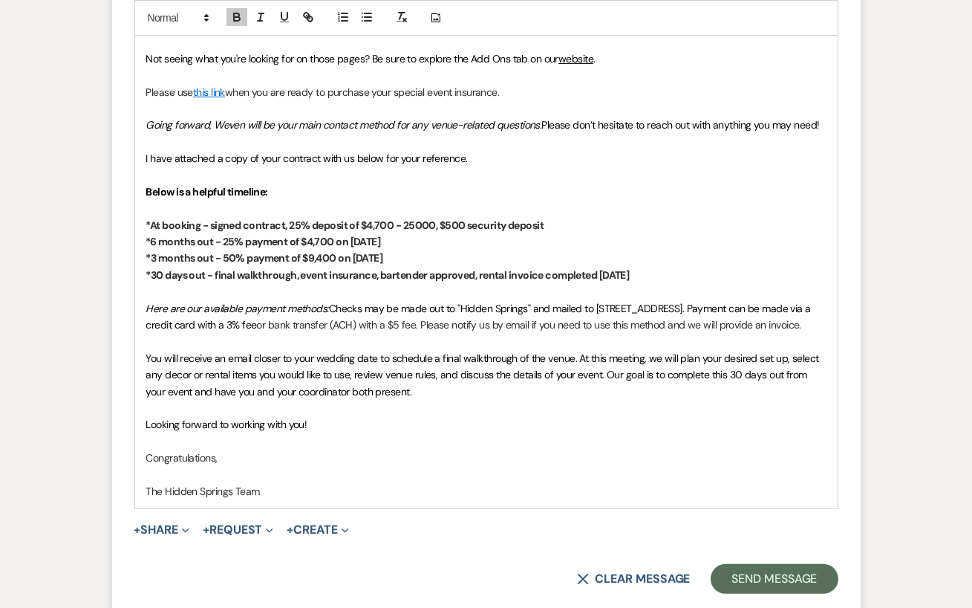
scroll to position [1131, 0]
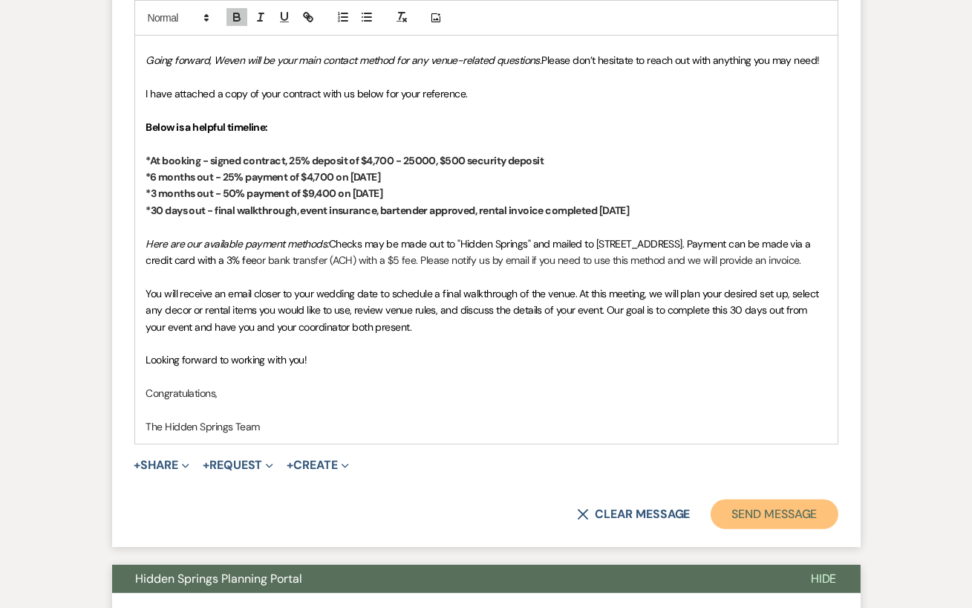
click at [773, 529] on button "Send Message" at bounding box center [774, 514] width 127 height 30
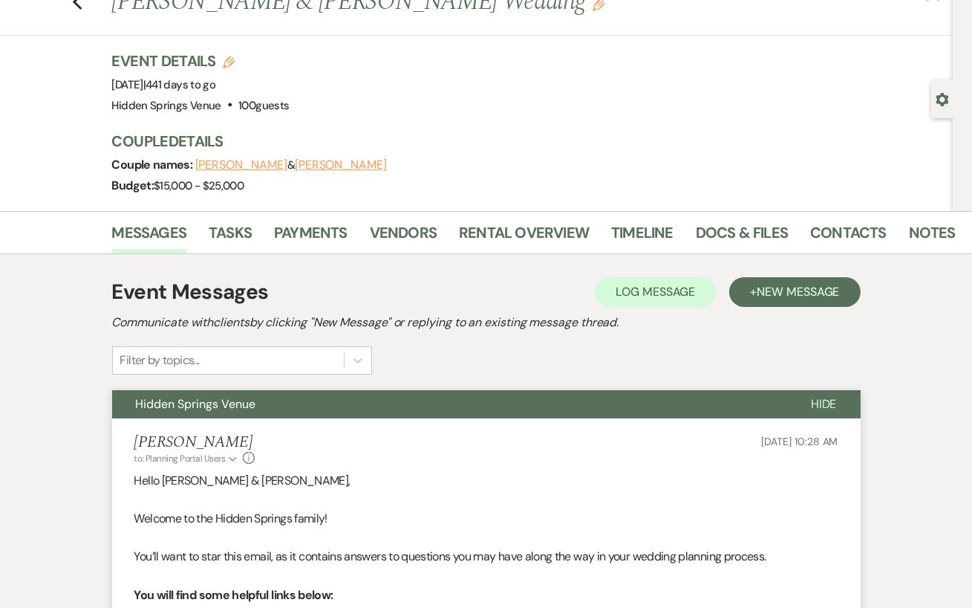
scroll to position [0, 0]
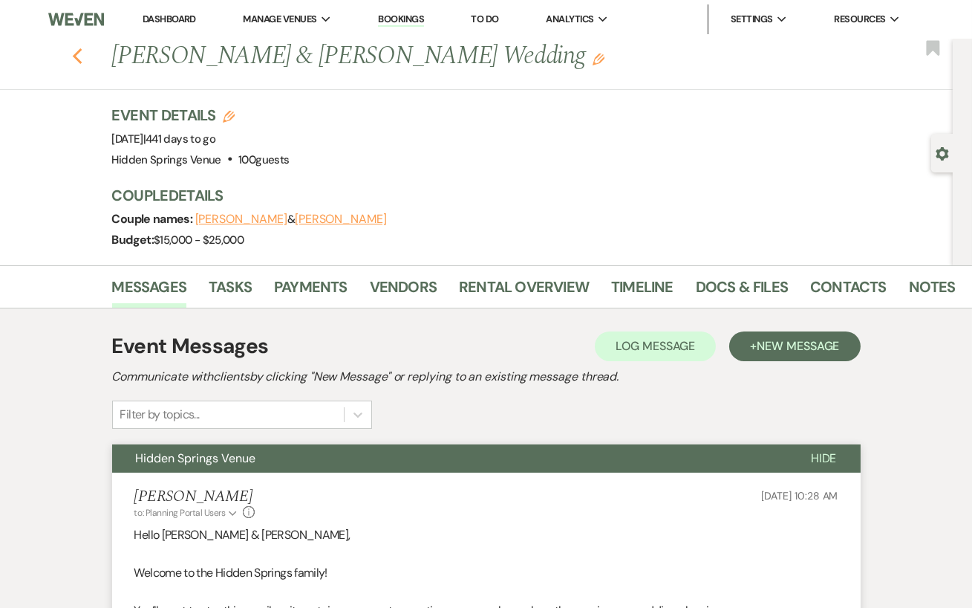
click at [76, 57] on use "button" at bounding box center [77, 56] width 10 height 16
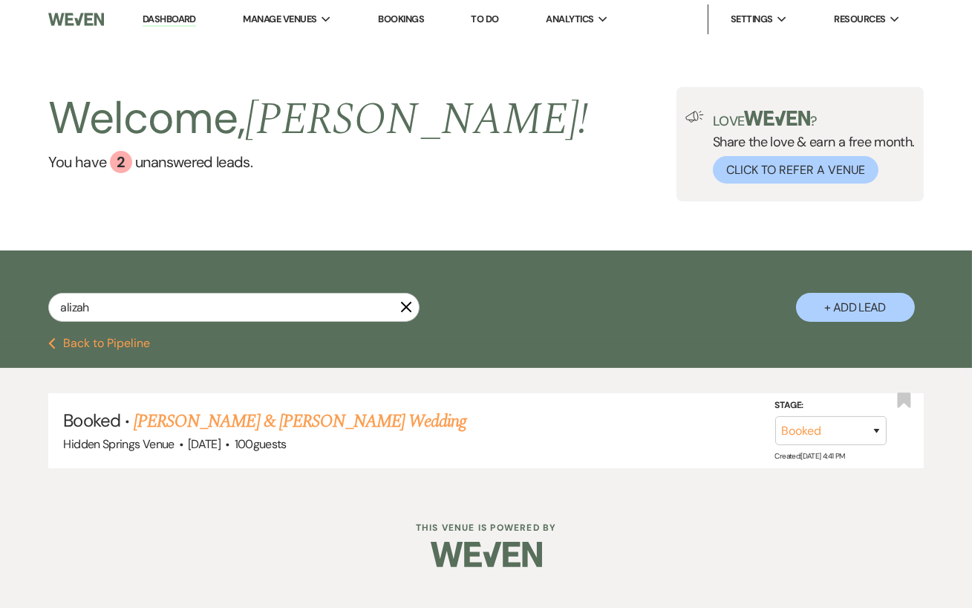
click at [407, 313] on button "X" at bounding box center [406, 306] width 12 height 13
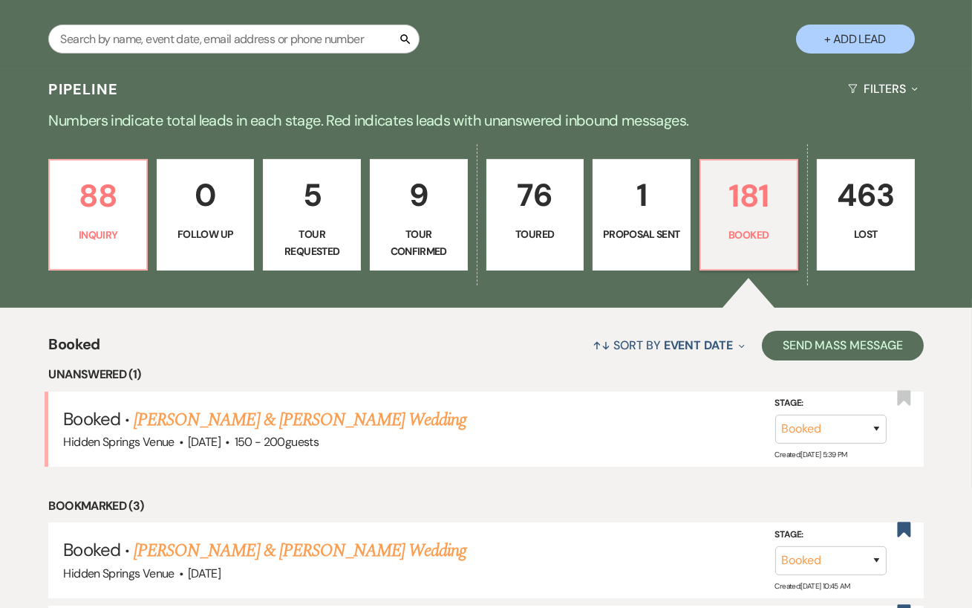
scroll to position [153, 0]
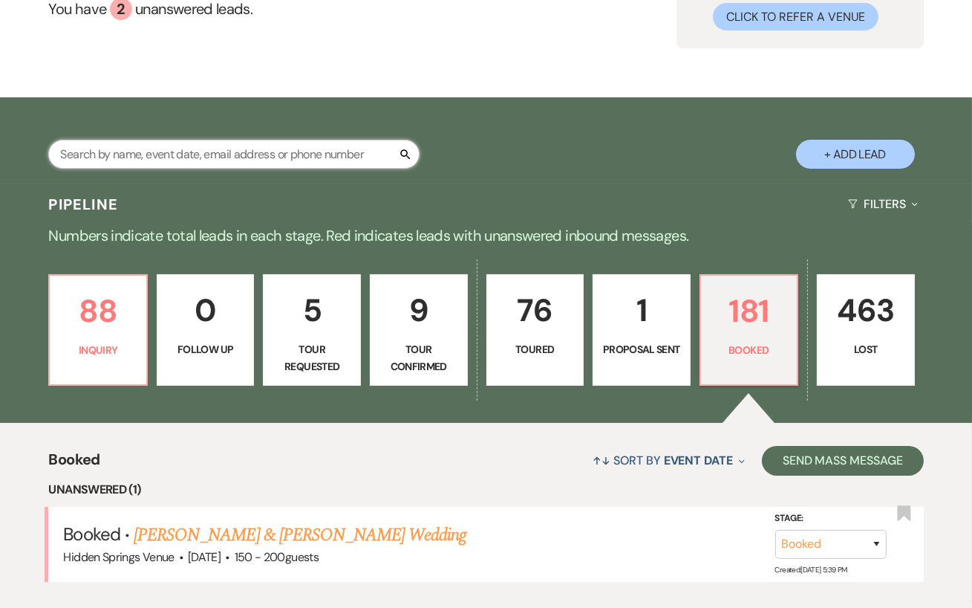
click at [117, 169] on input "text" at bounding box center [233, 154] width 371 height 29
type input "lya"
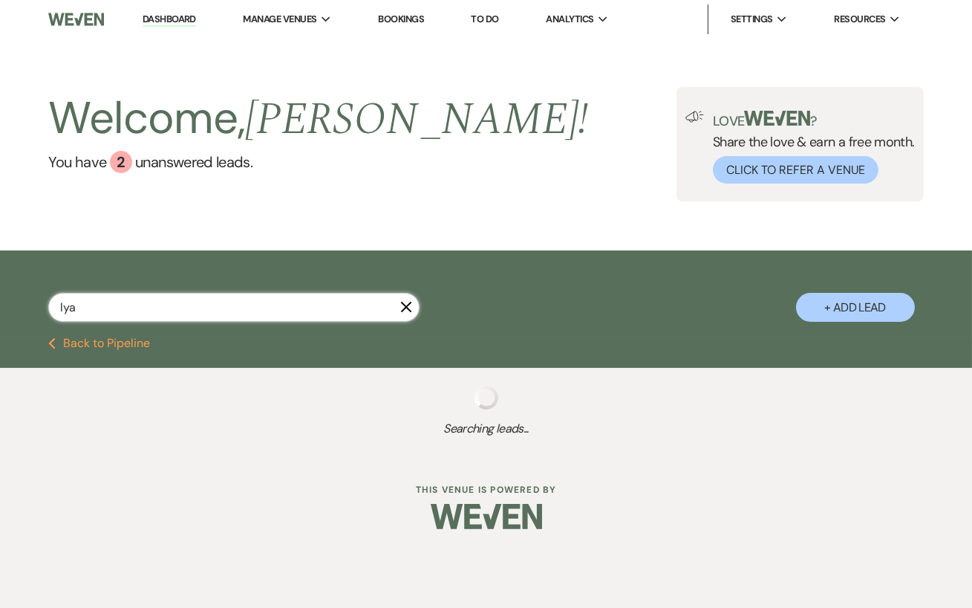
select select "8"
select select "5"
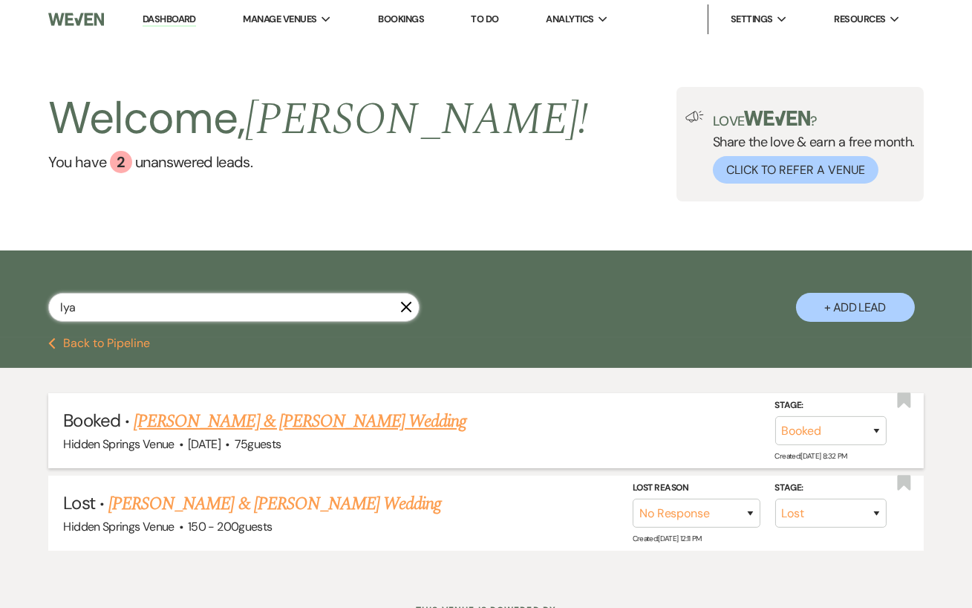
type input "lya"
click at [268, 427] on link "[PERSON_NAME] & [PERSON_NAME] Wedding" at bounding box center [300, 421] width 333 height 27
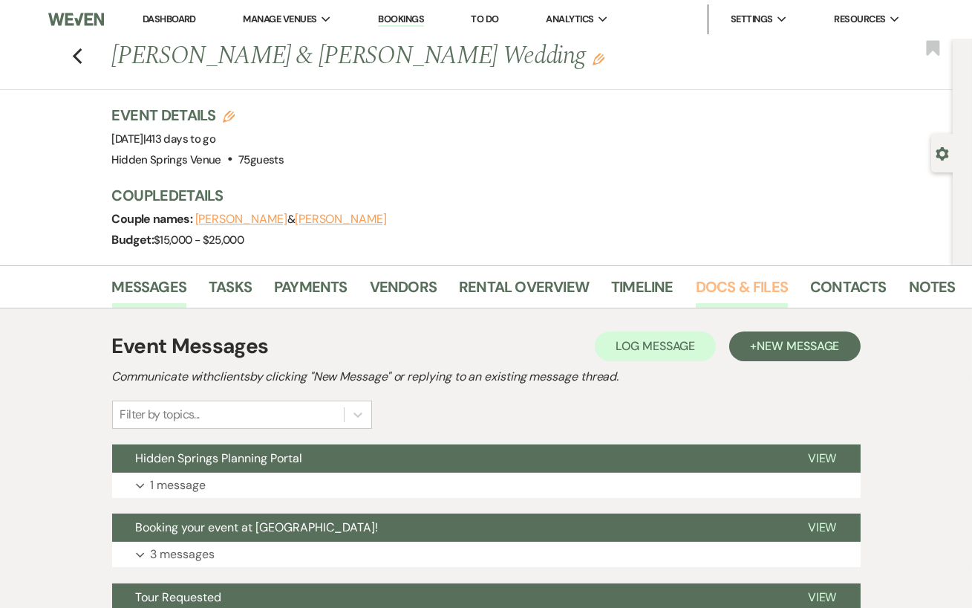
click at [738, 285] on link "Docs & Files" at bounding box center [742, 291] width 92 height 33
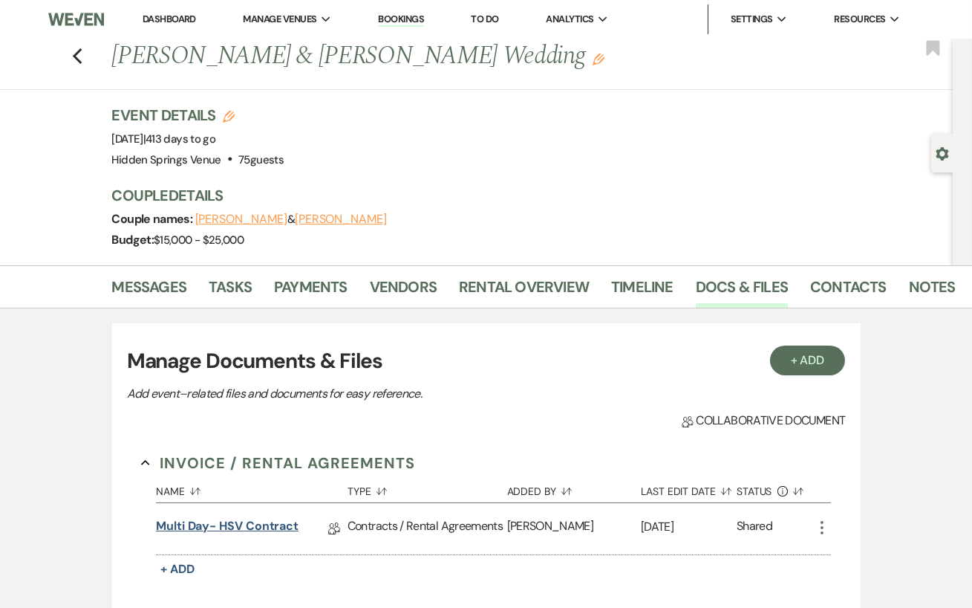
click at [259, 522] on link "Multi Day- HSV Contract" at bounding box center [227, 528] width 143 height 23
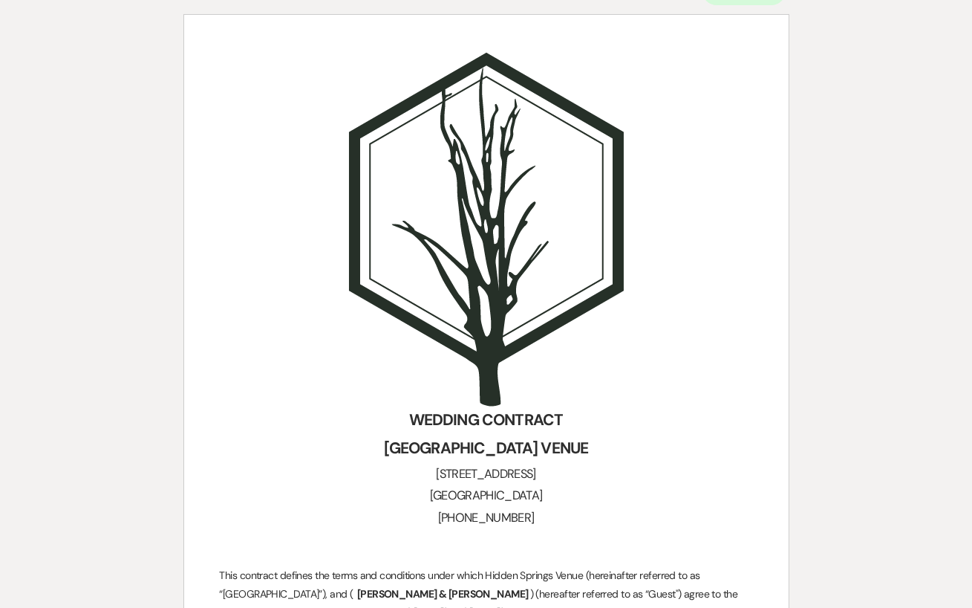
scroll to position [74, 0]
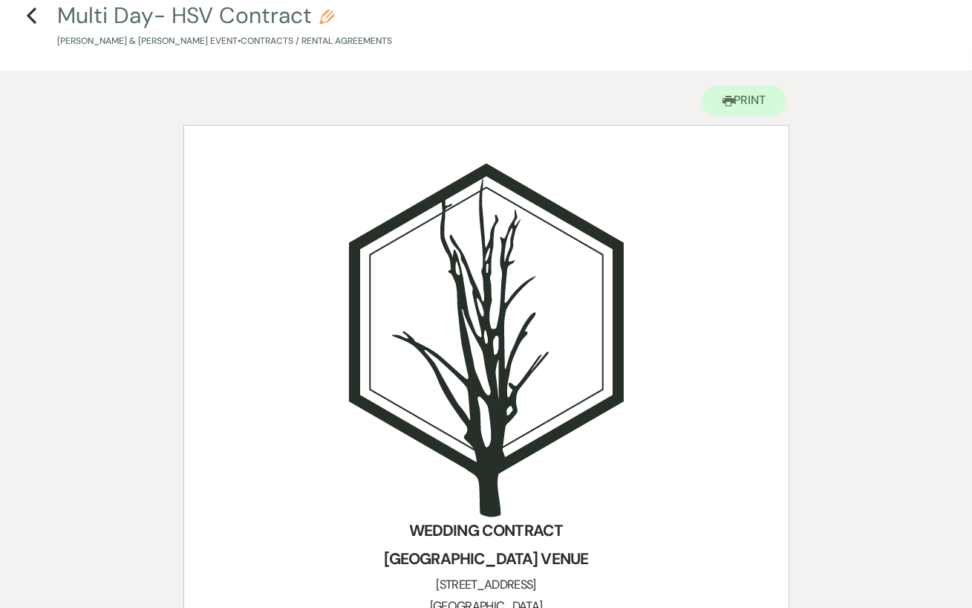
drag, startPoint x: 30, startPoint y: 7, endPoint x: 30, endPoint y: 526, distance: 518.5
click at [30, 7] on icon "Previous" at bounding box center [31, 16] width 11 height 18
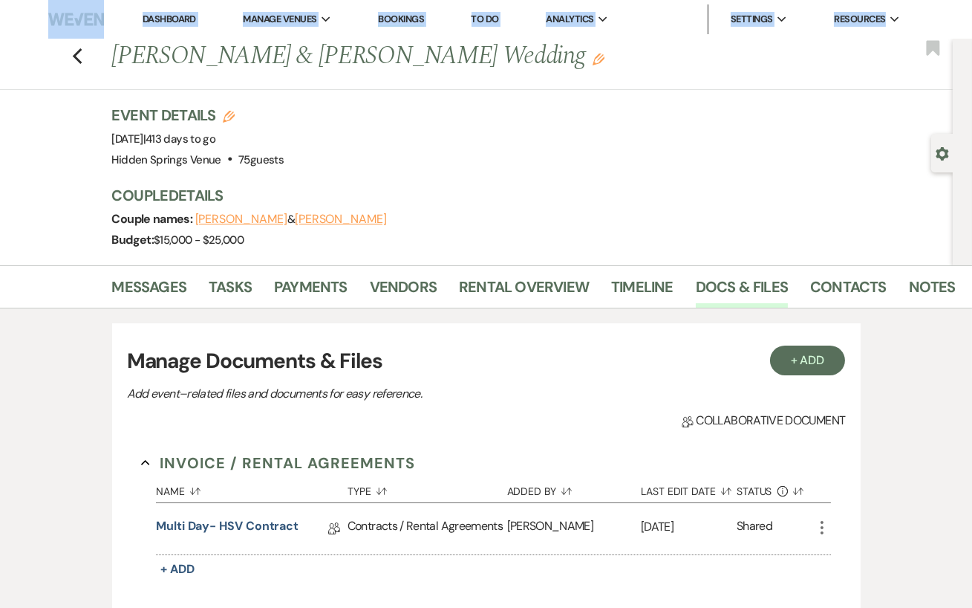
click at [69, 202] on div "Previous [PERSON_NAME] & [PERSON_NAME] Wedding Edit Bookmark Gear Settings Even…" at bounding box center [476, 152] width 953 height 227
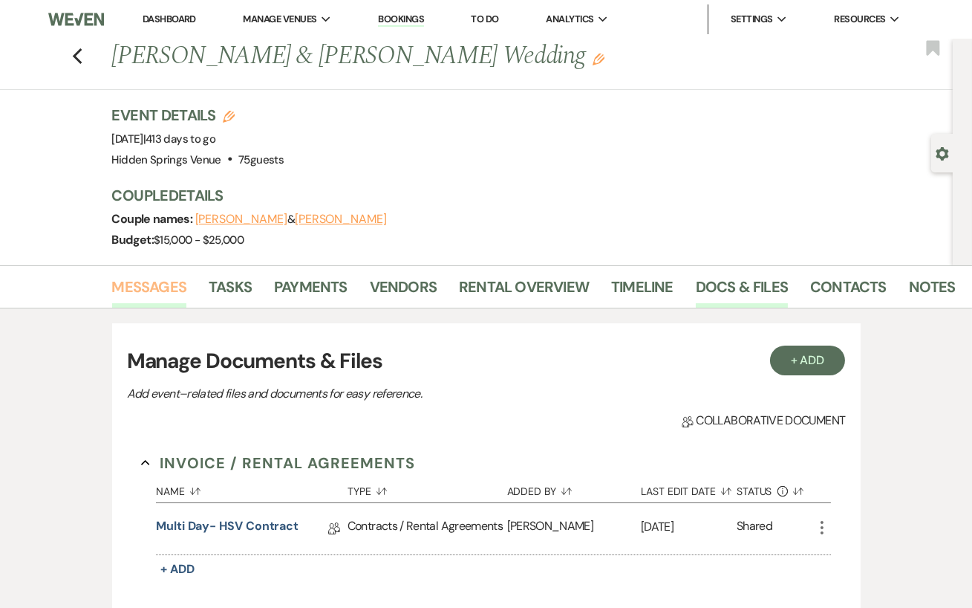
click at [174, 287] on link "Messages" at bounding box center [149, 291] width 75 height 33
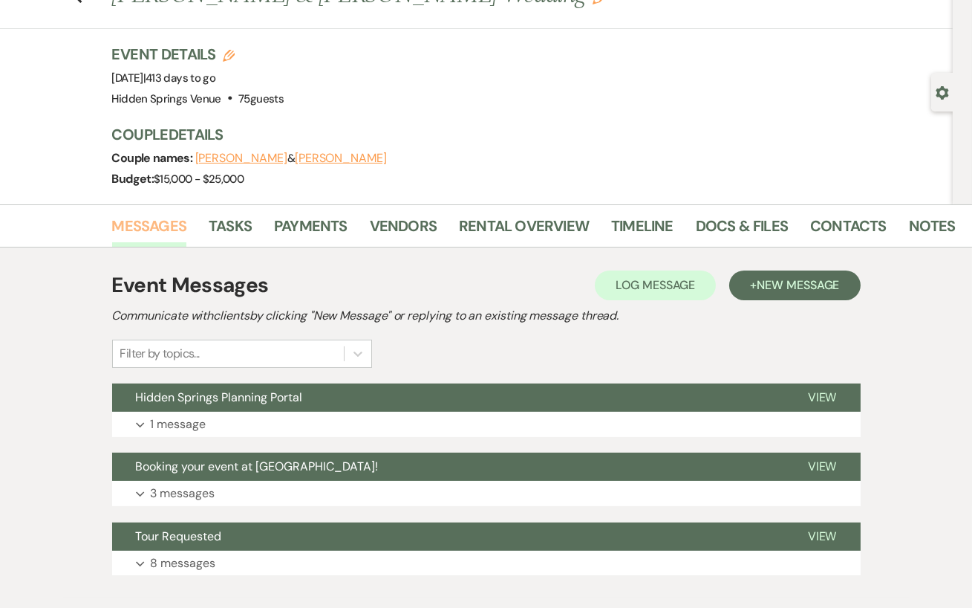
scroll to position [62, 0]
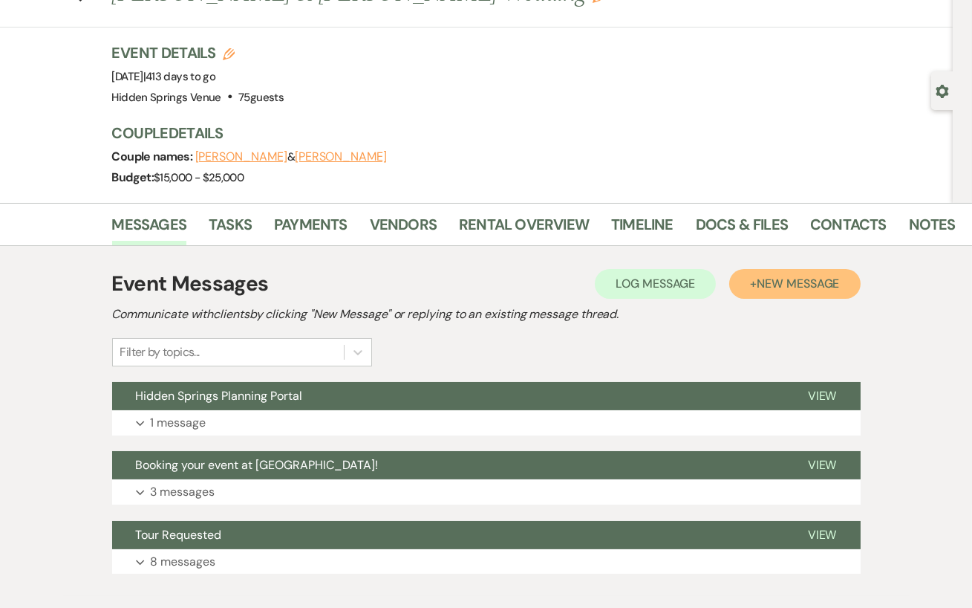
click at [842, 278] on button "+ New Message" at bounding box center [795, 284] width 131 height 30
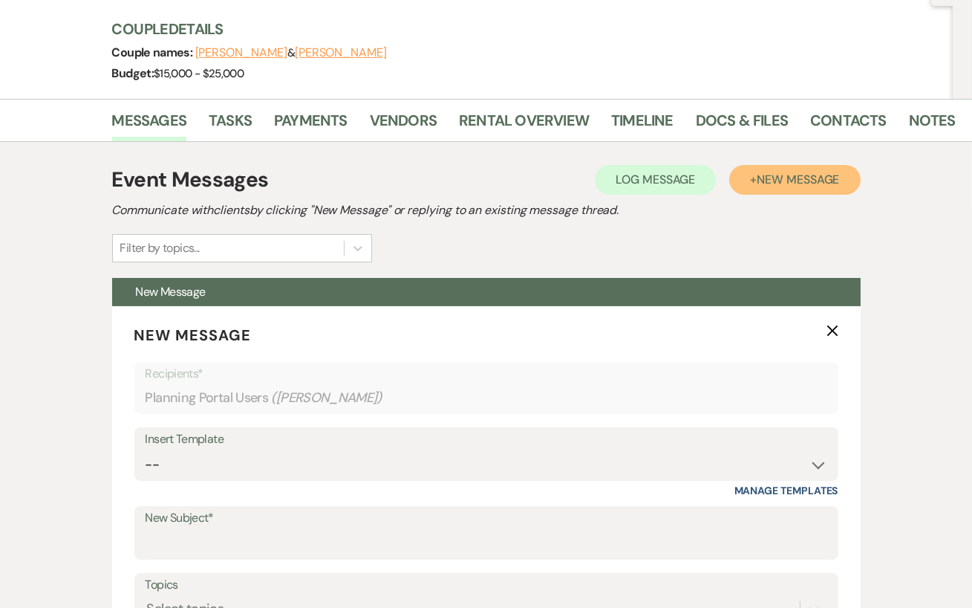
scroll to position [183, 0]
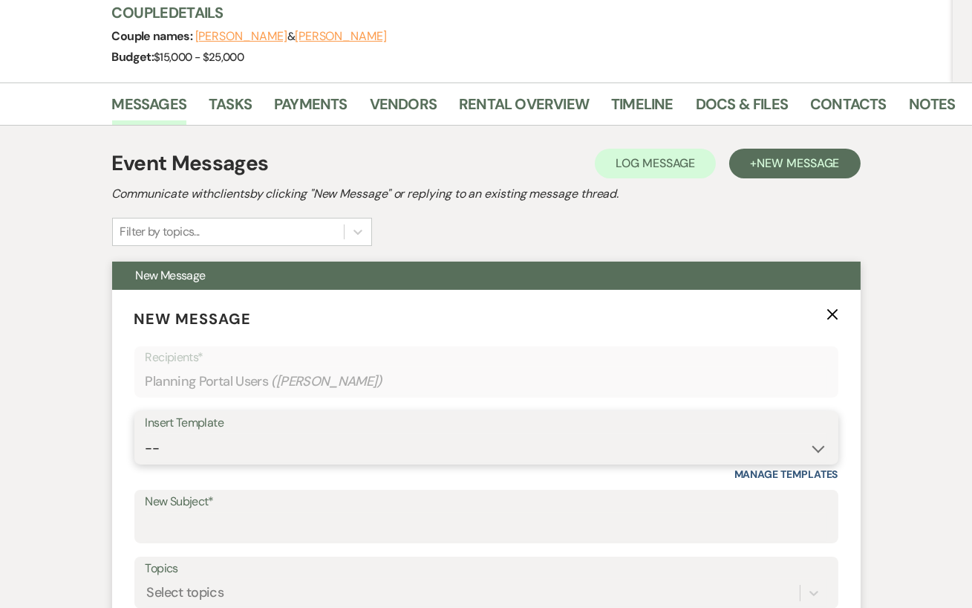
click at [460, 438] on select "-- Initial Inquiry Response Tour Request Response Follow Up Review Email Check-…" at bounding box center [487, 448] width 682 height 29
select select "1705"
click at [146, 434] on select "-- Initial Inquiry Response Tour Request Response Follow Up Review Email Check-…" at bounding box center [487, 448] width 682 height 29
type input "Hidden Springs Venue"
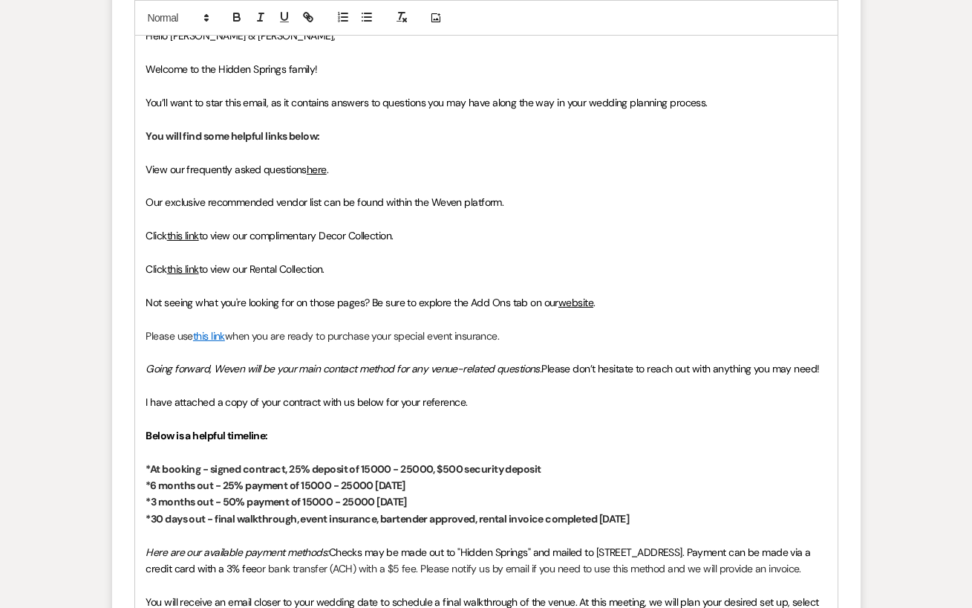
scroll to position [837, 0]
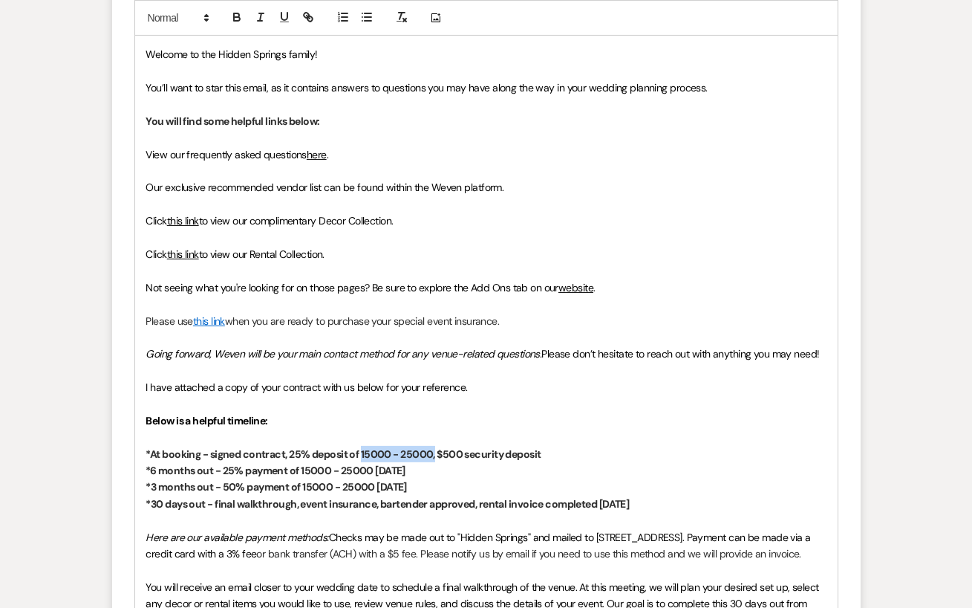
drag, startPoint x: 436, startPoint y: 447, endPoint x: 363, endPoint y: 447, distance: 72.8
click at [363, 447] on strong "*At booking - signed contract, 25% deposit of 15000 - 25000, $500 security depo…" at bounding box center [343, 453] width 395 height 13
drag, startPoint x: 374, startPoint y: 469, endPoint x: 302, endPoint y: 464, distance: 71.5
click at [302, 464] on strong "*6 months out - 25% payment of 15000 - 25000 [DATE]" at bounding box center [275, 470] width 259 height 13
drag, startPoint x: 378, startPoint y: 485, endPoint x: 301, endPoint y: 481, distance: 77.3
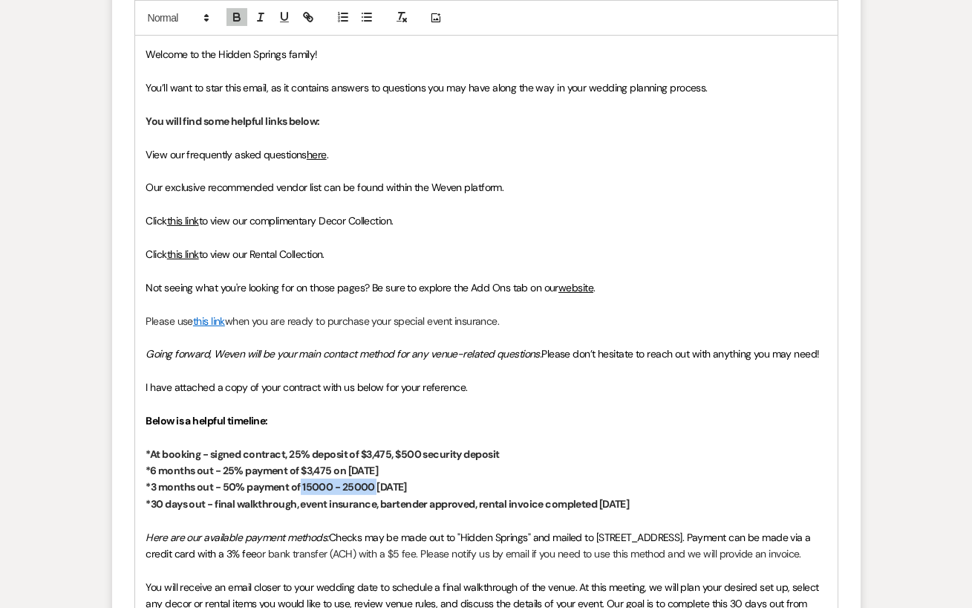
click at [301, 481] on strong "*3 months out - 50% payment of 15000 - 25000 [DATE]" at bounding box center [276, 486] width 261 height 13
click at [362, 481] on strong "*3 months out - 50% payment of $6,950 on [DATE]" at bounding box center [264, 486] width 236 height 13
click at [359, 465] on strong "*6 months out - 25% payment of $3,475 on [DATE]" at bounding box center [262, 470] width 233 height 13
click at [465, 492] on p "*3 months out - 50% payment of $6,950 on [DATE]" at bounding box center [486, 486] width 680 height 16
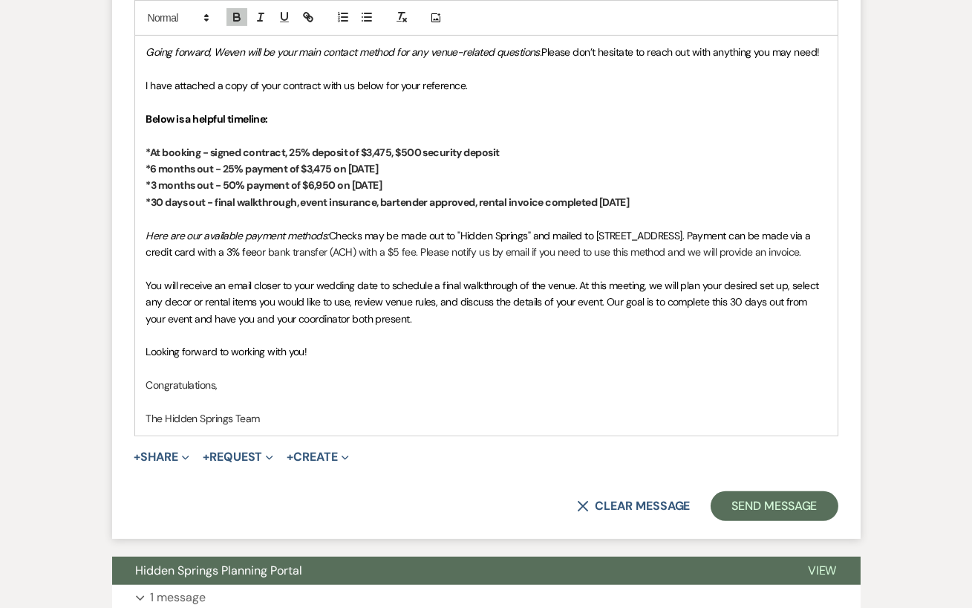
scroll to position [1265, 0]
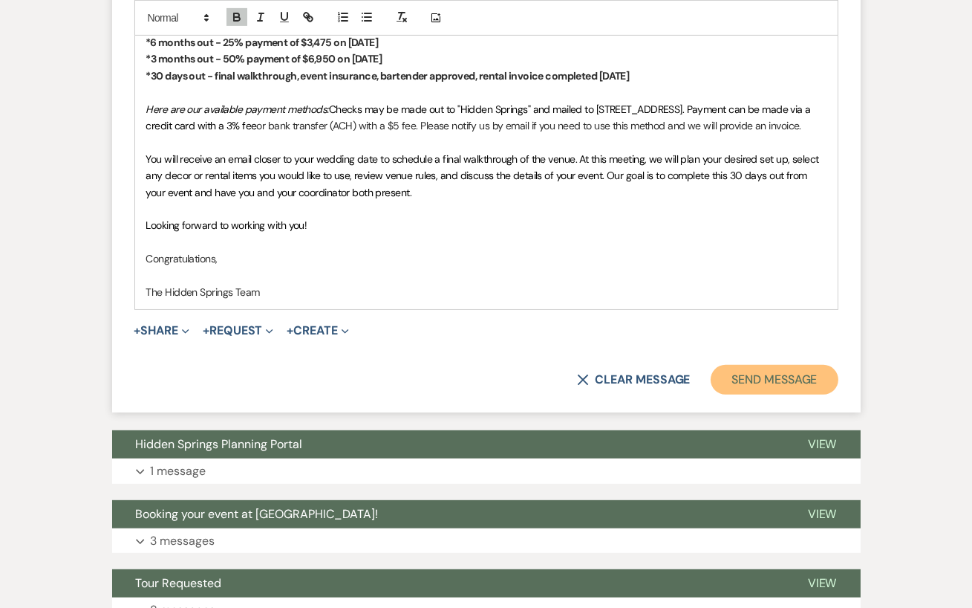
click at [784, 394] on button "Send Message" at bounding box center [774, 380] width 127 height 30
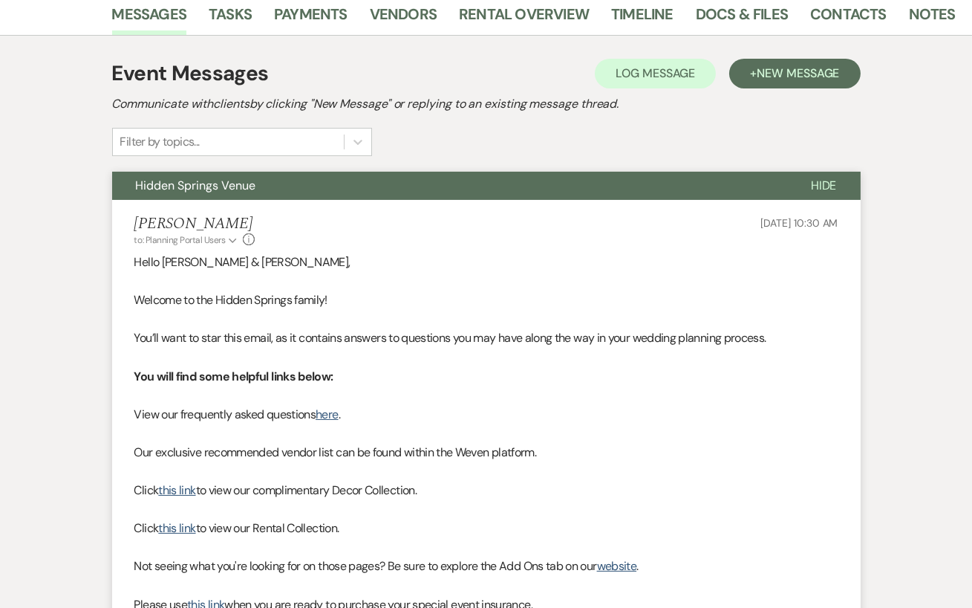
scroll to position [0, 0]
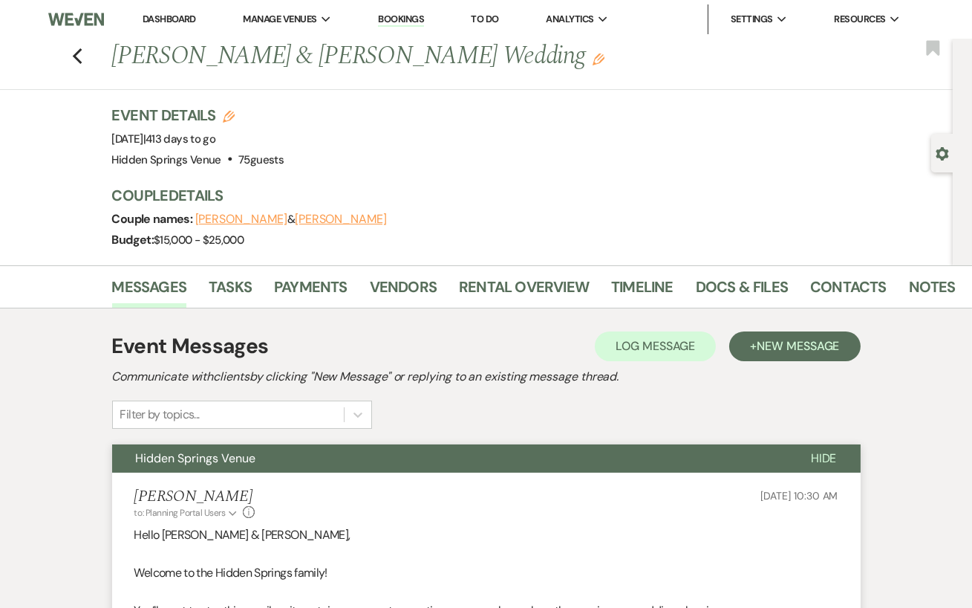
click at [172, 17] on link "Dashboard" at bounding box center [169, 19] width 53 height 13
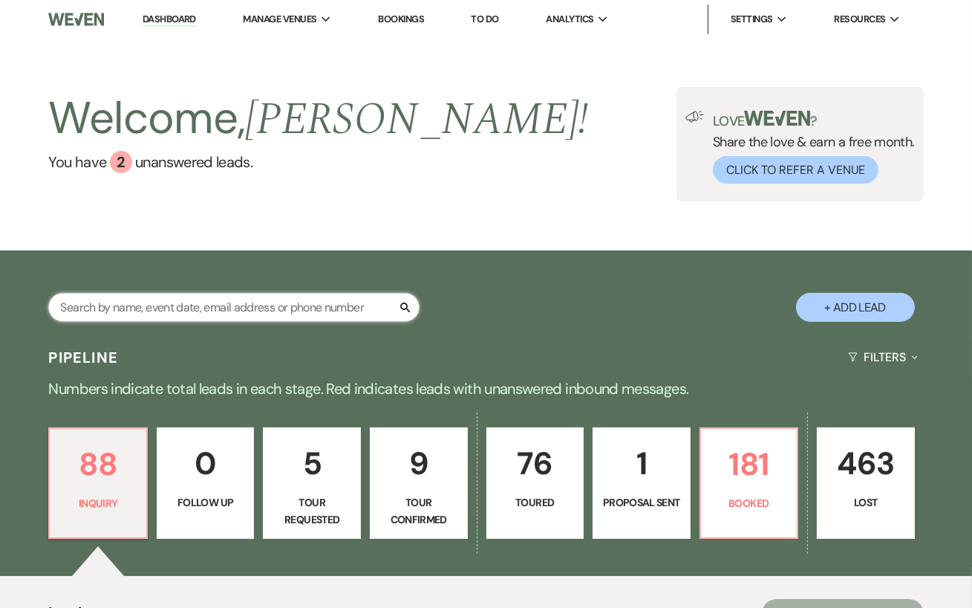
click at [236, 322] on input "text" at bounding box center [233, 307] width 371 height 29
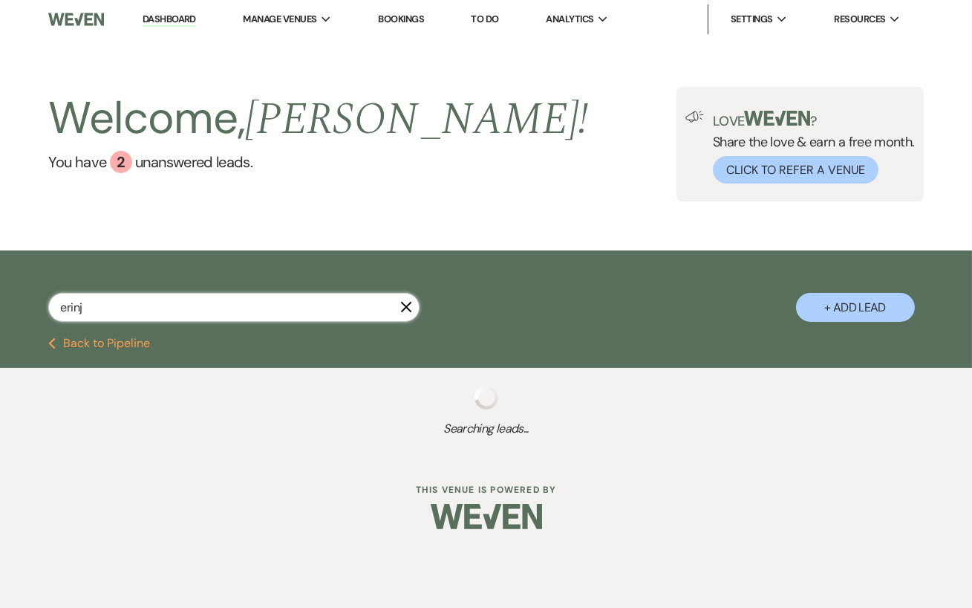
type input "erinja"
select select "8"
select select "5"
select select "8"
select select "11"
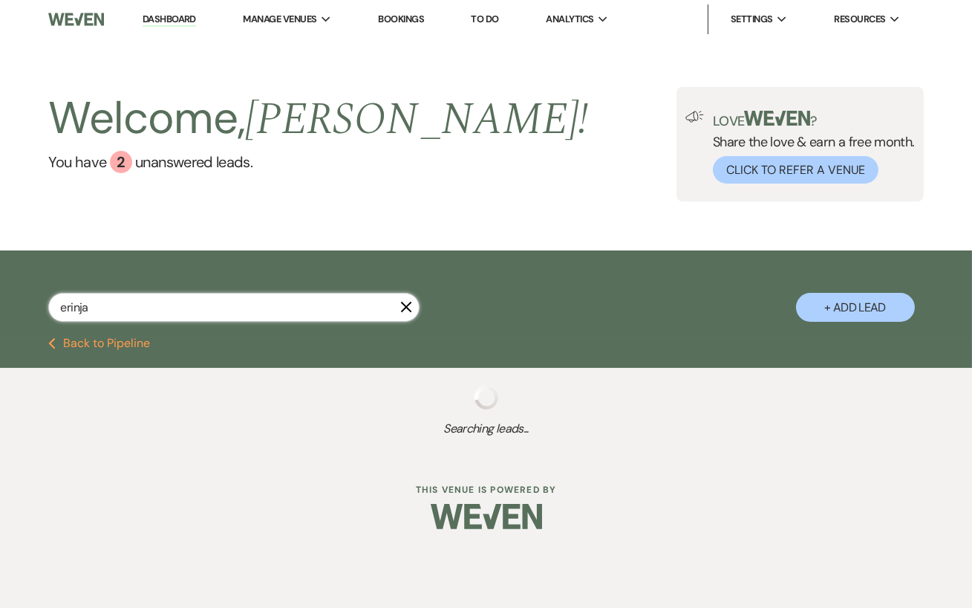
select select "8"
select select "5"
select select "8"
select select "5"
select select "8"
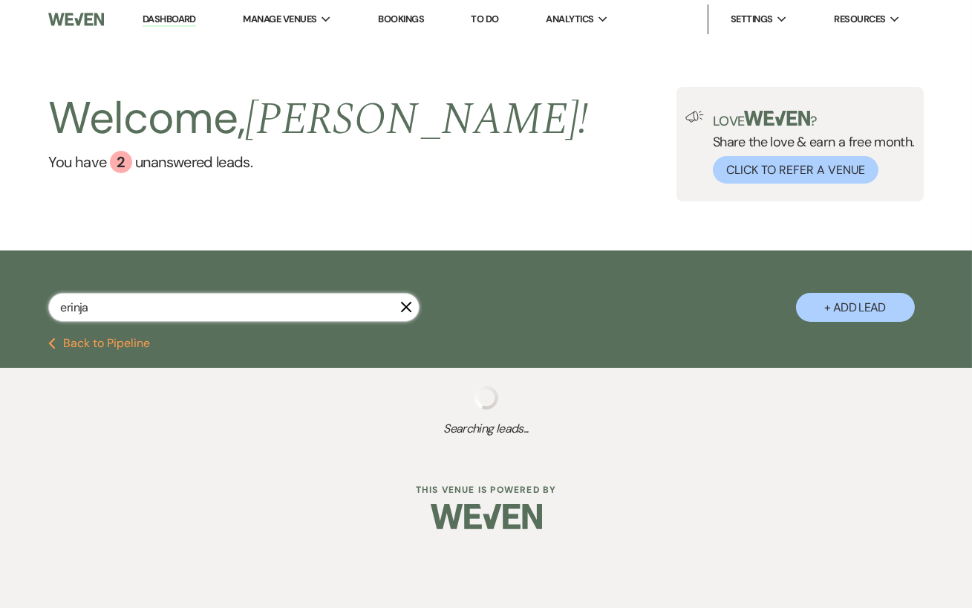
select select "5"
select select "8"
select select "5"
select select "8"
select select "5"
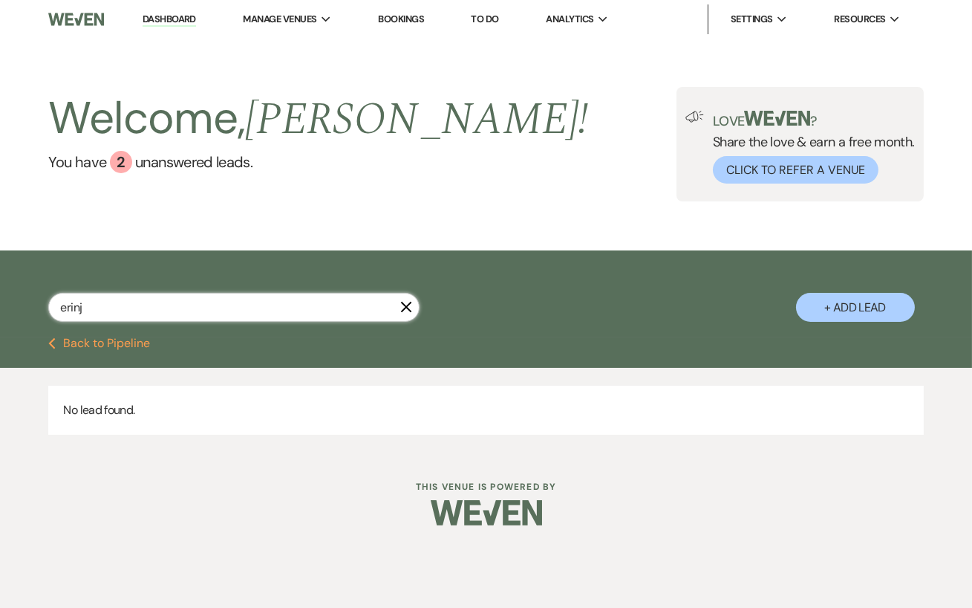
type input "[PERSON_NAME]"
select select "8"
select select "5"
select select "8"
select select "11"
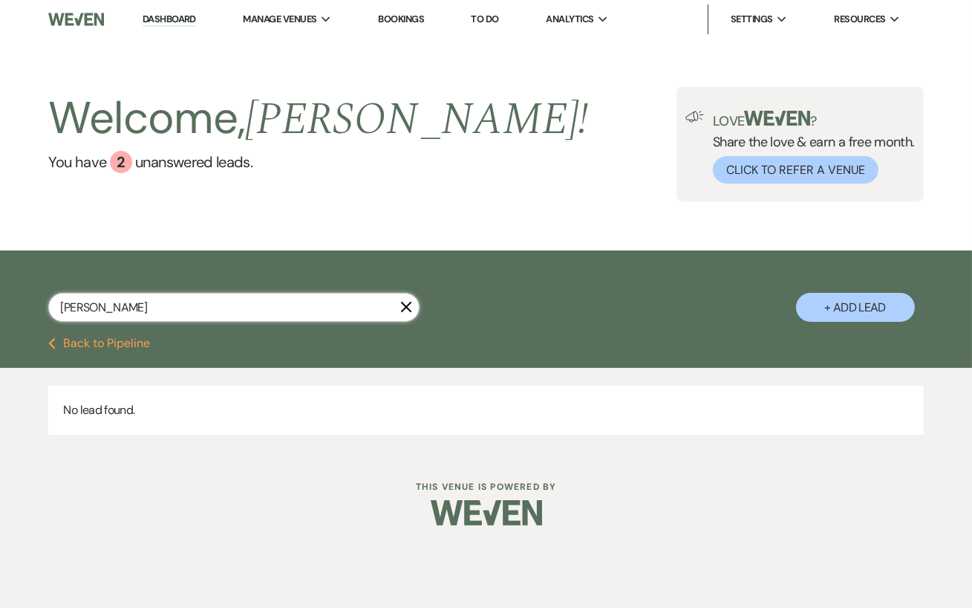
select select "8"
select select "5"
select select "8"
select select "5"
select select "8"
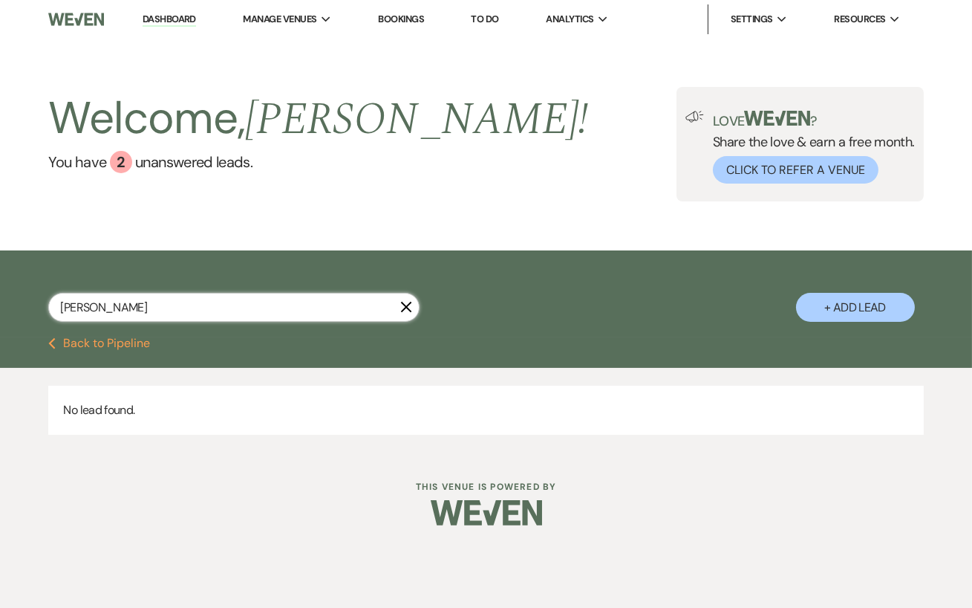
select select "5"
select select "8"
select select "5"
select select "8"
select select "5"
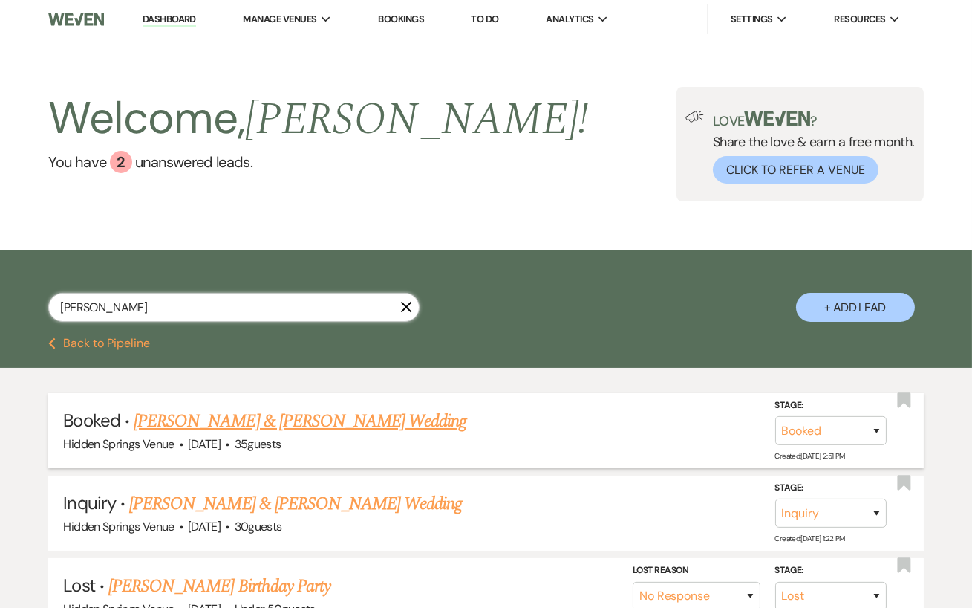
type input "[PERSON_NAME]"
click at [386, 429] on link "[PERSON_NAME] & [PERSON_NAME] Wedding" at bounding box center [300, 421] width 333 height 27
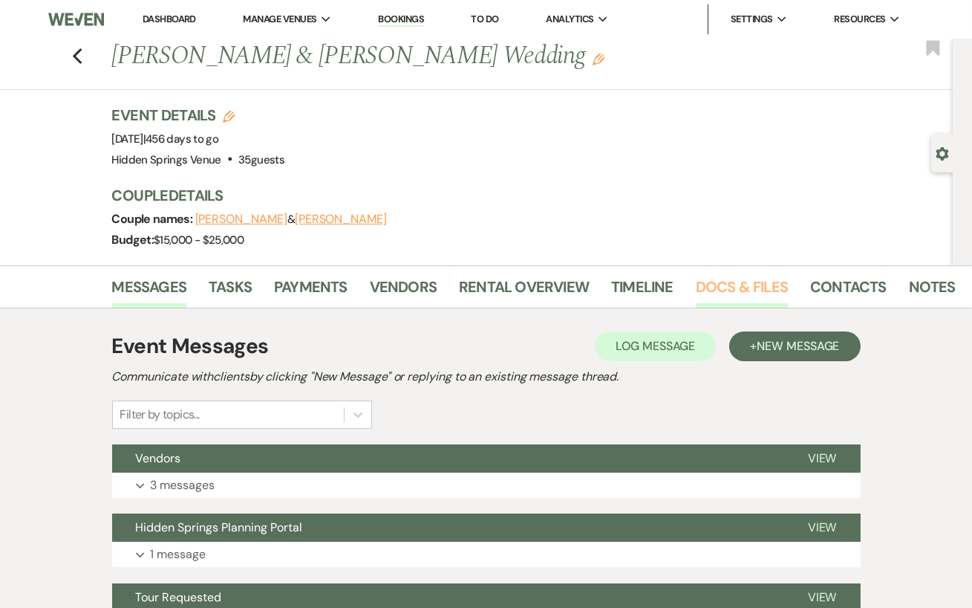
click at [736, 294] on link "Docs & Files" at bounding box center [742, 291] width 92 height 33
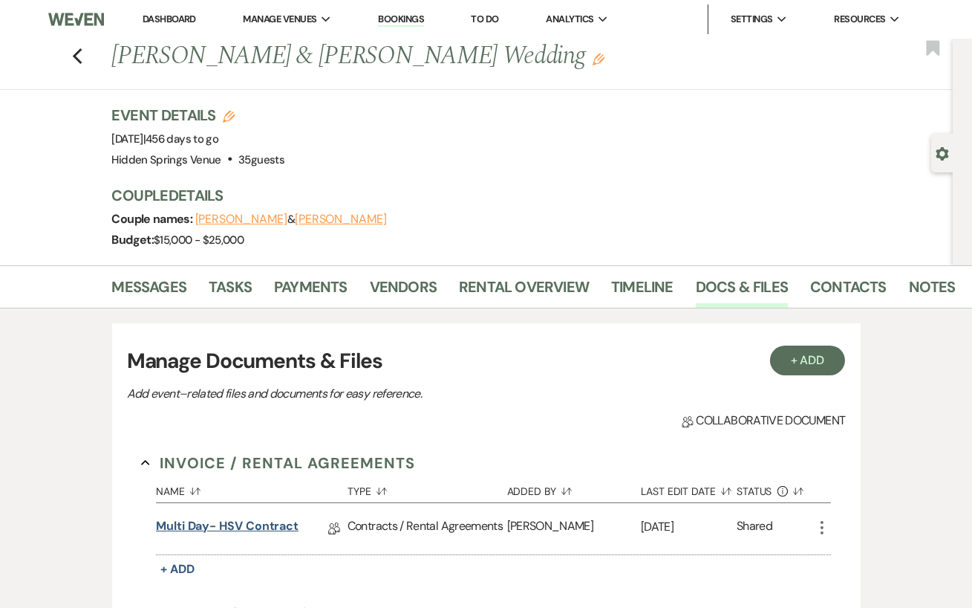
click at [258, 529] on link "Multi Day- HSV Contract" at bounding box center [227, 528] width 143 height 23
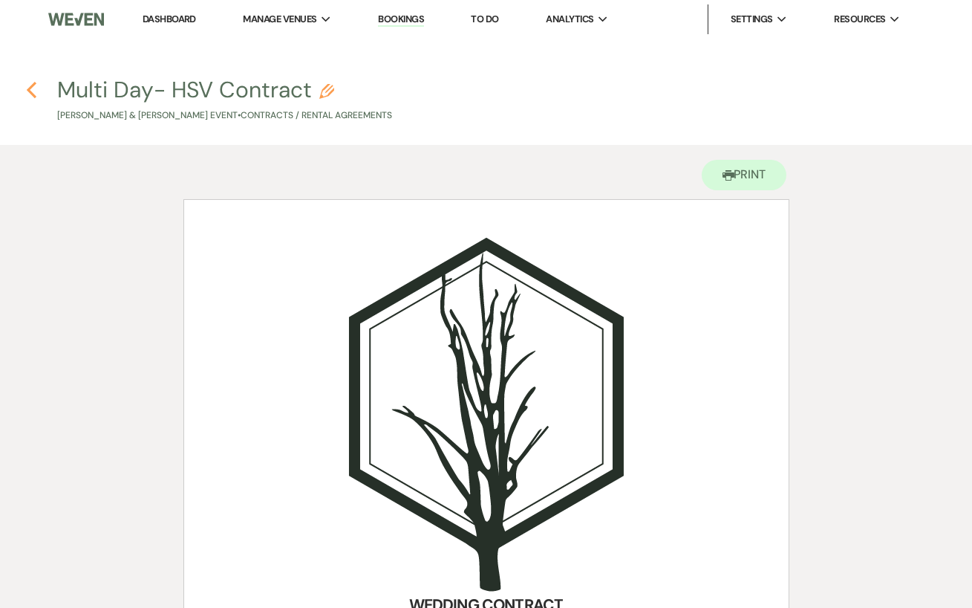
click at [36, 89] on icon "Previous" at bounding box center [31, 90] width 11 height 18
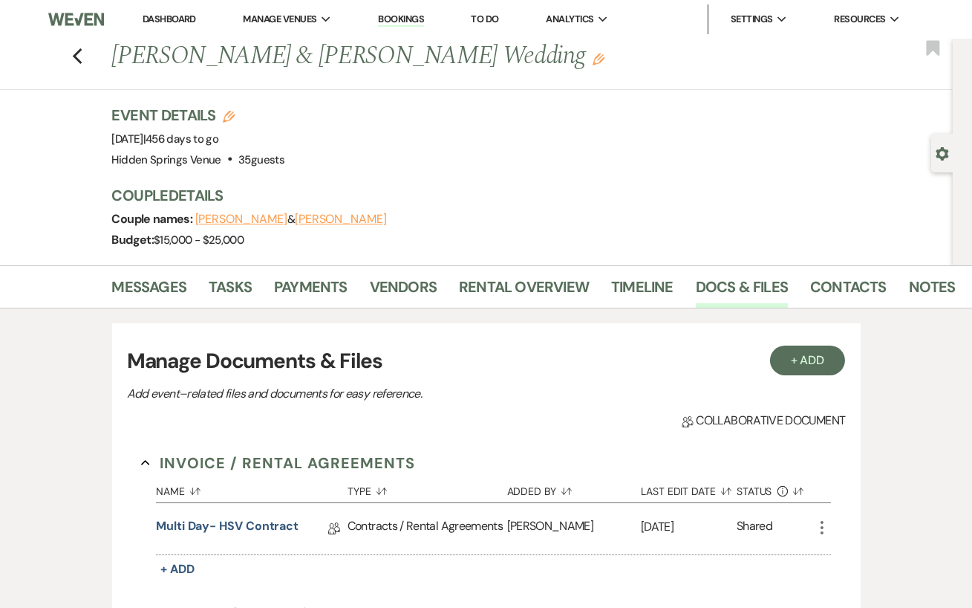
click at [159, 259] on div "Event Details Edit Event Date: [DATE] | 456 days to go Venue: [GEOGRAPHIC_DATA]…" at bounding box center [533, 185] width 842 height 160
click at [159, 272] on li "Messages" at bounding box center [160, 290] width 97 height 36
click at [156, 287] on link "Messages" at bounding box center [149, 291] width 75 height 33
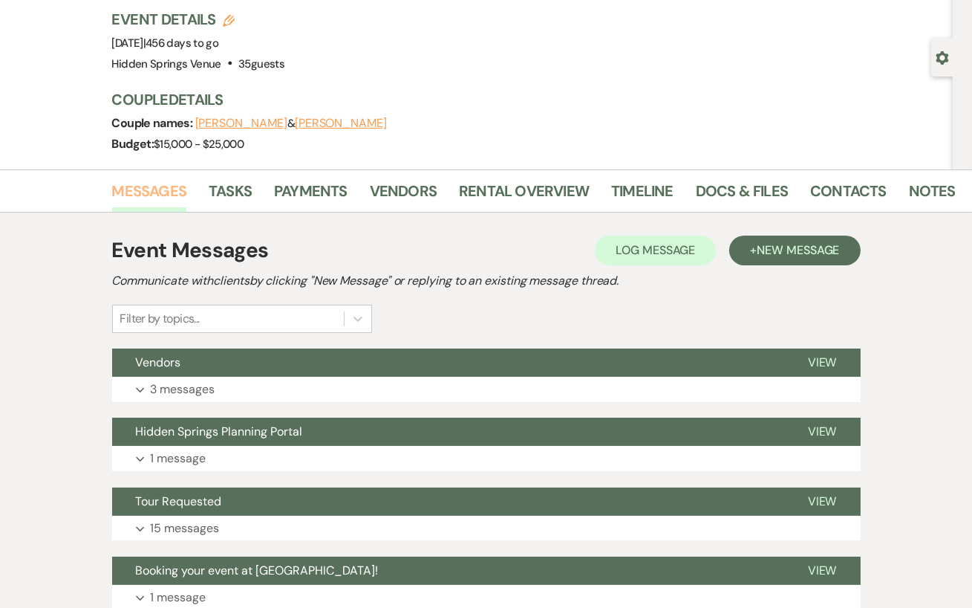
scroll to position [152, 0]
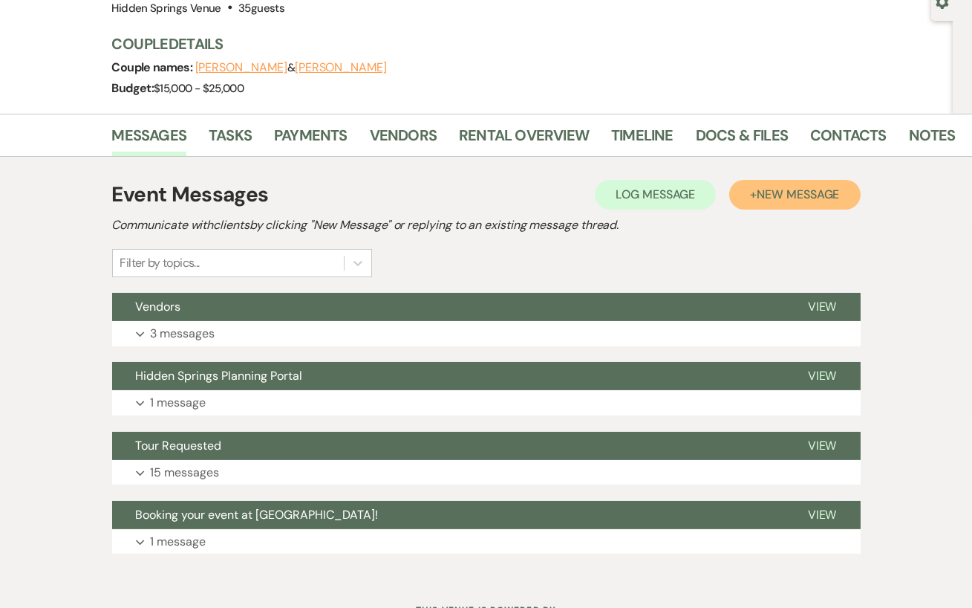
click at [764, 203] on button "+ New Message" at bounding box center [795, 195] width 131 height 30
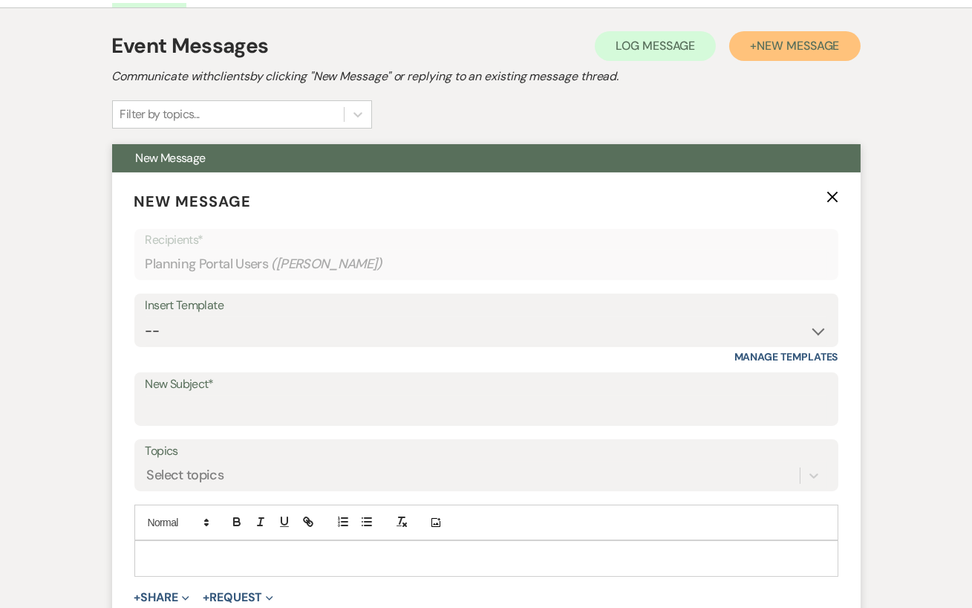
scroll to position [302, 0]
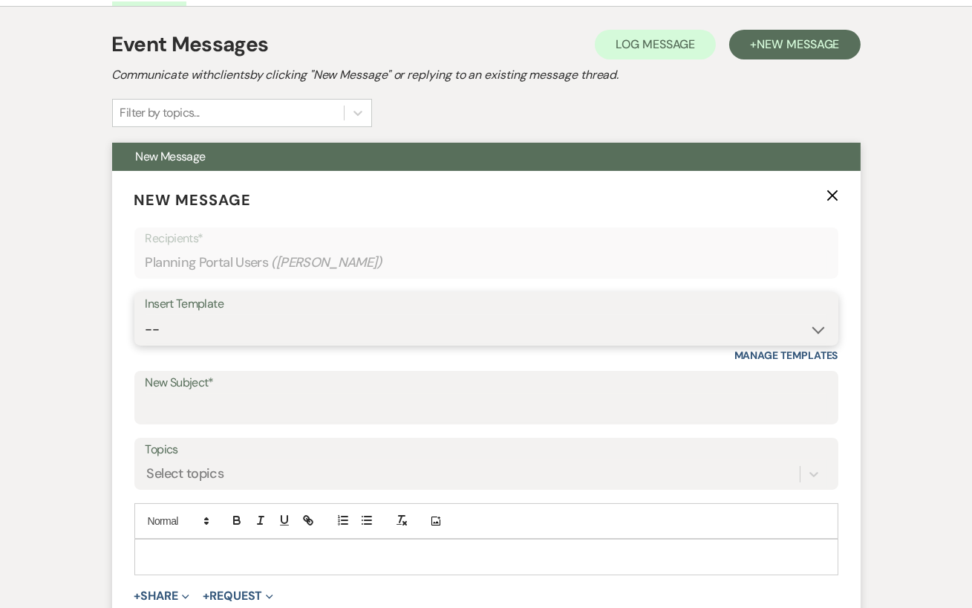
click at [350, 338] on select "-- Initial Inquiry Response Tour Request Response Follow Up Review Email Check-…" at bounding box center [487, 329] width 682 height 29
select select "1705"
click at [146, 315] on select "-- Initial Inquiry Response Tour Request Response Follow Up Review Email Check-…" at bounding box center [487, 329] width 682 height 29
type input "Hidden Springs Venue"
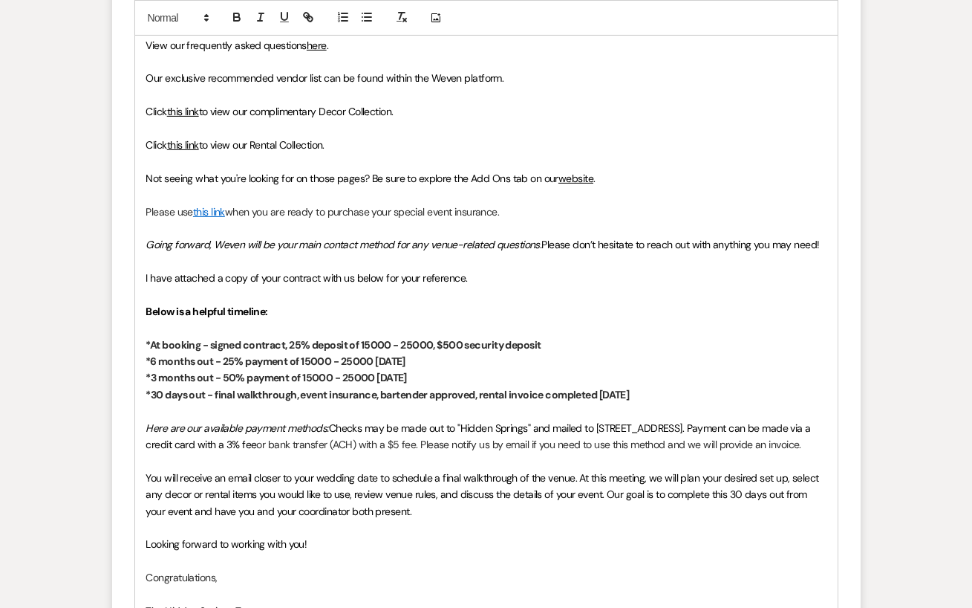
scroll to position [949, 0]
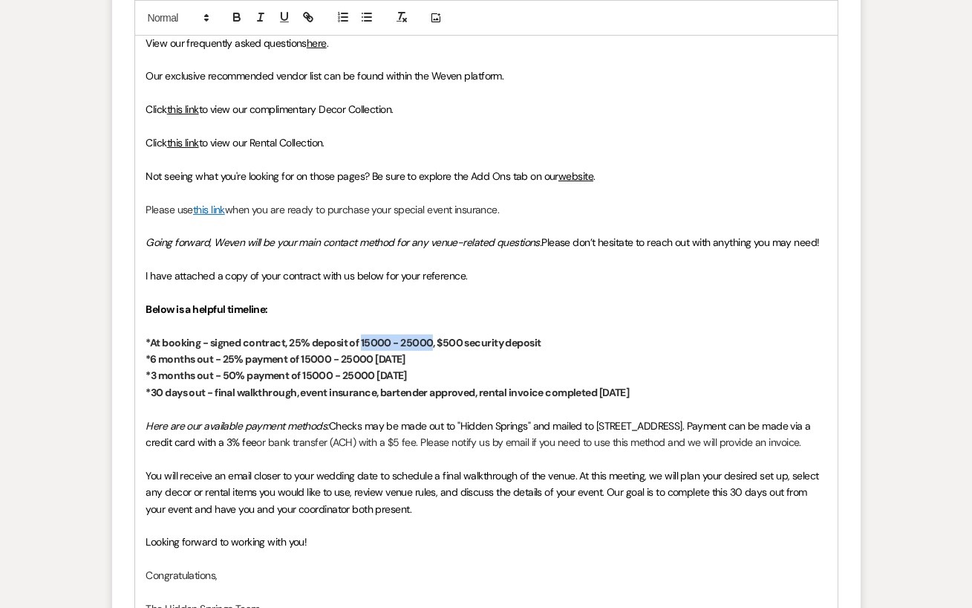
drag, startPoint x: 432, startPoint y: 336, endPoint x: 363, endPoint y: 337, distance: 69.8
click at [363, 337] on strong "*At booking - signed contract, 25% deposit of 15000 - 25000, $500 security depo…" at bounding box center [343, 342] width 395 height 13
drag, startPoint x: 373, startPoint y: 359, endPoint x: 302, endPoint y: 355, distance: 70.7
click at [302, 355] on strong "*6 months out - 25% payment of 15000 - 25000 [DATE]" at bounding box center [275, 358] width 259 height 13
drag, startPoint x: 374, startPoint y: 375, endPoint x: 303, endPoint y: 376, distance: 70.6
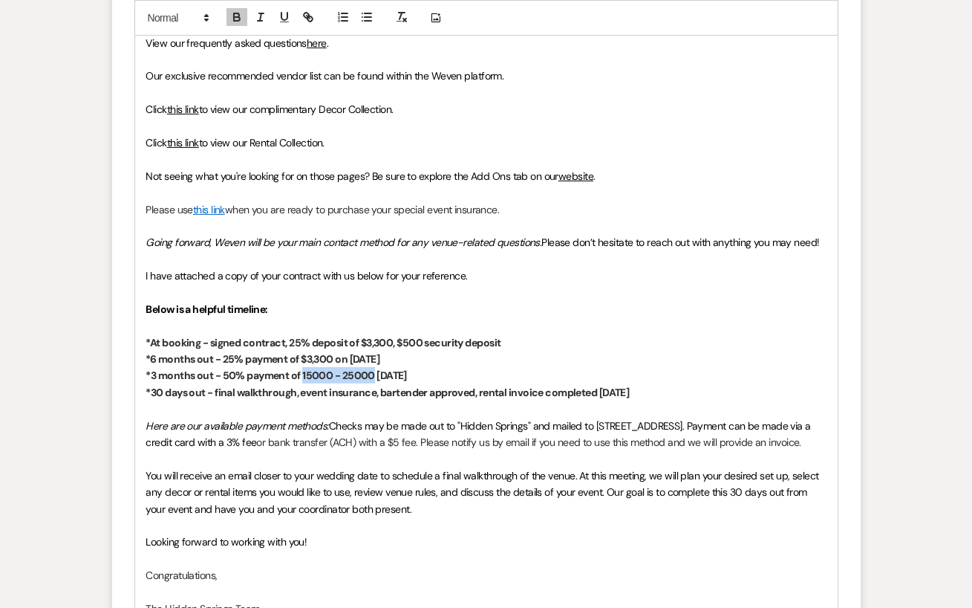
click at [303, 376] on strong "*3 months out - 50% payment of 15000 - 25000 [DATE]" at bounding box center [276, 374] width 261 height 13
click at [362, 372] on strong "*3 months out - 50% payment of $6,600 on [DATE]" at bounding box center [264, 374] width 237 height 13
click at [358, 352] on strong "*6 months out - 25% payment of $3,300 on [DATE]" at bounding box center [263, 358] width 234 height 13
click at [455, 410] on p at bounding box center [486, 408] width 680 height 16
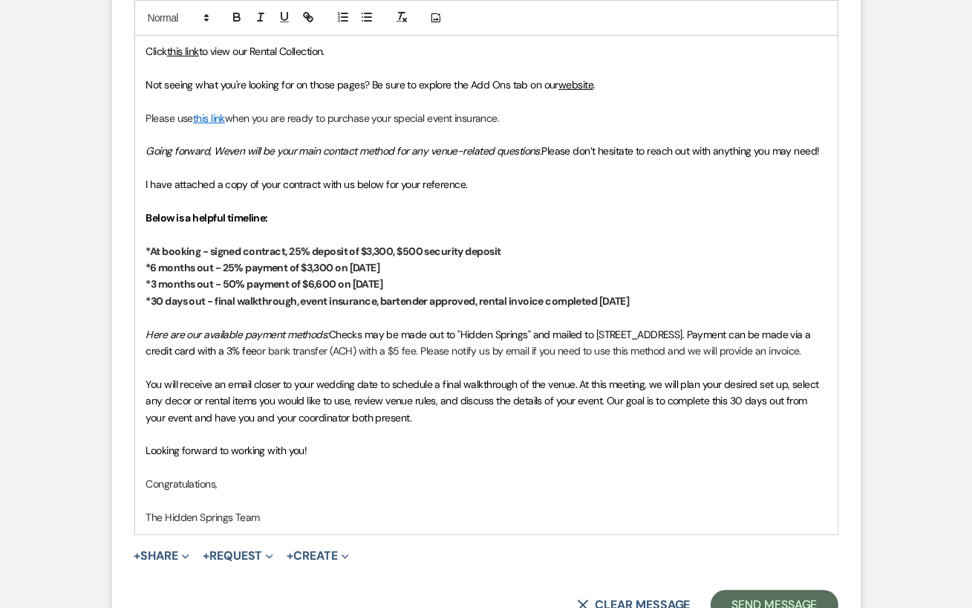
scroll to position [1174, 0]
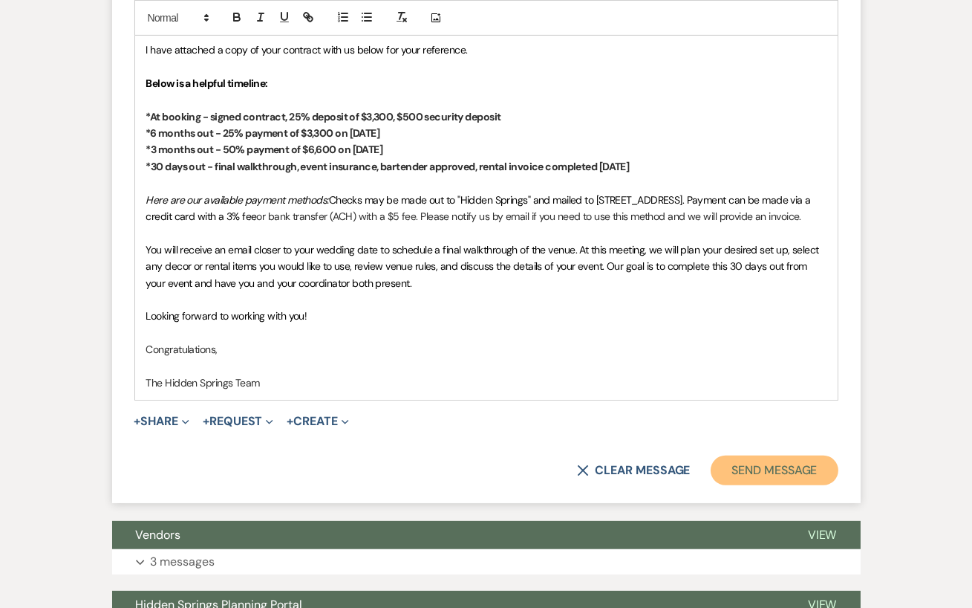
click at [756, 482] on button "Send Message" at bounding box center [774, 470] width 127 height 30
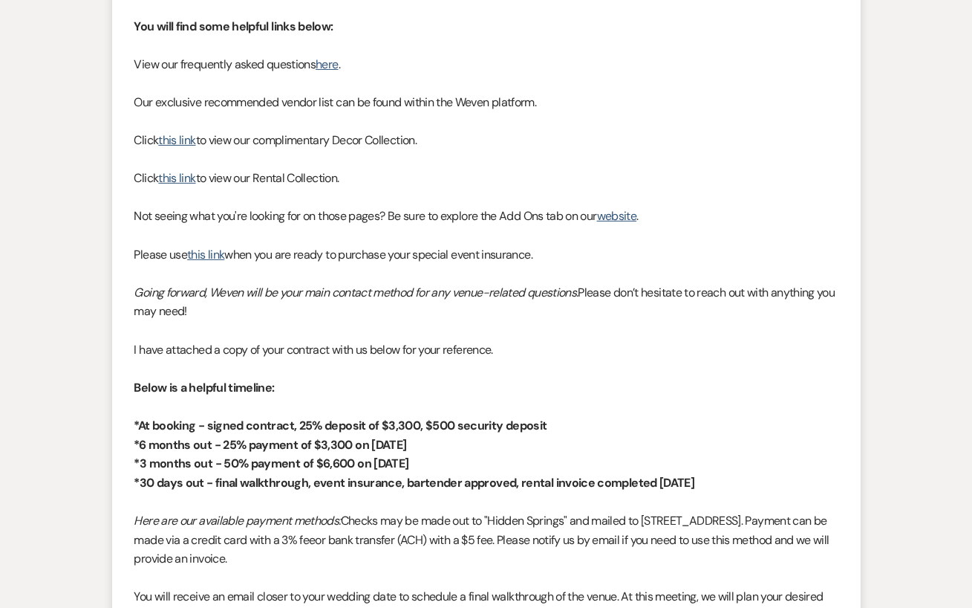
scroll to position [0, 0]
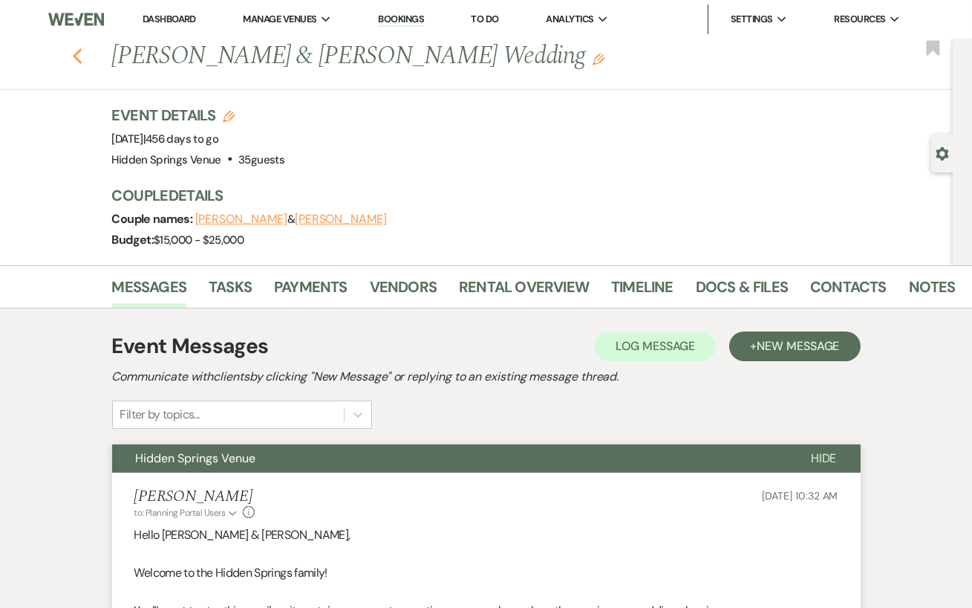
click at [77, 51] on use "button" at bounding box center [77, 56] width 10 height 16
select select "8"
select select "5"
select select "8"
select select "11"
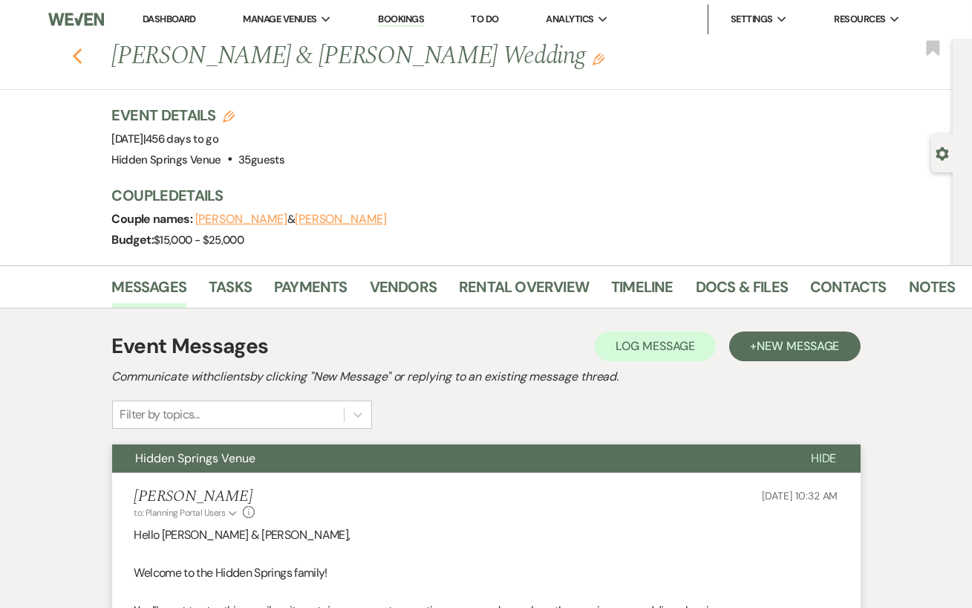
select select "8"
select select "5"
select select "8"
select select "5"
select select "8"
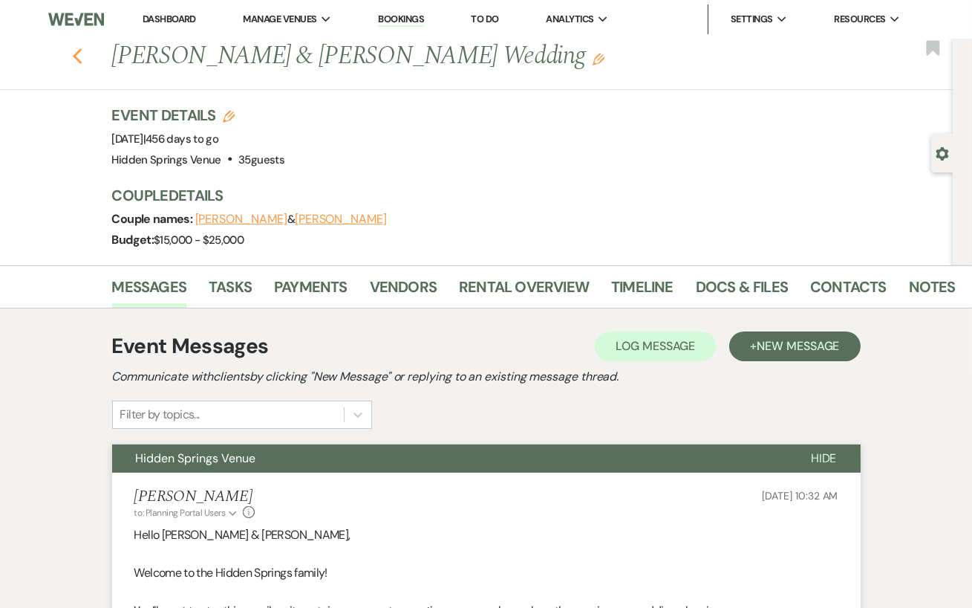
select select "5"
select select "8"
select select "5"
select select "8"
select select "5"
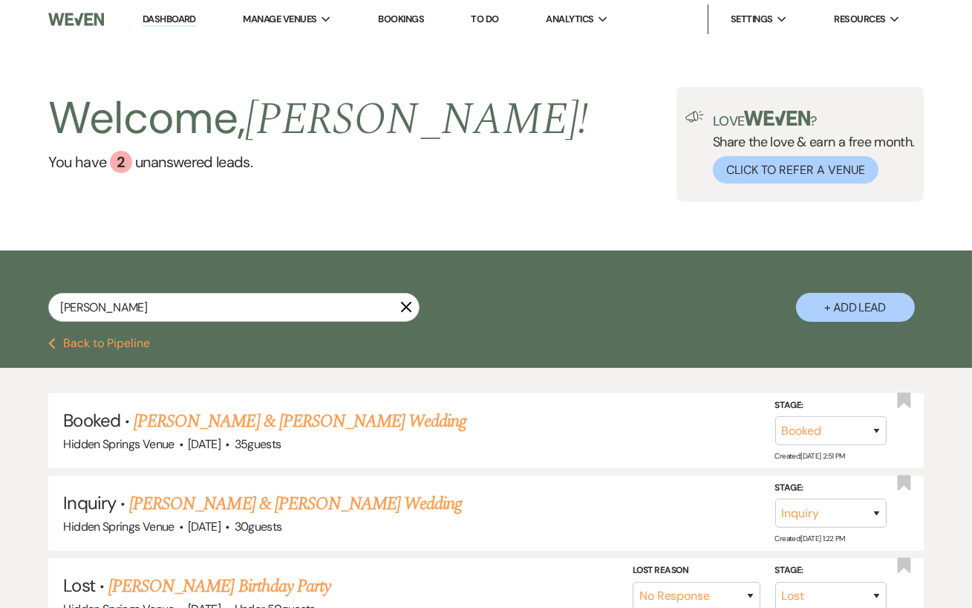
click at [407, 313] on icon "X" at bounding box center [406, 307] width 12 height 12
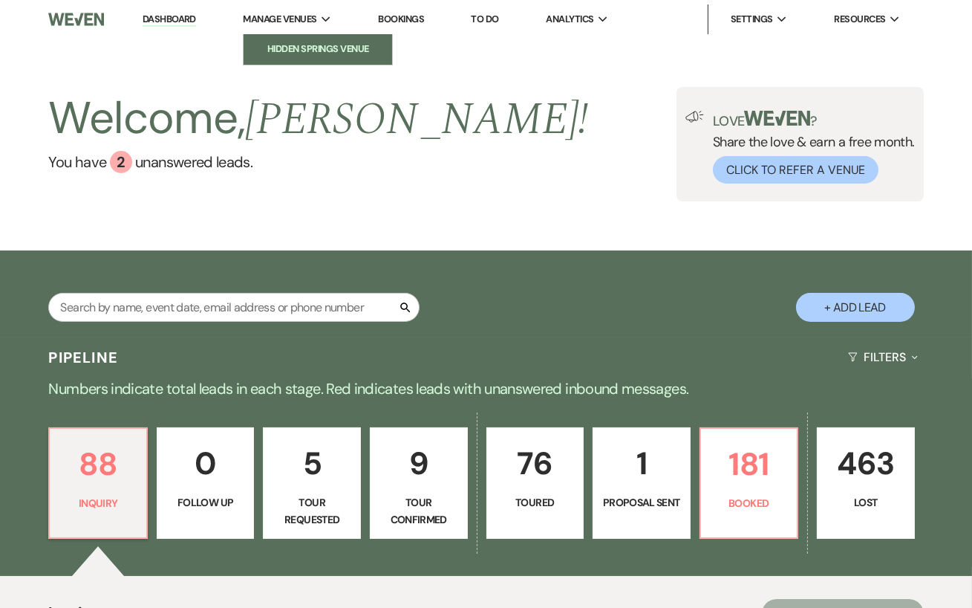
click at [278, 52] on li "Hidden Springs Venue" at bounding box center [318, 49] width 134 height 15
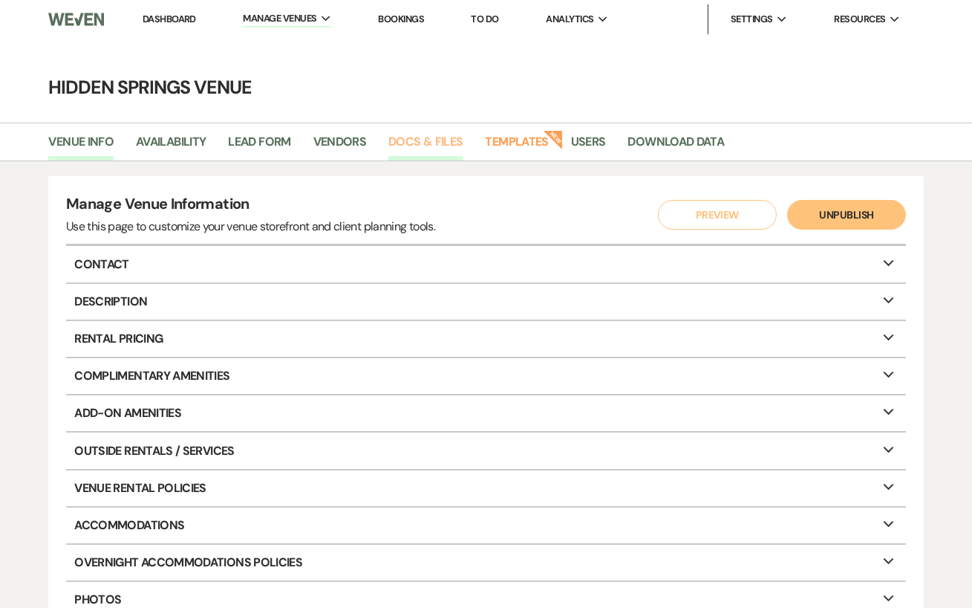
click at [425, 144] on link "Docs & Files" at bounding box center [426, 146] width 74 height 28
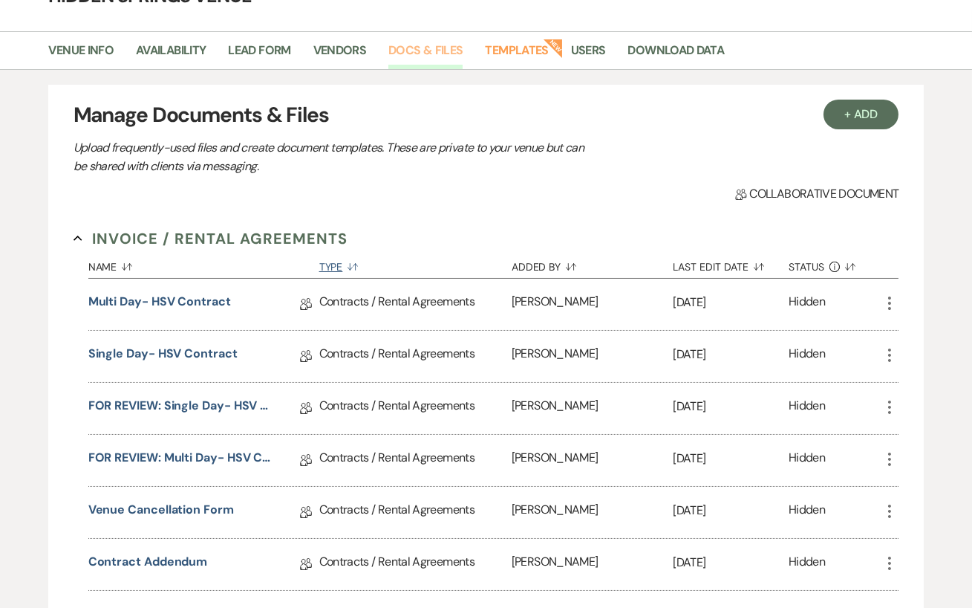
scroll to position [91, 0]
click at [216, 400] on link "FOR REVIEW: Single Day- HSV Contract" at bounding box center [181, 408] width 186 height 23
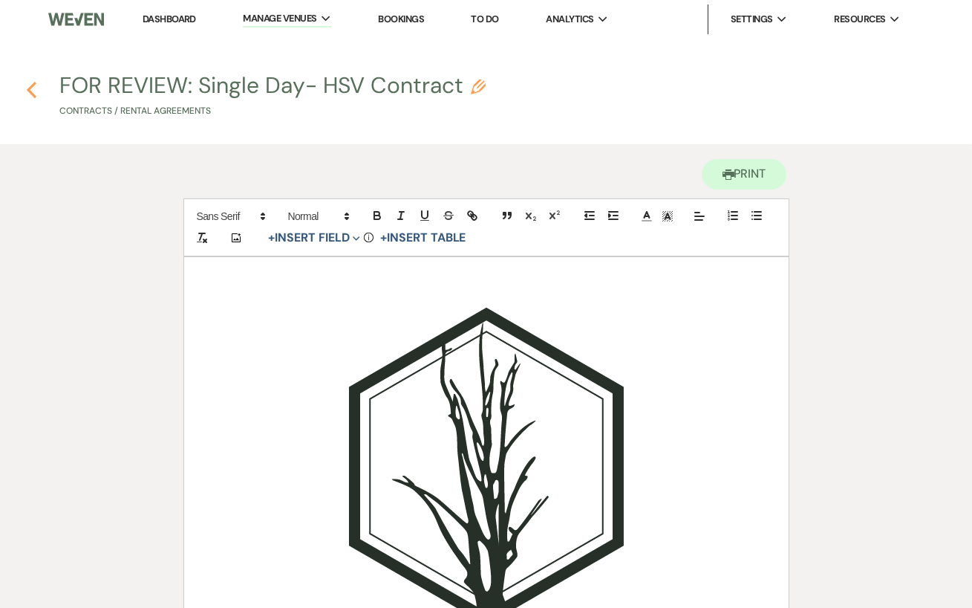
click at [30, 86] on icon "Previous" at bounding box center [31, 90] width 11 height 18
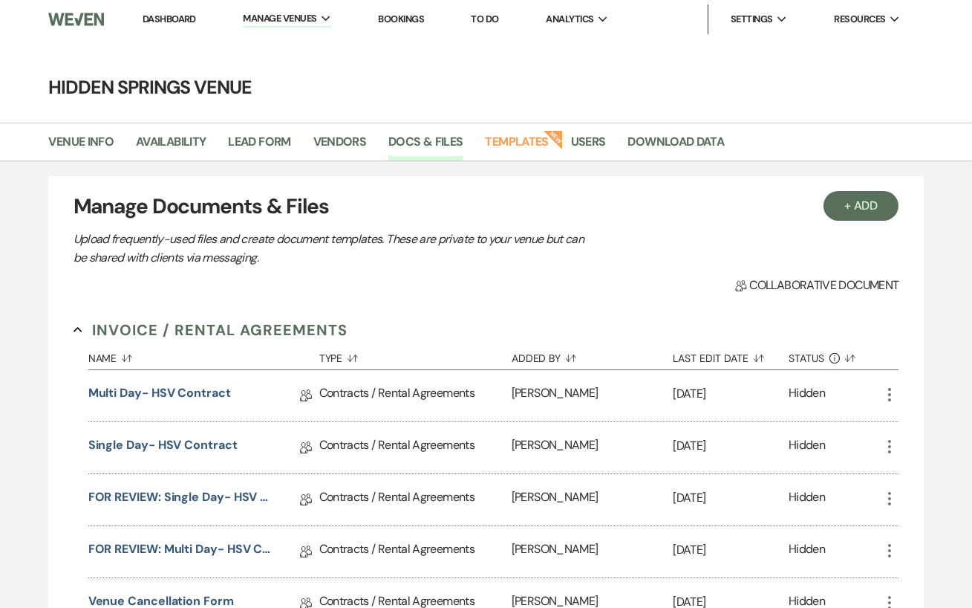
click at [169, 16] on link "Dashboard" at bounding box center [169, 19] width 53 height 13
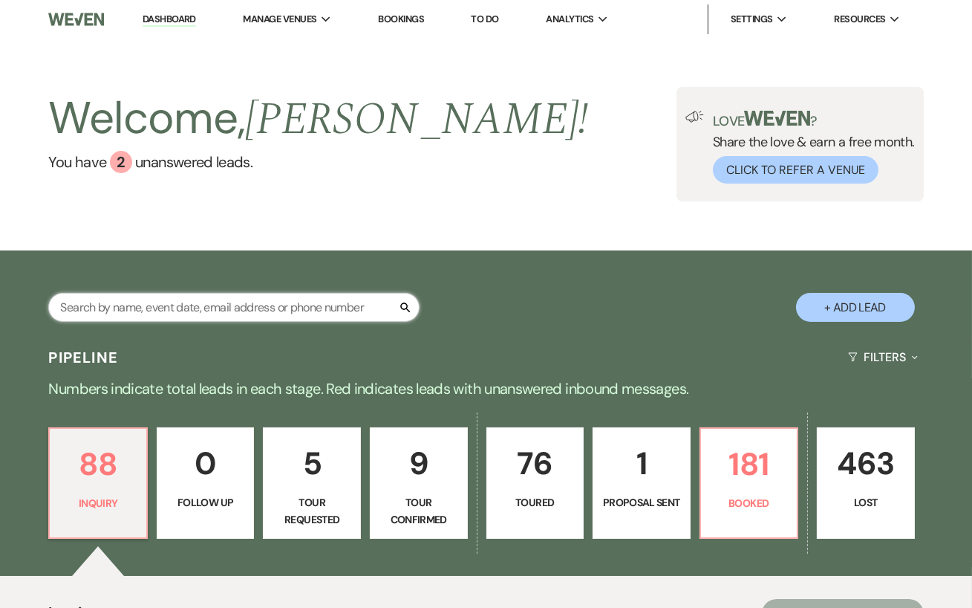
click at [225, 315] on input "text" at bounding box center [233, 307] width 371 height 29
type input "[PERSON_NAME]"
select select "8"
select select "4"
select select "6"
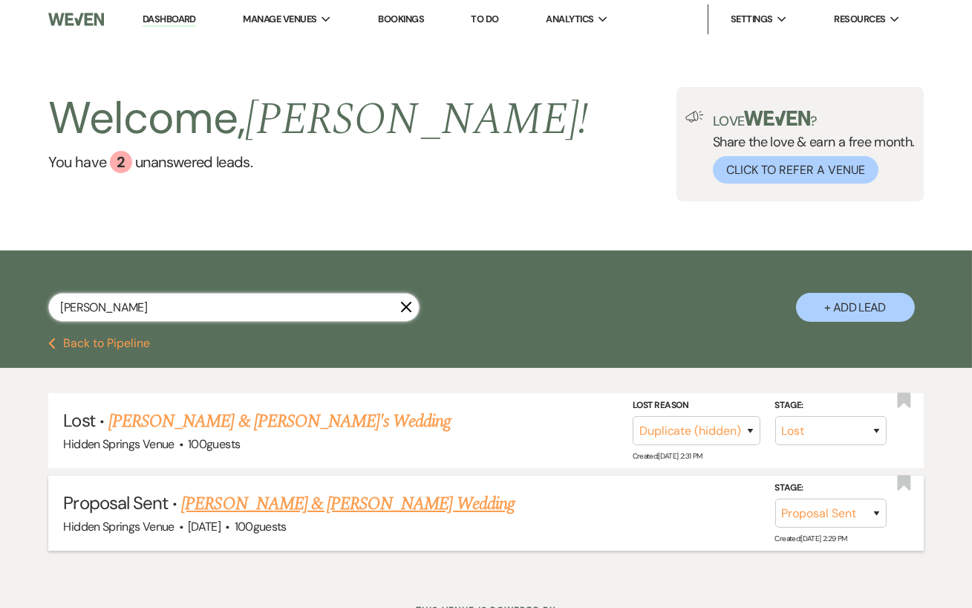
type input "[PERSON_NAME]"
click at [270, 510] on link "[PERSON_NAME] & [PERSON_NAME] Wedding" at bounding box center [347, 503] width 333 height 27
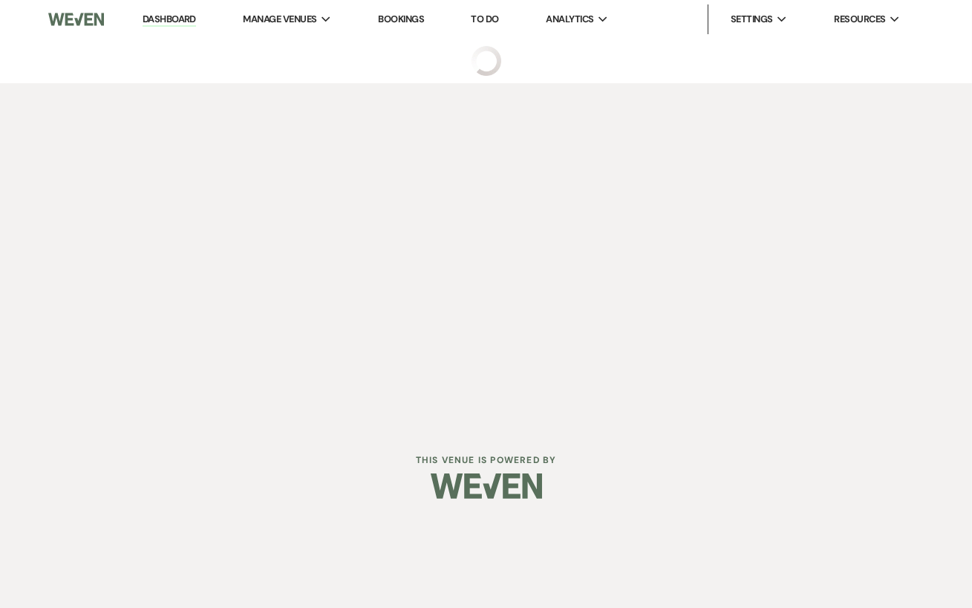
select select "6"
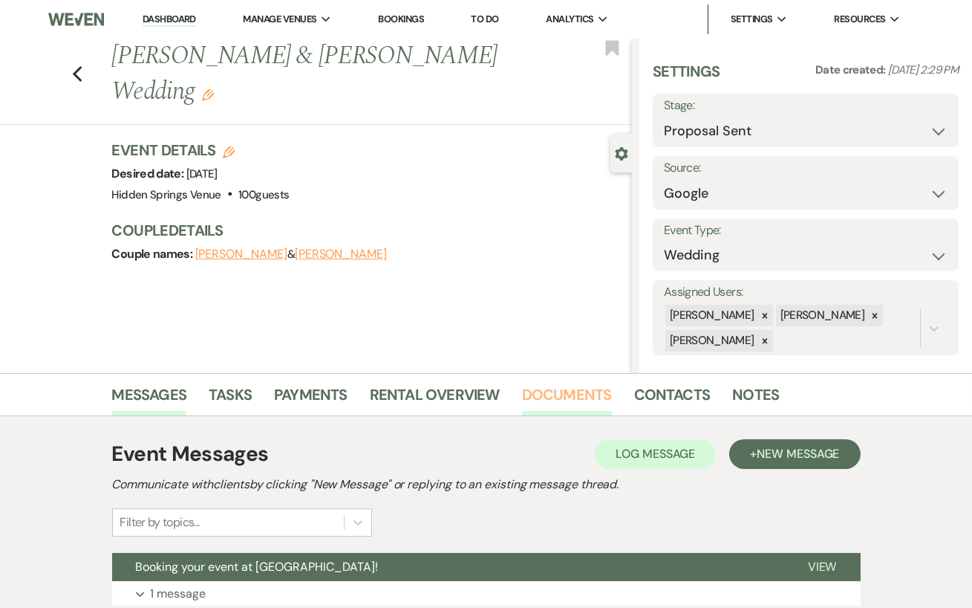
click at [583, 391] on link "Documents" at bounding box center [567, 399] width 90 height 33
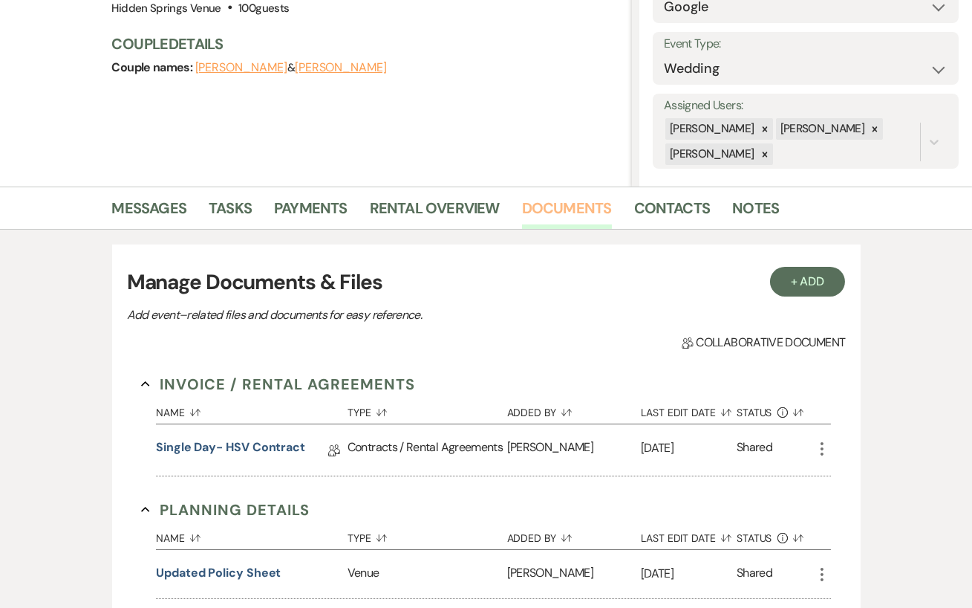
scroll to position [187, 0]
click at [286, 453] on link "Single Day- HSV Contract" at bounding box center [230, 449] width 149 height 23
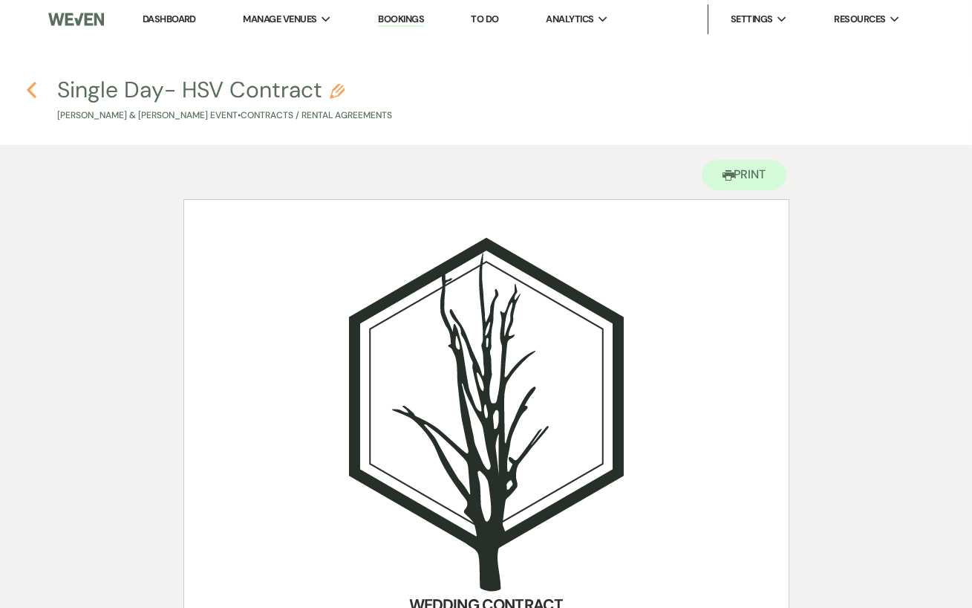
click at [31, 87] on use "button" at bounding box center [32, 90] width 10 height 16
select select "6"
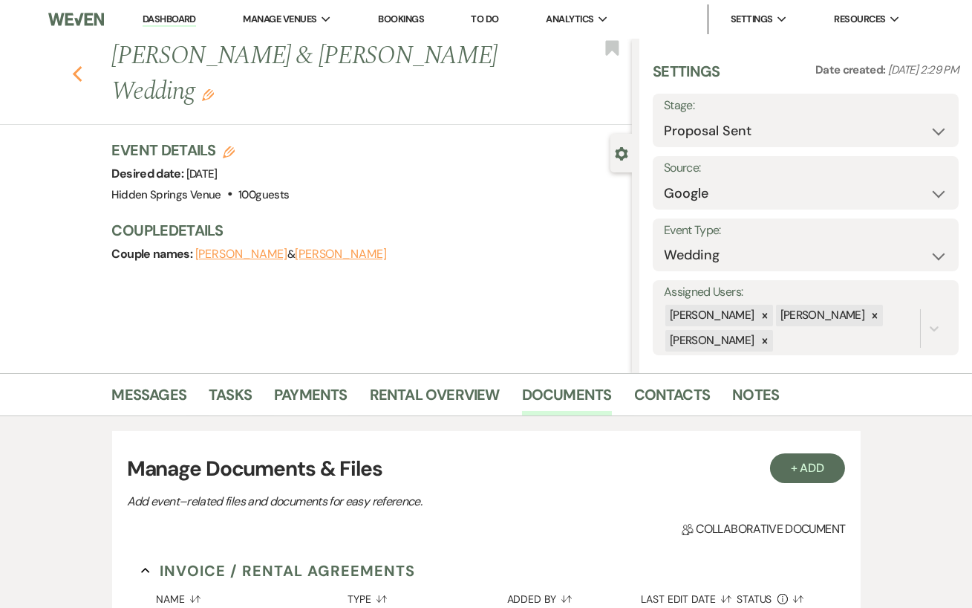
click at [78, 79] on use "button" at bounding box center [77, 74] width 10 height 16
select select "8"
select select "4"
select select "6"
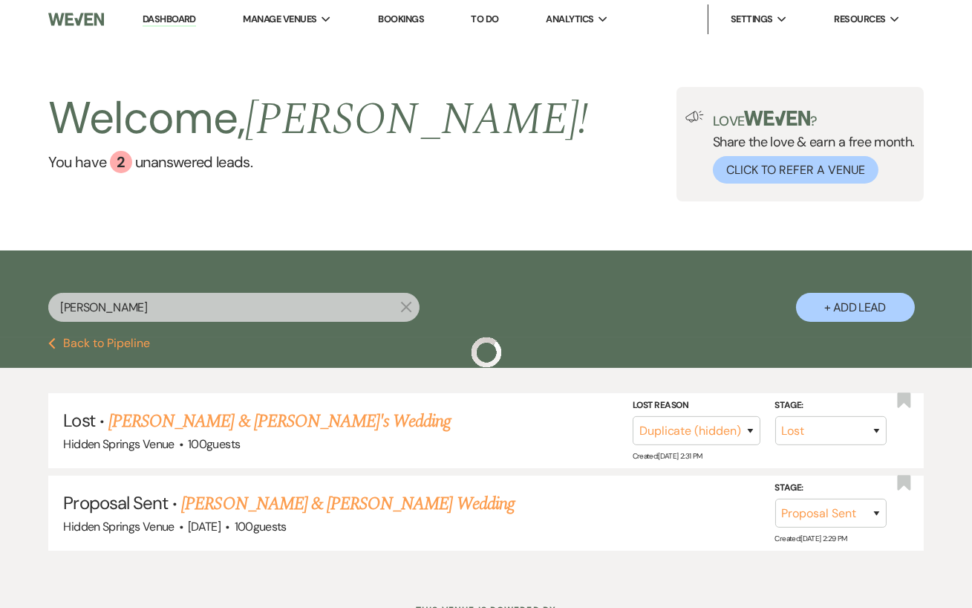
scroll to position [62, 0]
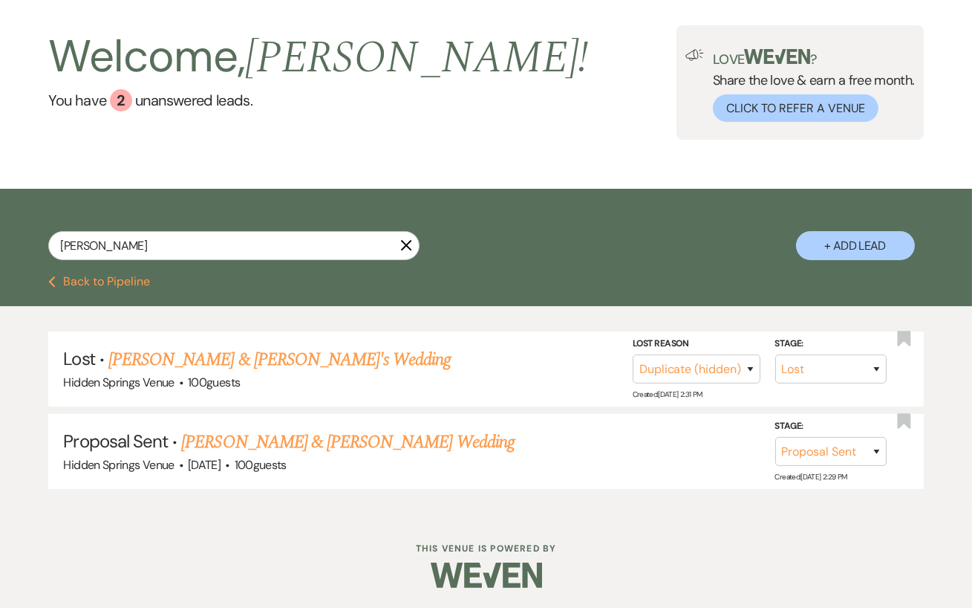
click at [410, 251] on icon "X" at bounding box center [406, 245] width 12 height 12
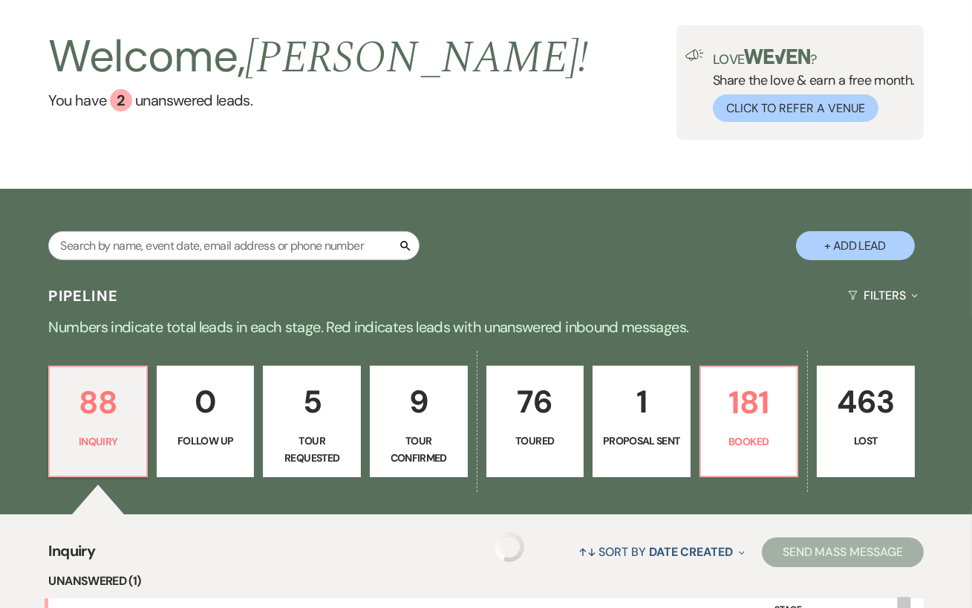
scroll to position [91, 0]
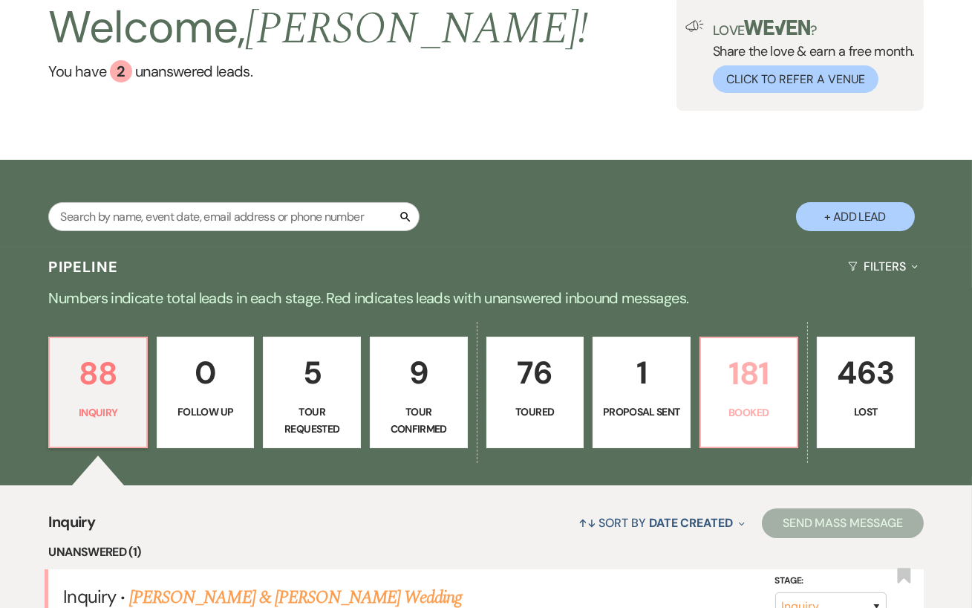
click at [747, 420] on p "Booked" at bounding box center [749, 412] width 79 height 16
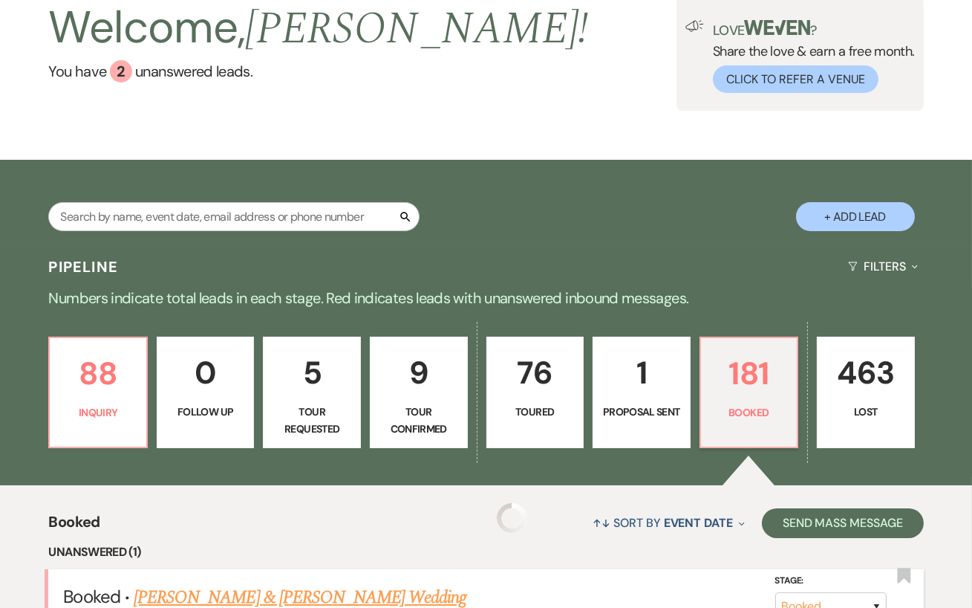
scroll to position [429, 0]
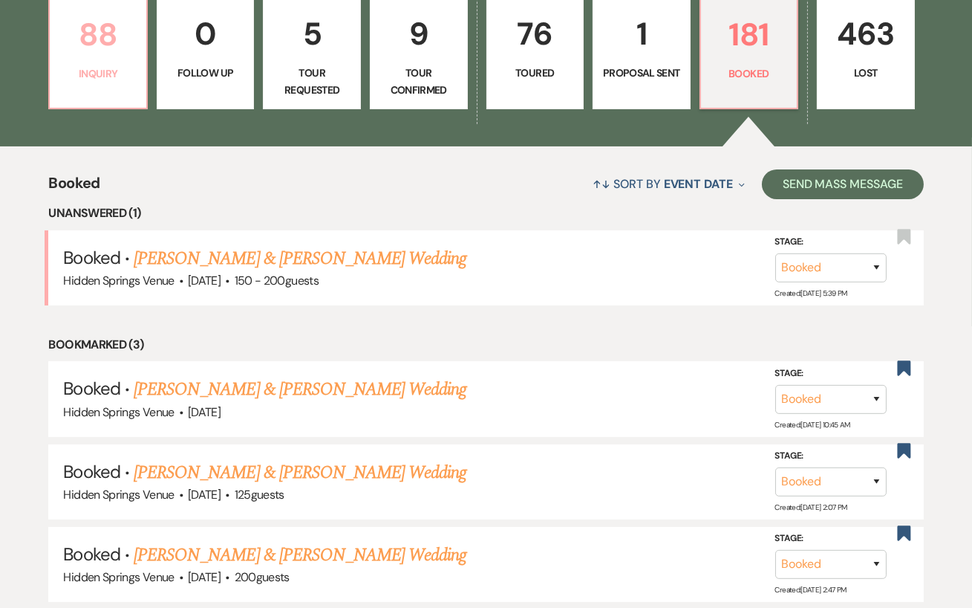
click at [108, 82] on p "Inquiry" at bounding box center [98, 73] width 79 height 16
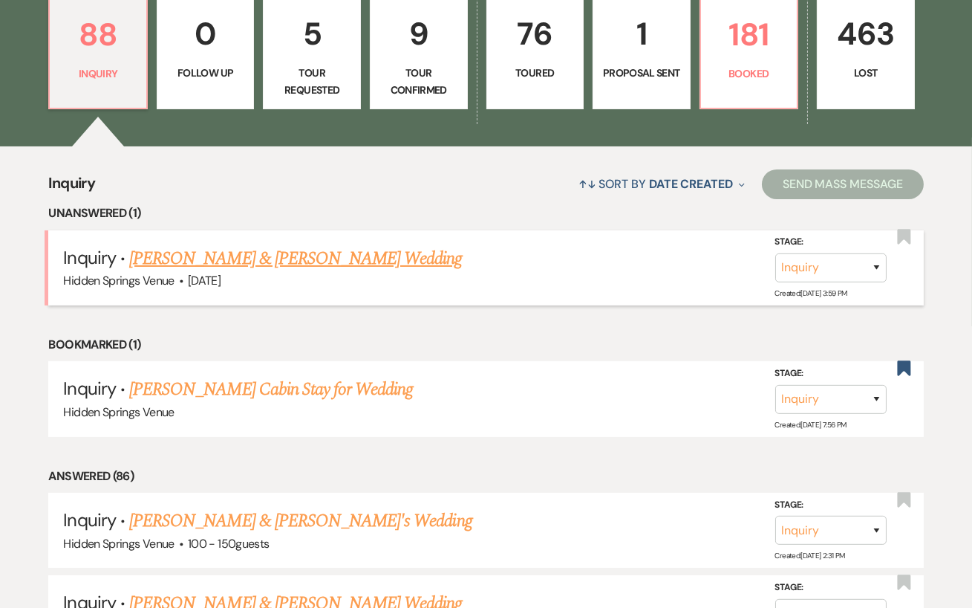
click at [267, 272] on link "[PERSON_NAME] & [PERSON_NAME] Wedding" at bounding box center [295, 258] width 333 height 27
select select "5"
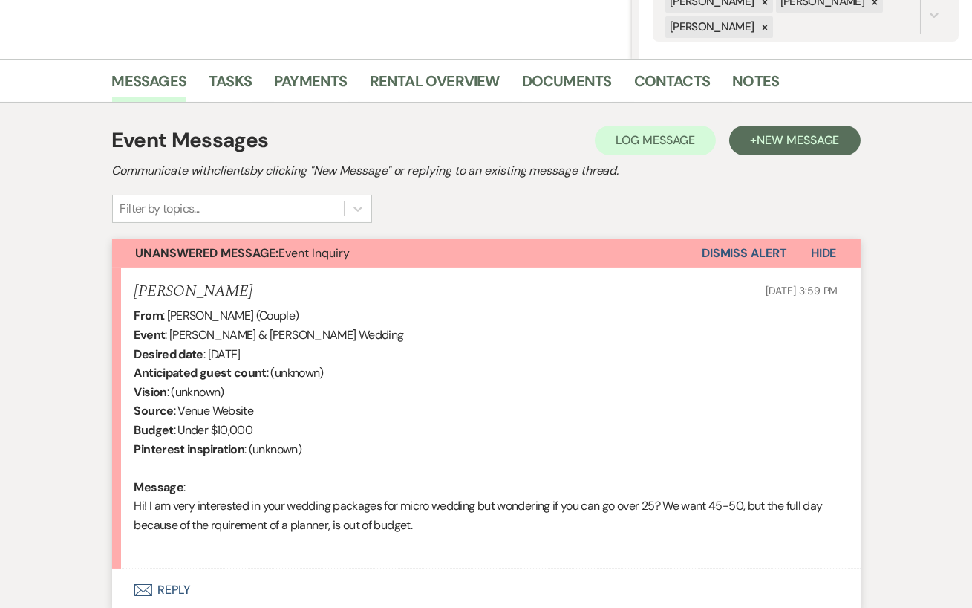
scroll to position [431, 0]
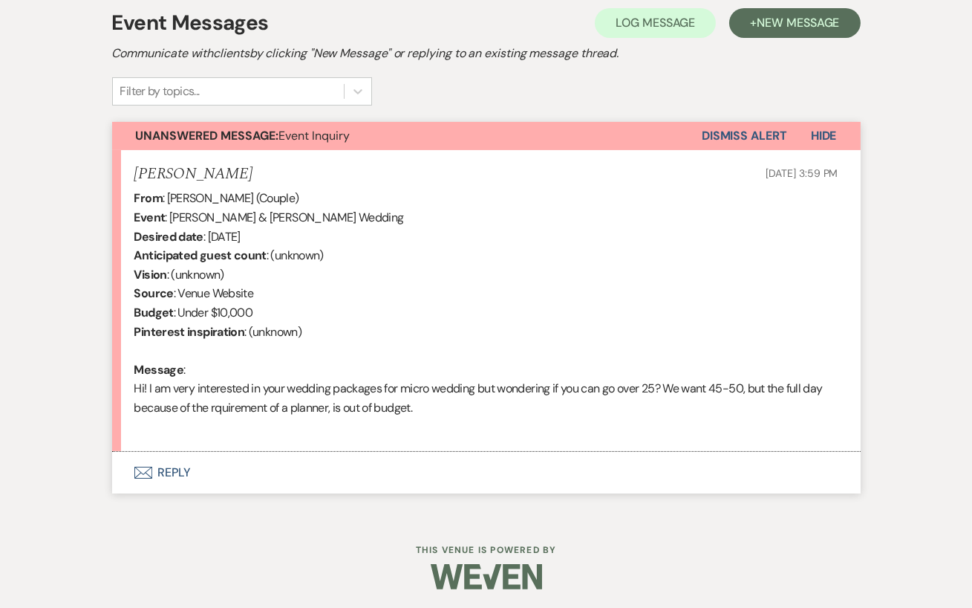
click at [201, 470] on button "Envelope Reply" at bounding box center [486, 473] width 749 height 42
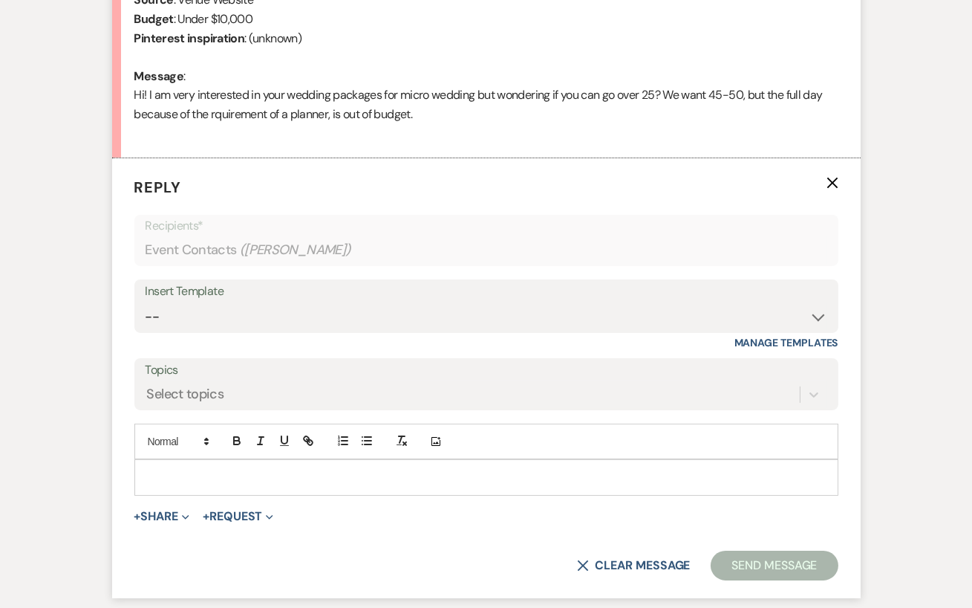
scroll to position [799, 0]
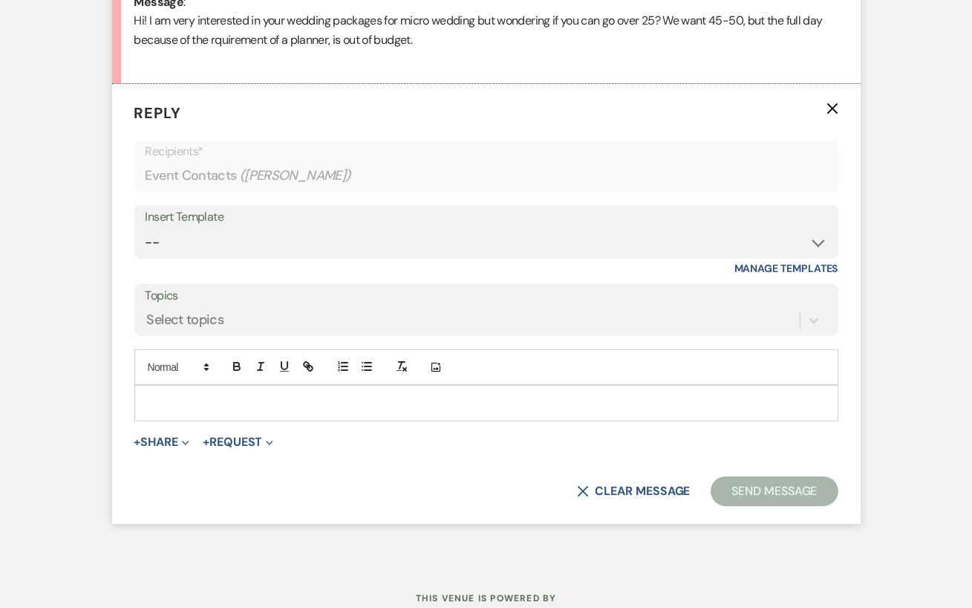
click at [223, 411] on p at bounding box center [486, 402] width 680 height 16
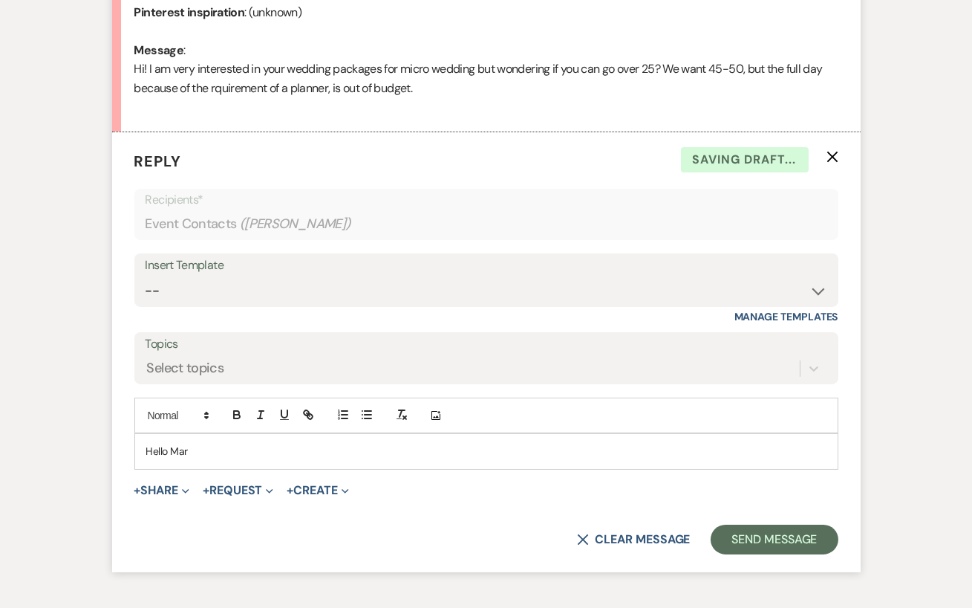
scroll to position [753, 0]
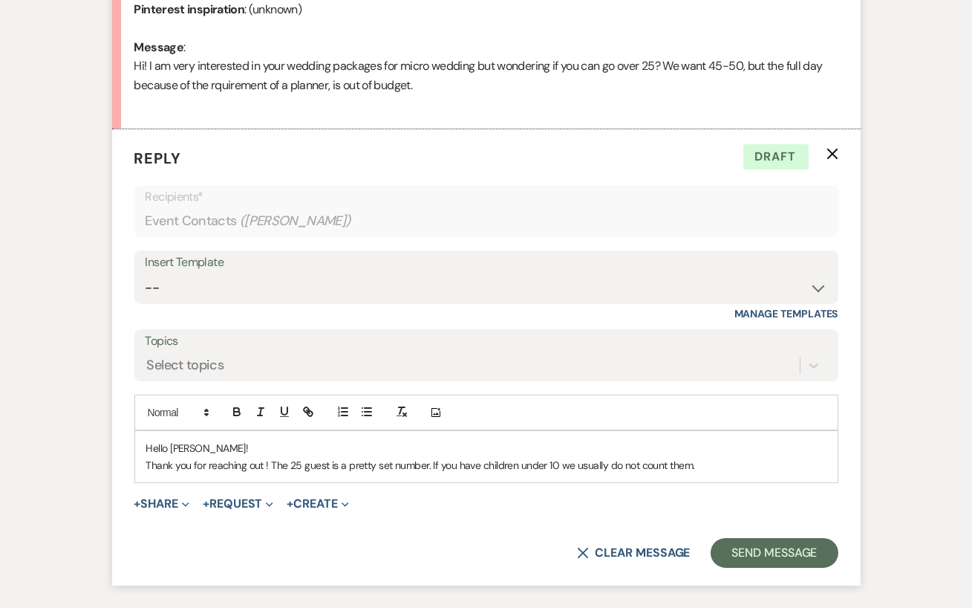
drag, startPoint x: 712, startPoint y: 468, endPoint x: 141, endPoint y: 447, distance: 571.6
click at [141, 447] on div "Hello [PERSON_NAME]! Thank you for reaching out ! The 25 guest is a pretty set …" at bounding box center [486, 456] width 703 height 51
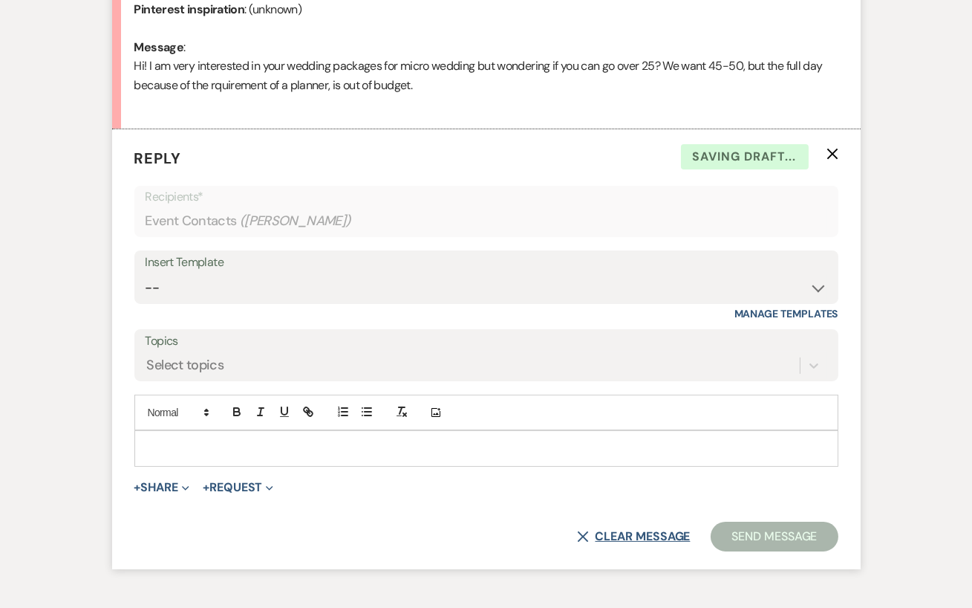
click at [627, 531] on button "X Clear message" at bounding box center [633, 536] width 113 height 12
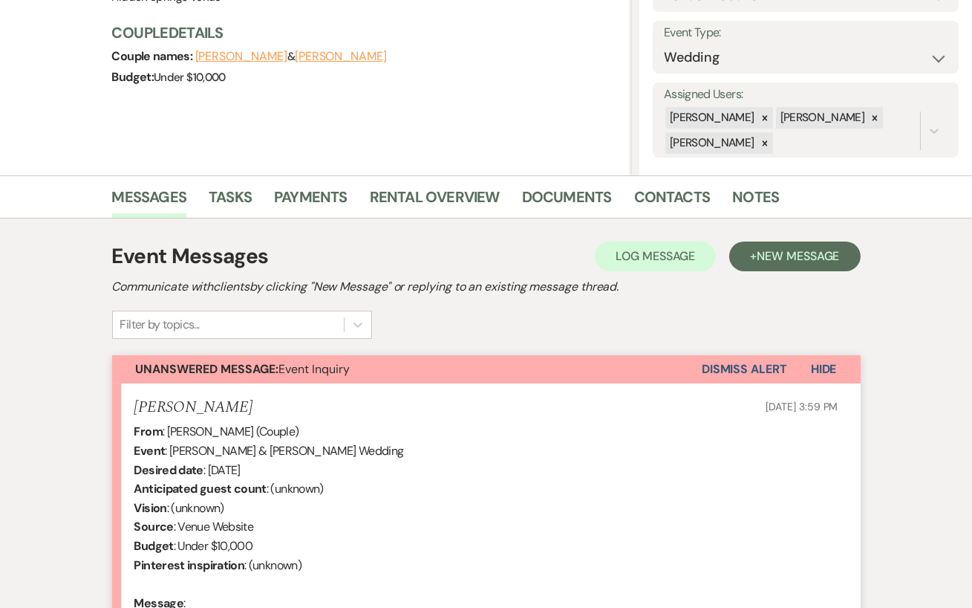
scroll to position [169, 0]
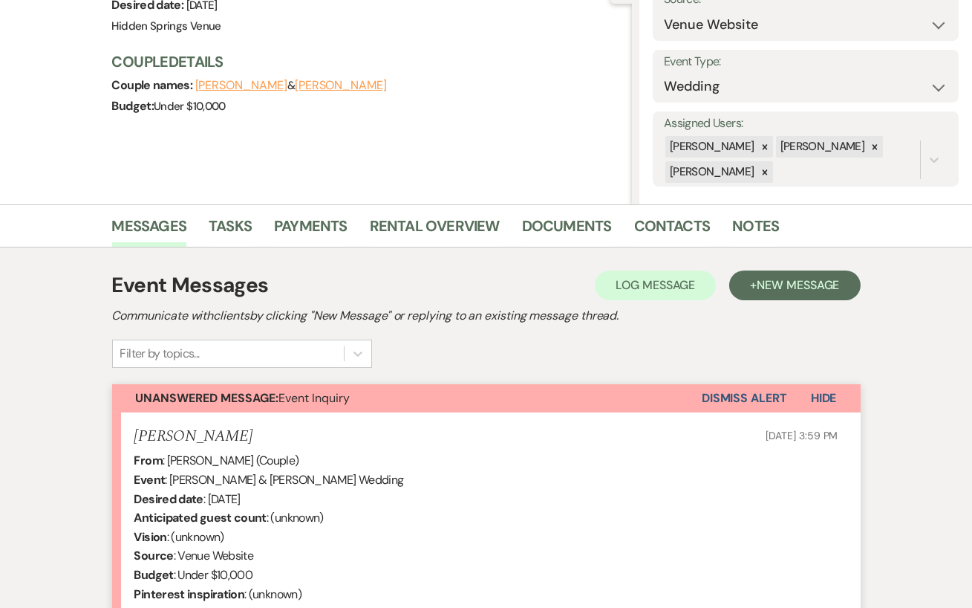
click at [752, 400] on button "Dismiss Alert" at bounding box center [744, 398] width 85 height 28
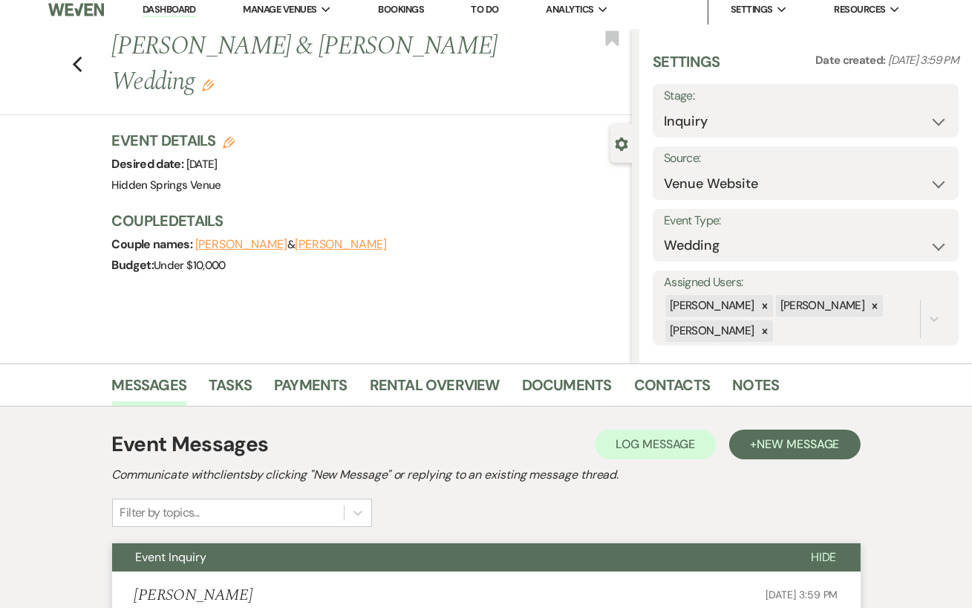
scroll to position [0, 0]
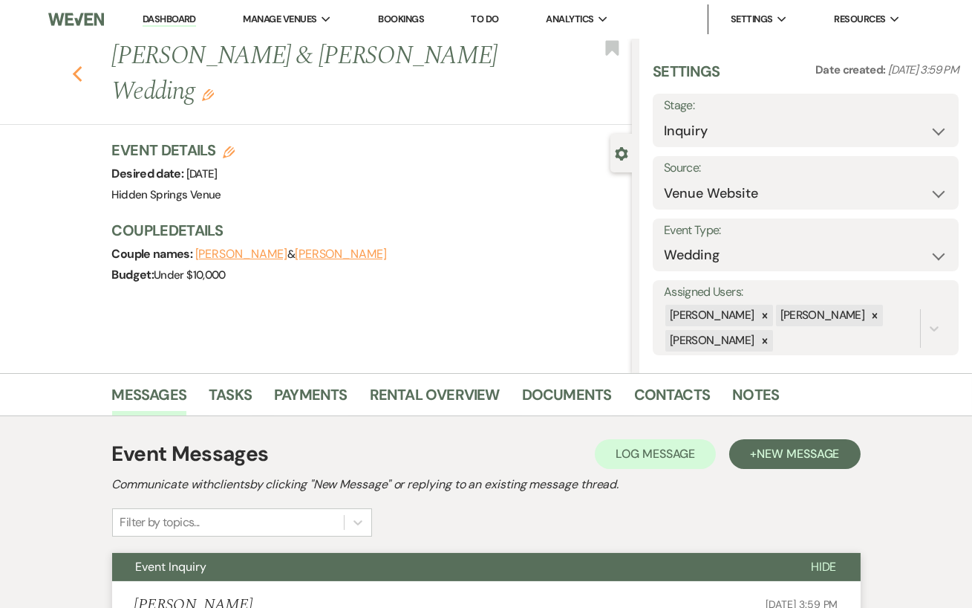
click at [77, 65] on icon "Previous" at bounding box center [77, 74] width 11 height 18
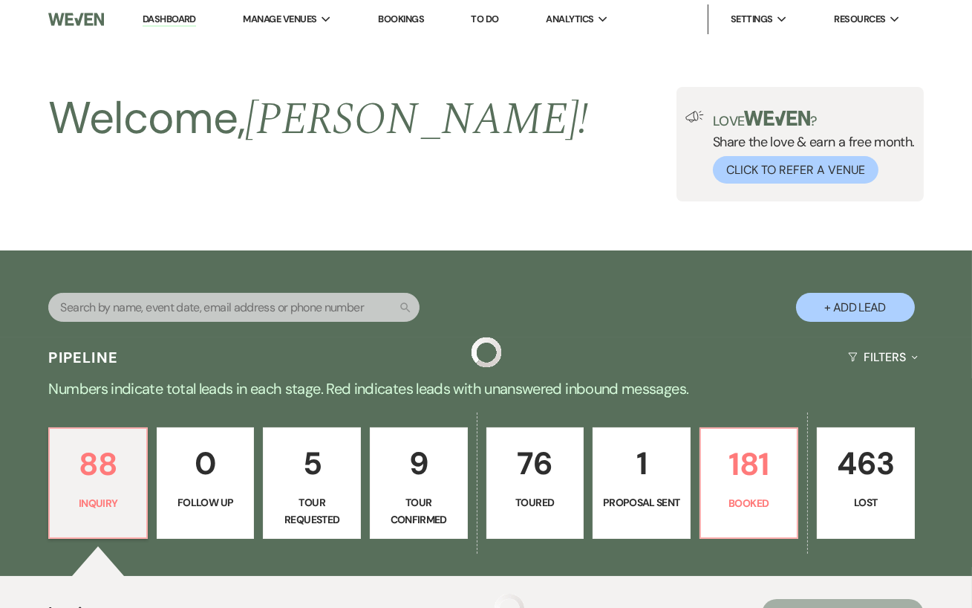
scroll to position [429, 0]
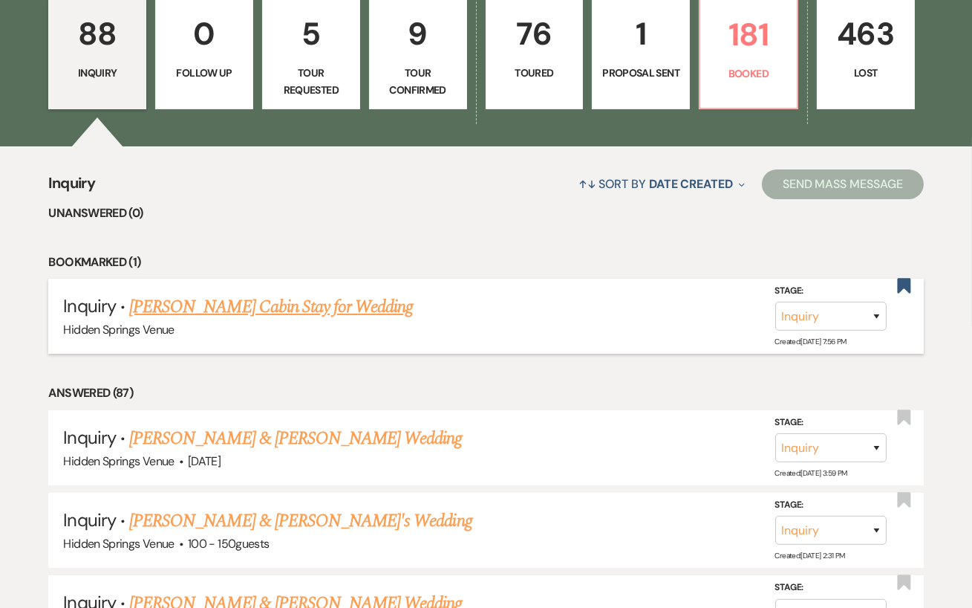
click at [331, 316] on link "[PERSON_NAME] Cabin Stay for Wedding" at bounding box center [271, 306] width 284 height 27
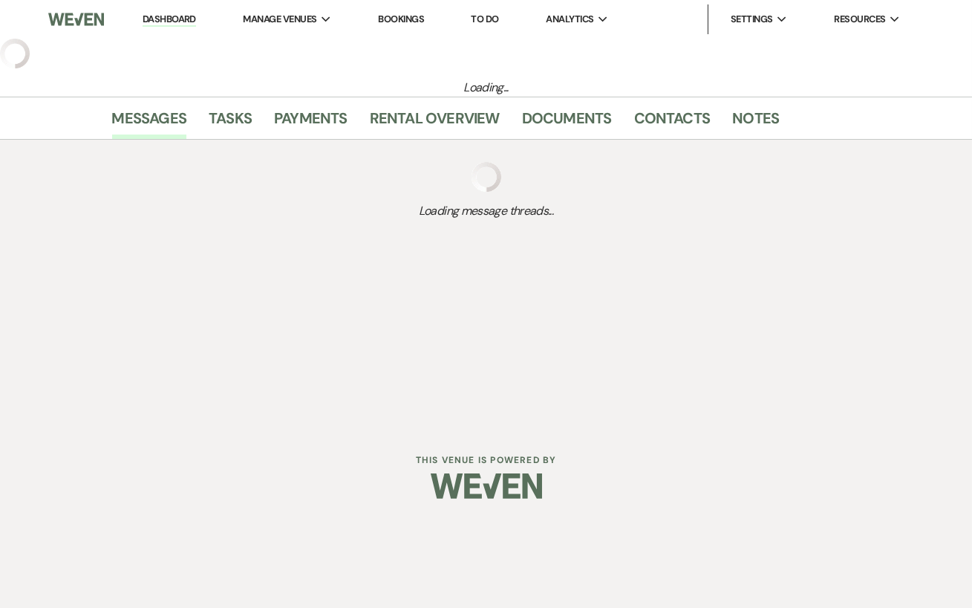
select select "5"
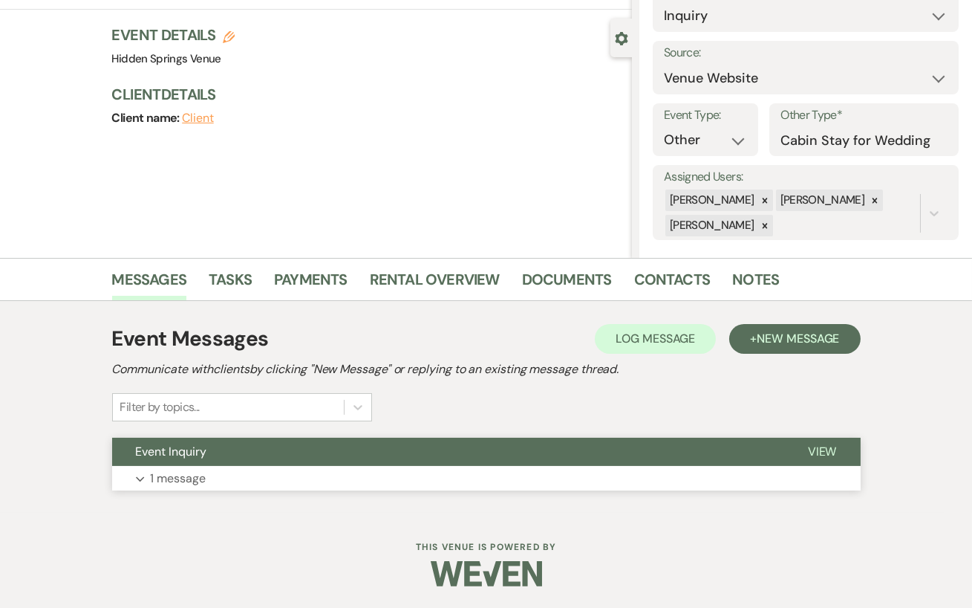
click at [220, 482] on button "Expand 1 message" at bounding box center [486, 478] width 749 height 25
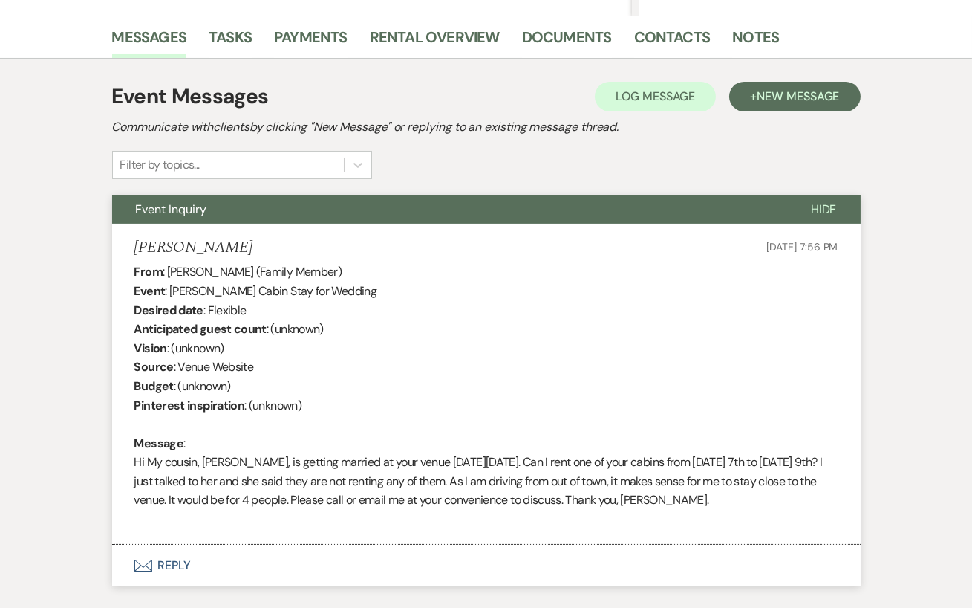
scroll to position [453, 0]
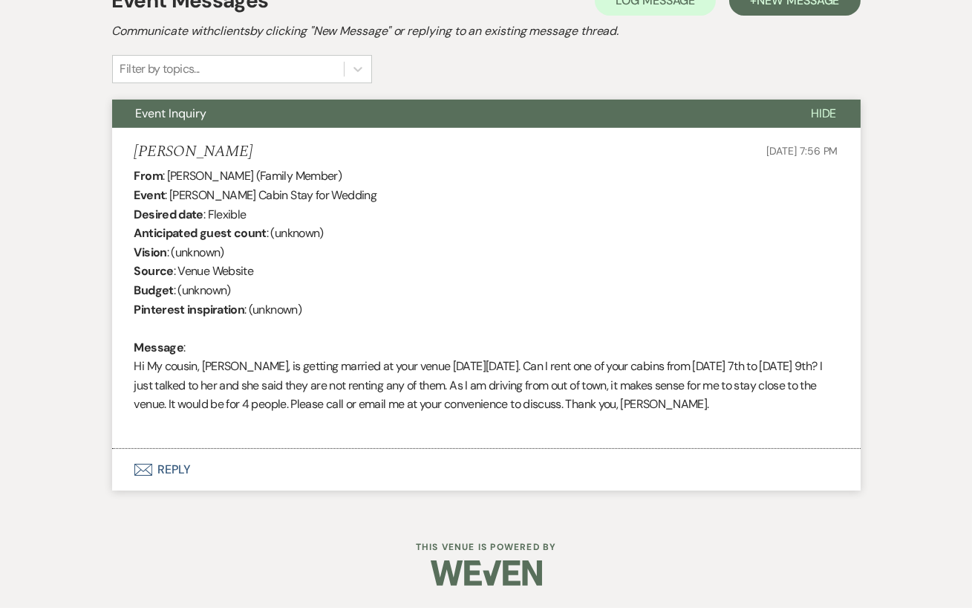
click at [212, 458] on button "Envelope Reply" at bounding box center [486, 470] width 749 height 42
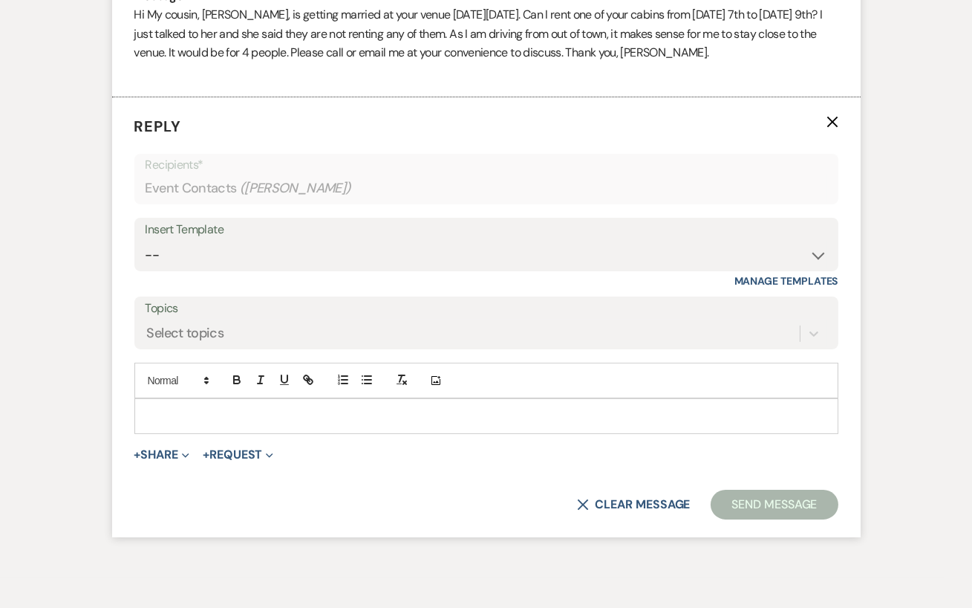
scroll to position [817, 0]
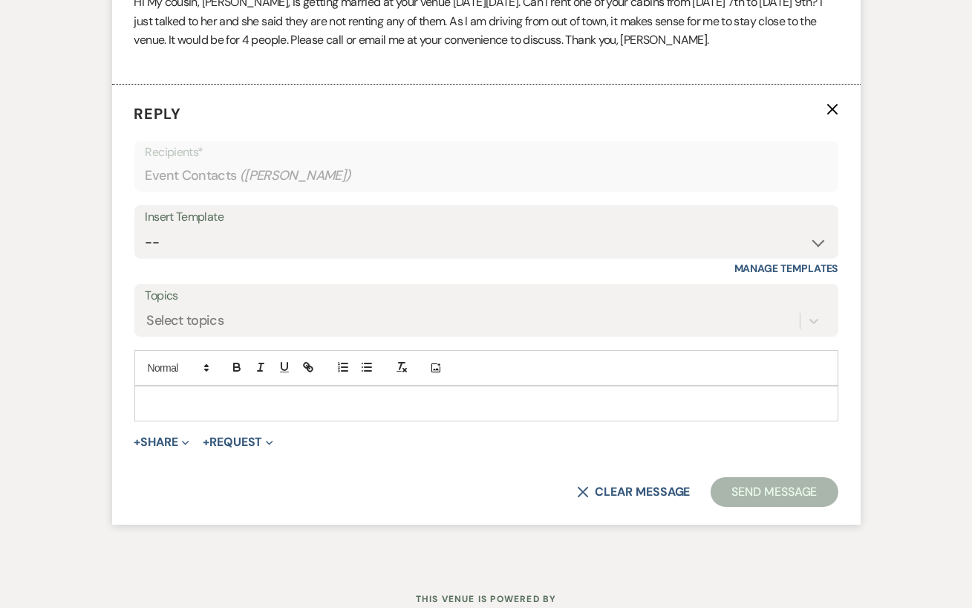
click at [221, 403] on p at bounding box center [486, 403] width 680 height 16
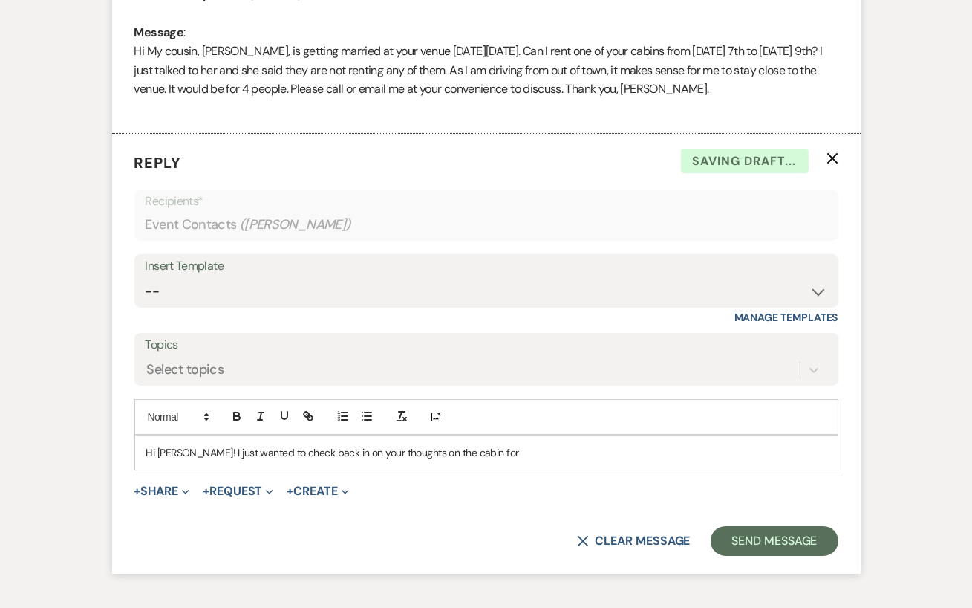
scroll to position [769, 0]
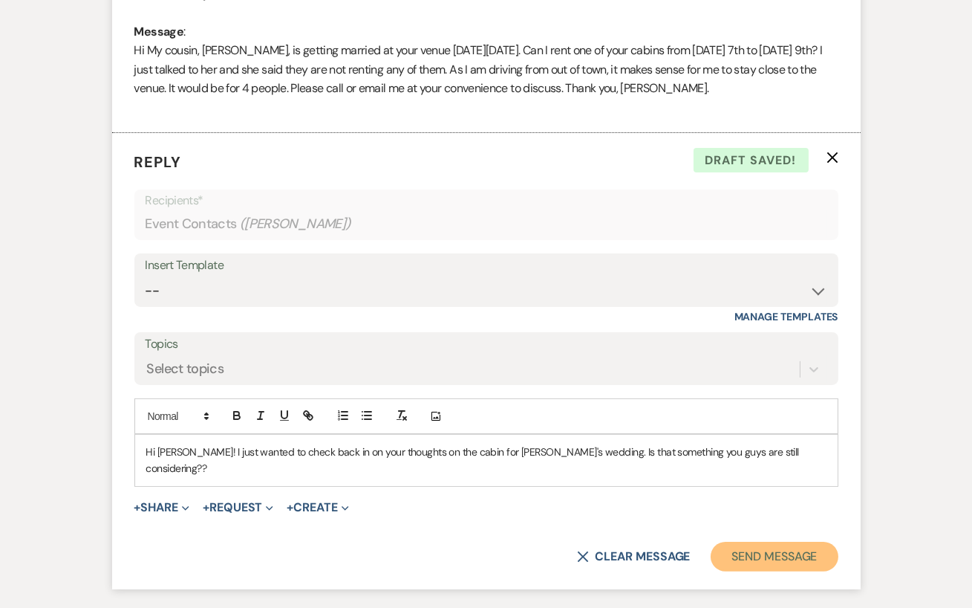
click at [753, 531] on button "Send Message" at bounding box center [774, 557] width 127 height 30
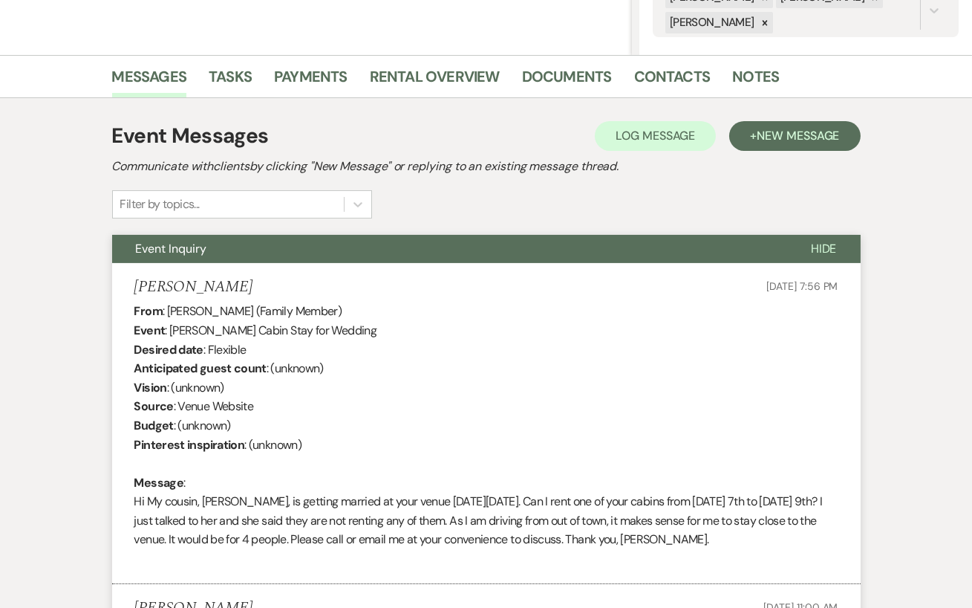
scroll to position [0, 0]
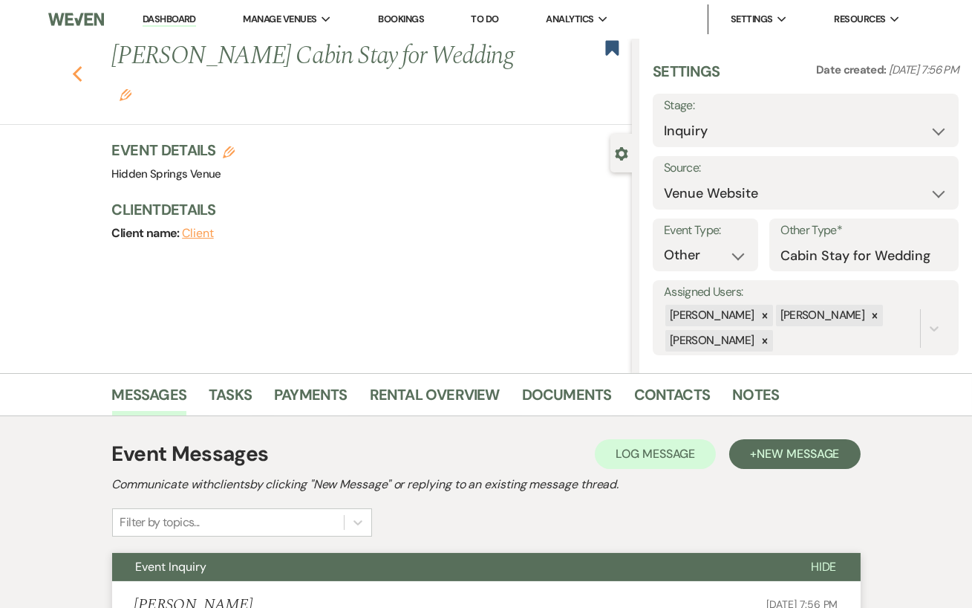
click at [77, 66] on use "button" at bounding box center [77, 74] width 10 height 16
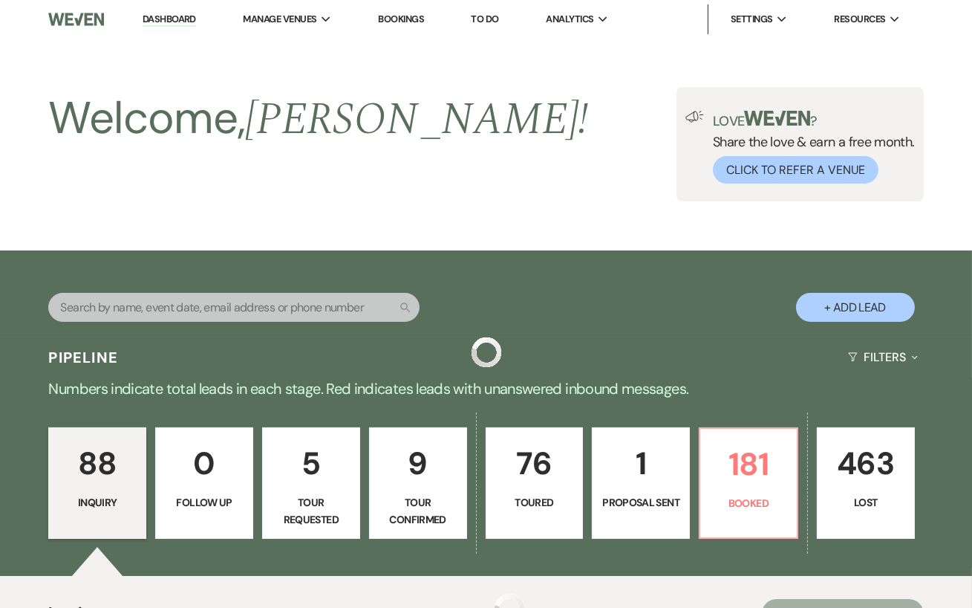
scroll to position [429, 0]
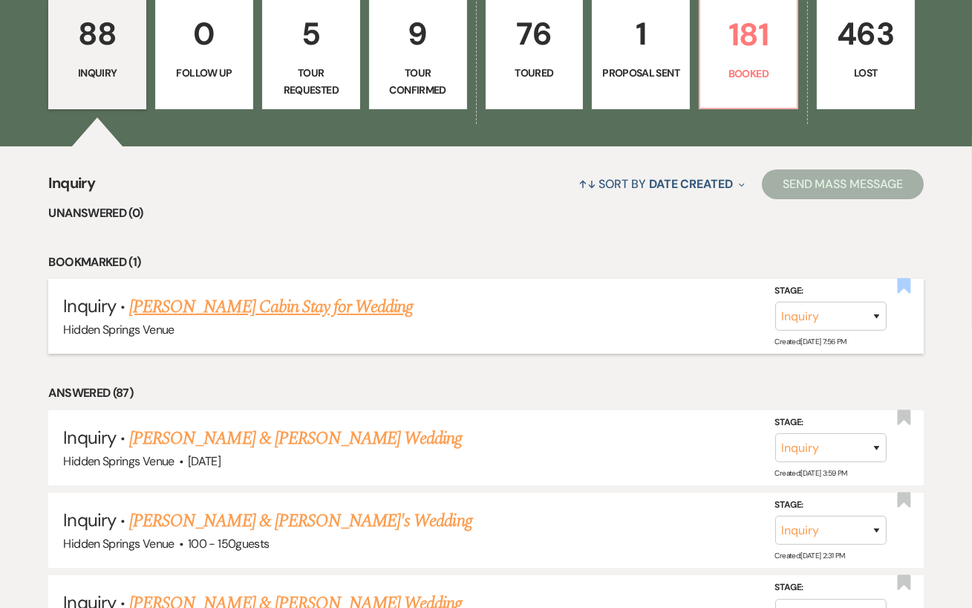
click at [909, 293] on use "button" at bounding box center [903, 285] width 13 height 15
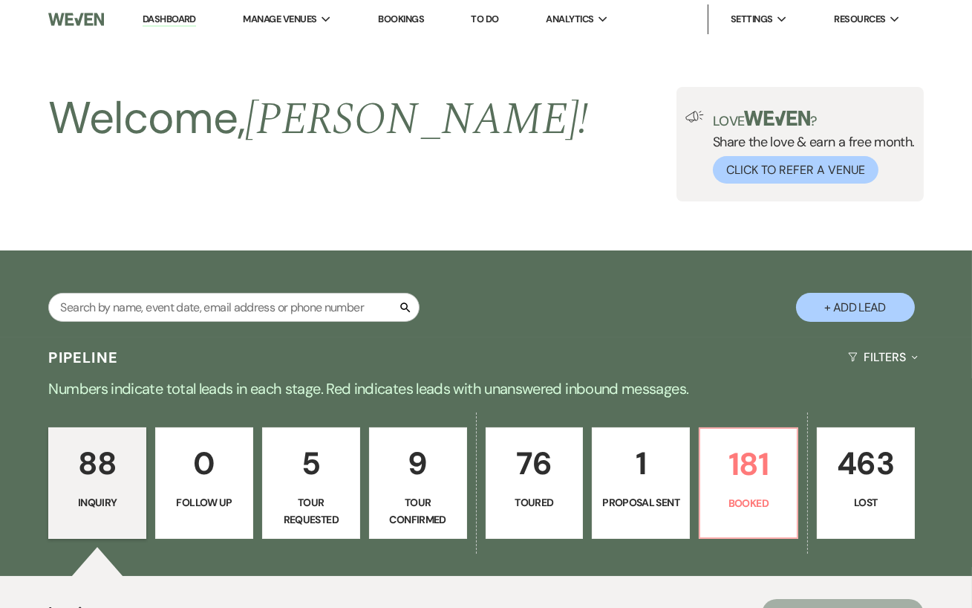
scroll to position [0, 0]
click at [308, 310] on input "text" at bounding box center [233, 307] width 371 height 29
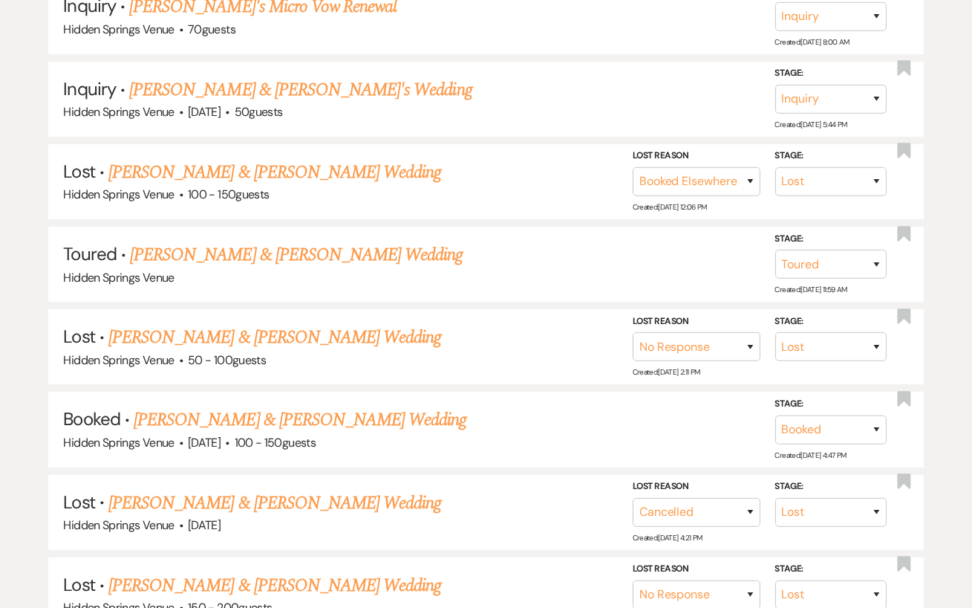
scroll to position [588, 0]
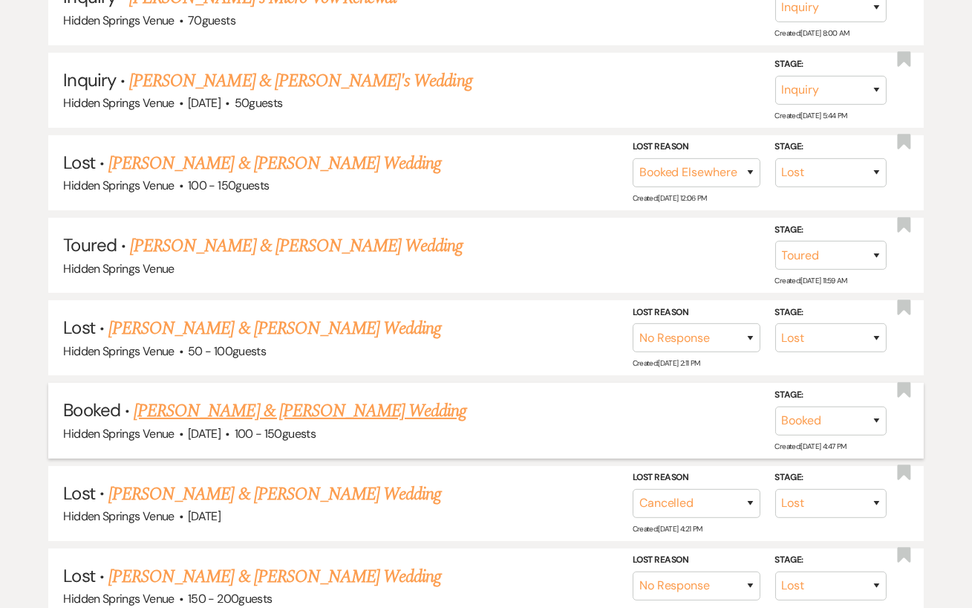
click at [254, 417] on link "[PERSON_NAME] & [PERSON_NAME] Wedding" at bounding box center [300, 410] width 333 height 27
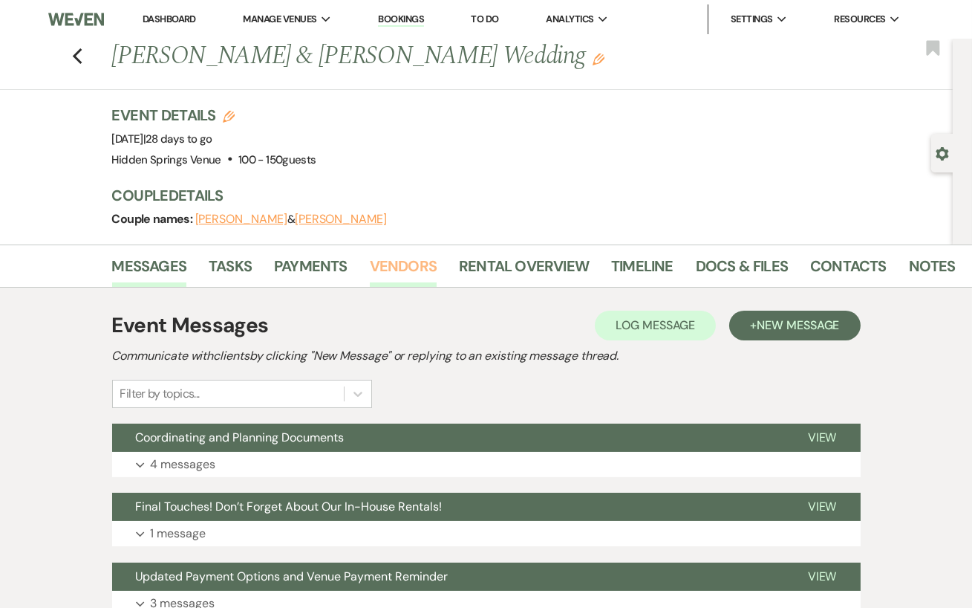
click at [389, 273] on link "Vendors" at bounding box center [403, 270] width 67 height 33
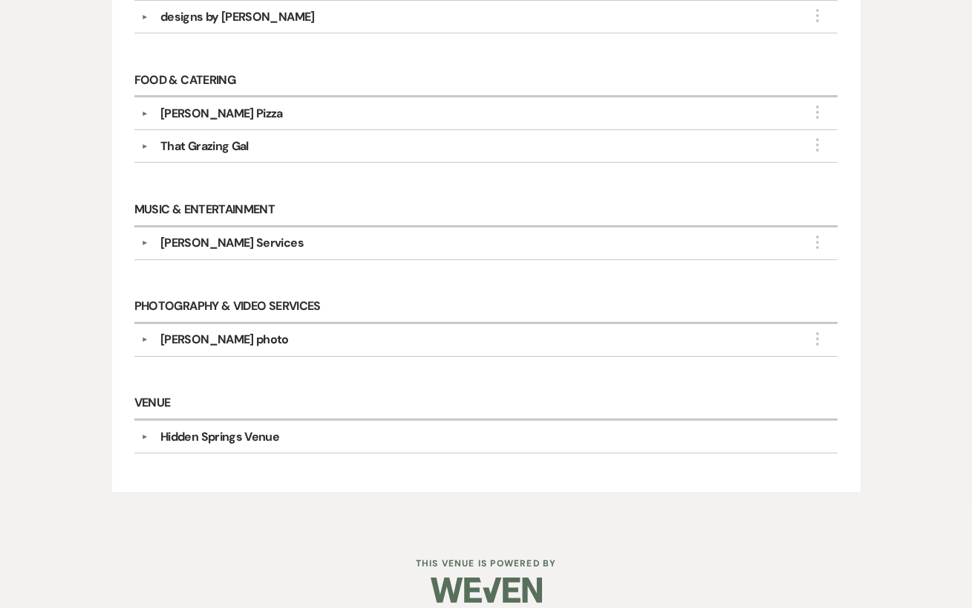
scroll to position [624, 0]
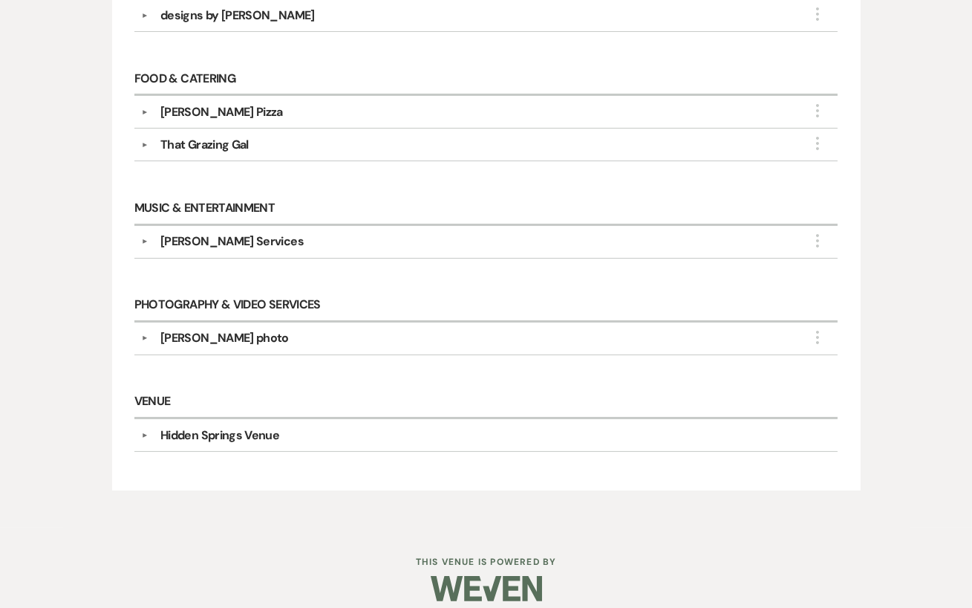
click at [272, 330] on div "[PERSON_NAME] photo" at bounding box center [224, 338] width 129 height 18
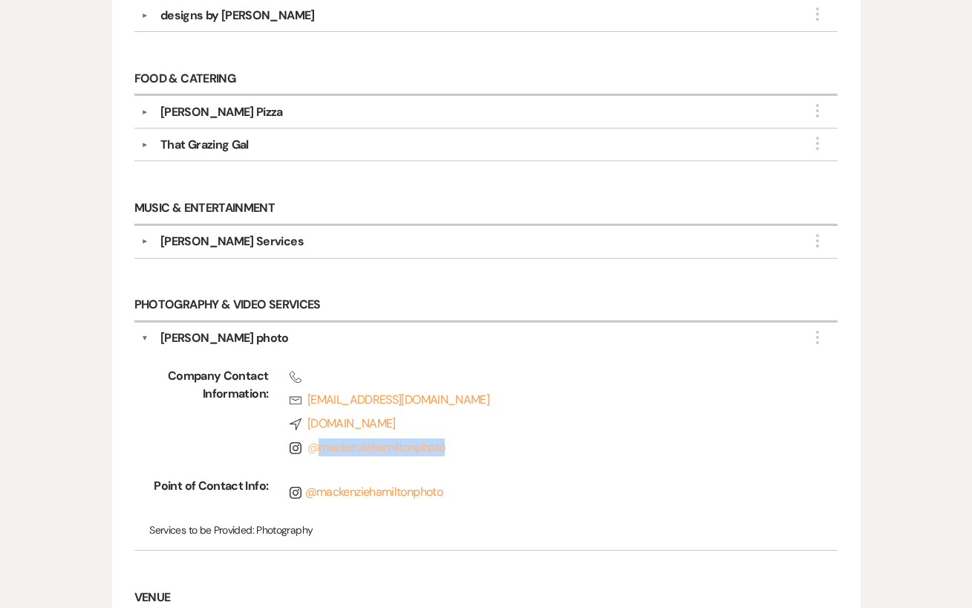
drag, startPoint x: 452, startPoint y: 438, endPoint x: 321, endPoint y: 432, distance: 131.6
click at [321, 438] on span "Instagram @ mackenziehamiltonphoto" at bounding box center [543, 447] width 507 height 18
copy link "mackenziehamiltonphoto"
click at [475, 449] on div "Phone Rsvp [EMAIL_ADDRESS][DOMAIN_NAME] Compass [DOMAIN_NAME] Instagram @ macke…" at bounding box center [531, 414] width 527 height 95
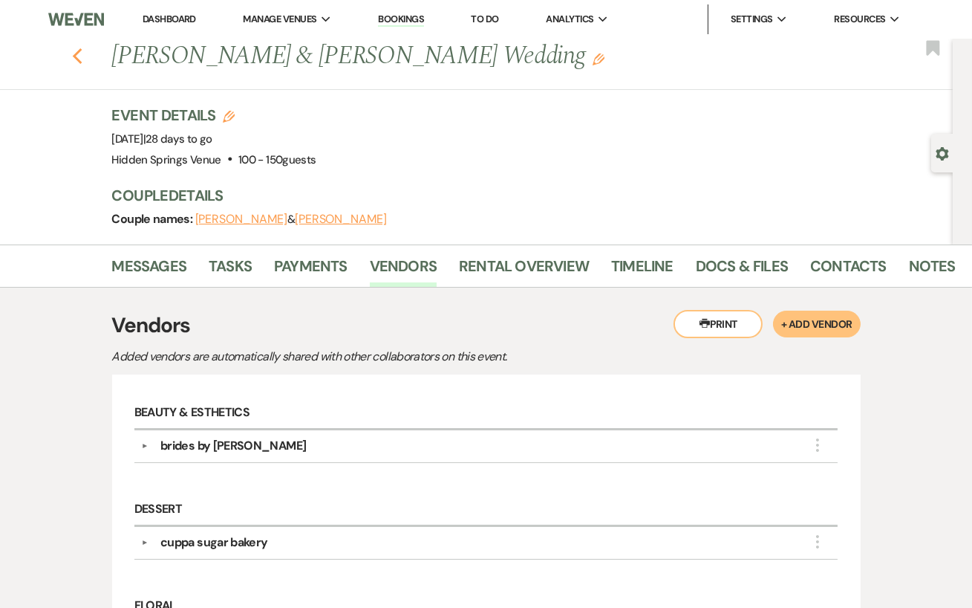
click at [75, 51] on icon "Previous" at bounding box center [77, 57] width 11 height 18
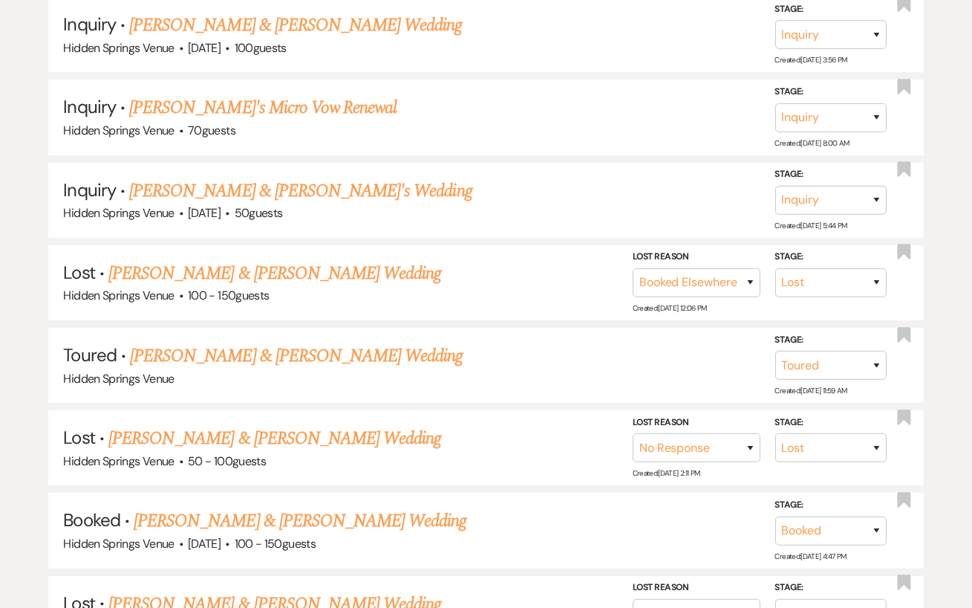
scroll to position [478, 0]
click at [308, 526] on link "[PERSON_NAME] & [PERSON_NAME] Wedding" at bounding box center [300, 521] width 333 height 27
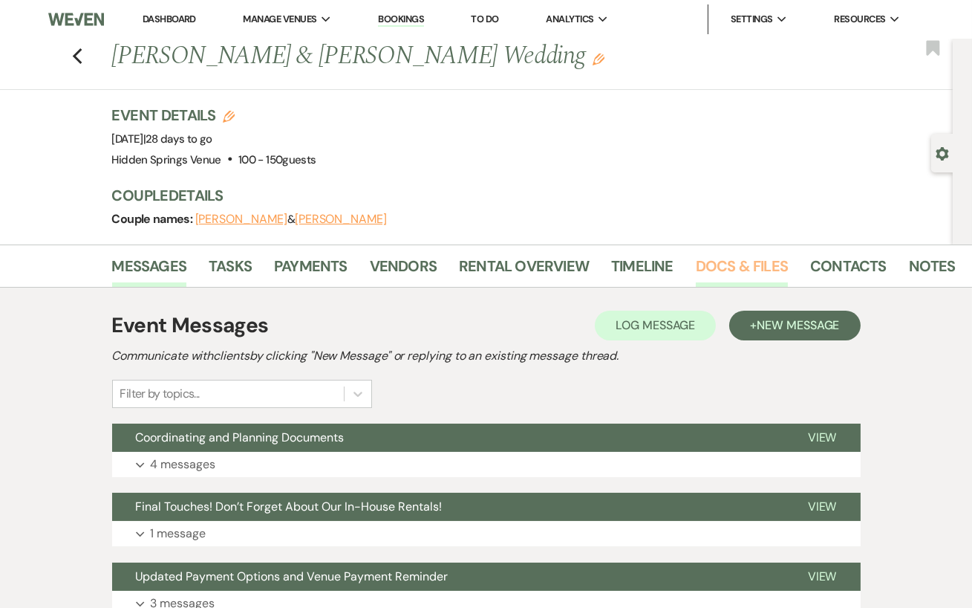
click at [706, 263] on link "Docs & Files" at bounding box center [742, 270] width 92 height 33
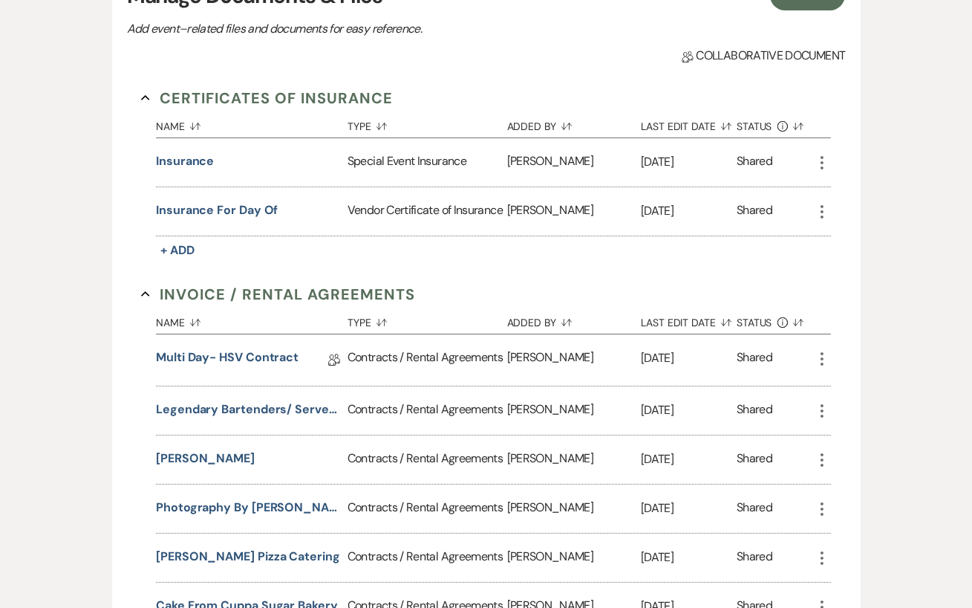
scroll to position [345, 0]
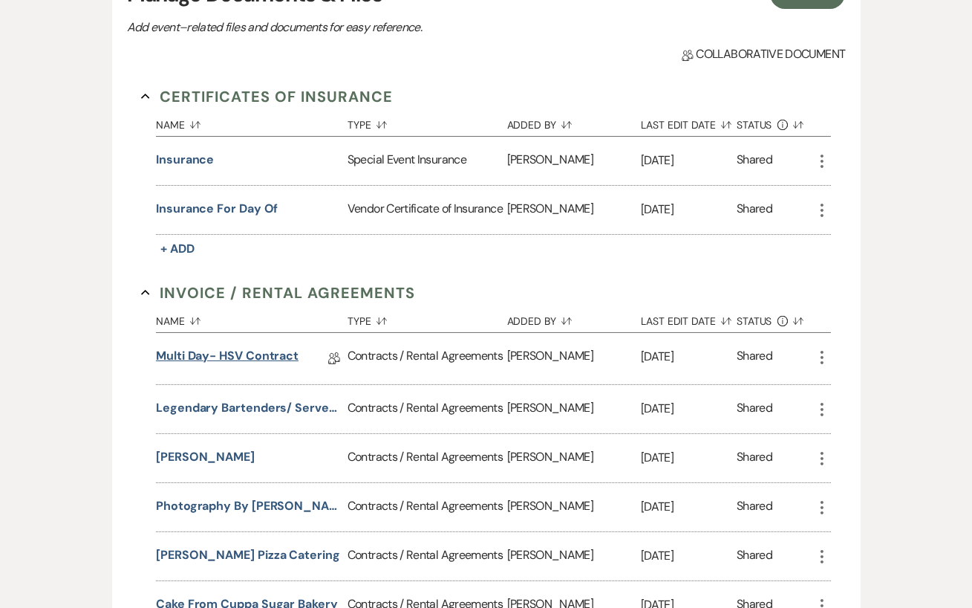
click at [273, 358] on link "Multi Day- HSV Contract" at bounding box center [227, 358] width 143 height 23
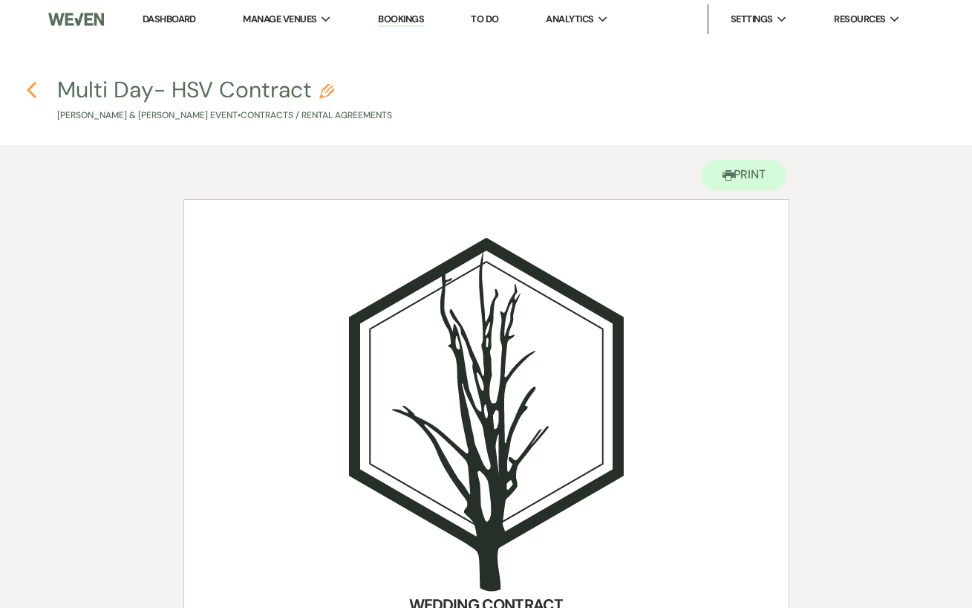
click at [36, 95] on icon "Previous" at bounding box center [31, 90] width 11 height 18
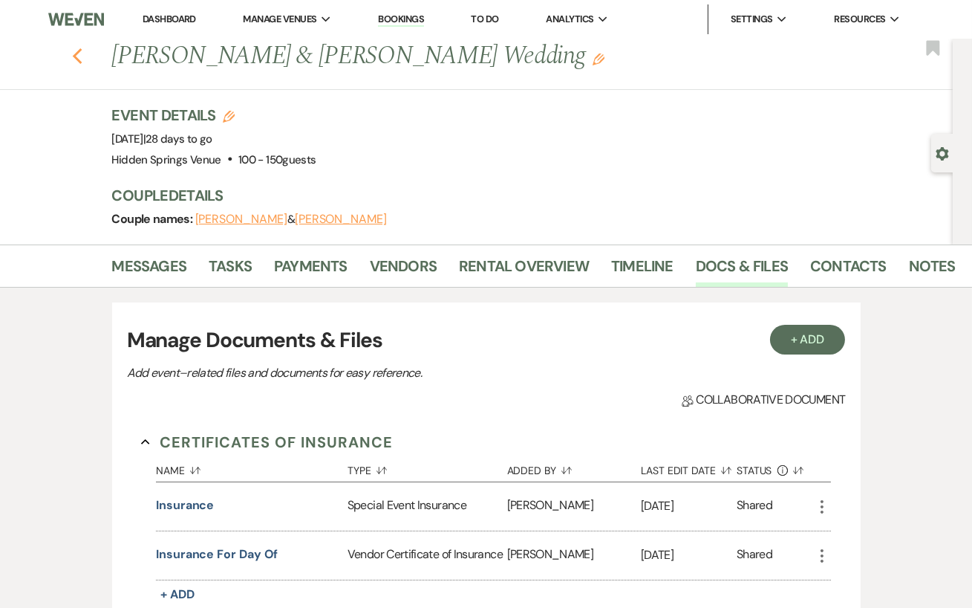
click at [78, 58] on icon "Previous" at bounding box center [77, 57] width 11 height 18
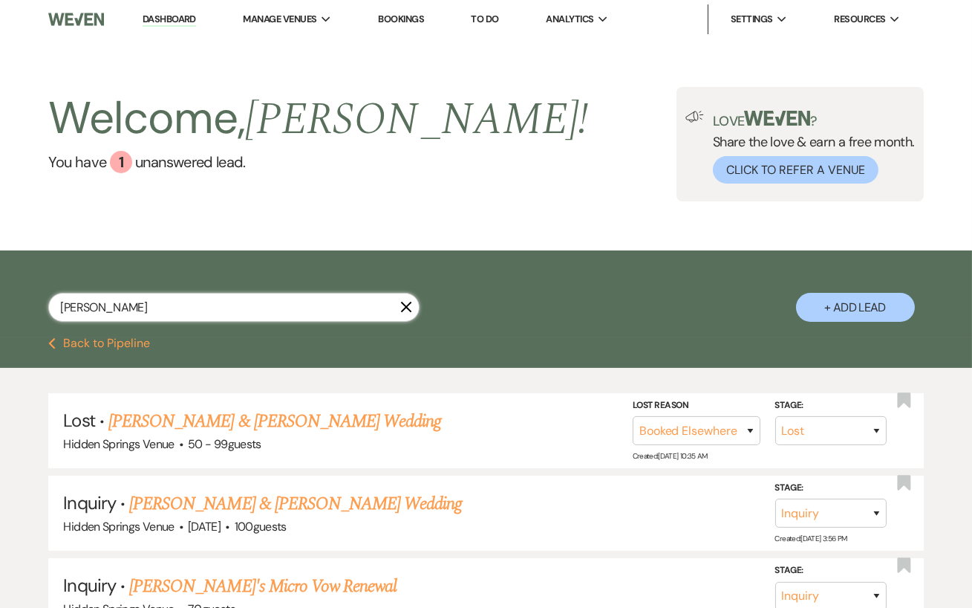
click at [144, 313] on input "[PERSON_NAME]" at bounding box center [233, 307] width 371 height 29
drag, startPoint x: 407, startPoint y: 317, endPoint x: 117, endPoint y: 317, distance: 289.7
click at [407, 313] on icon "X" at bounding box center [406, 307] width 12 height 12
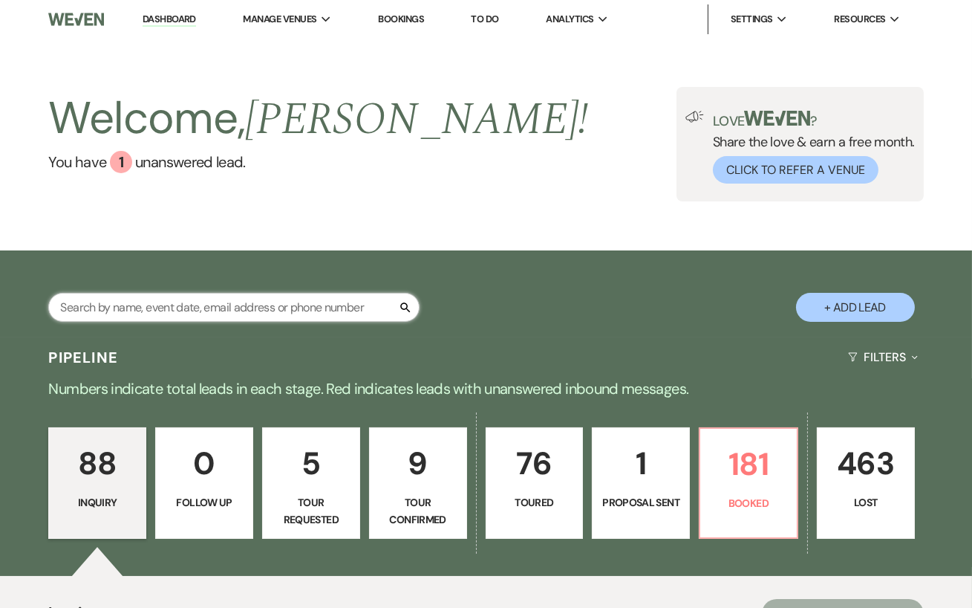
click at [123, 321] on input "text" at bounding box center [233, 307] width 371 height 29
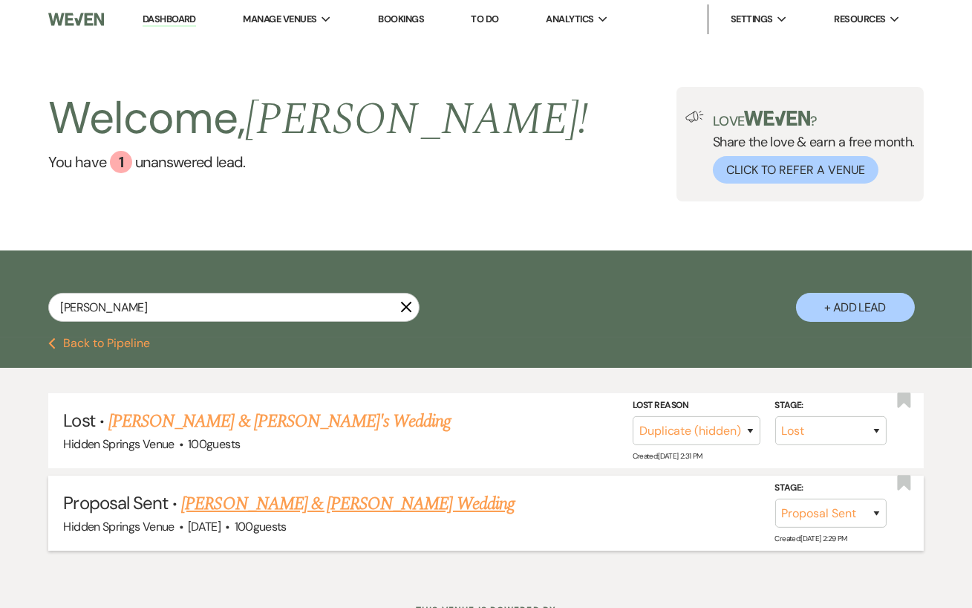
click at [267, 511] on link "[PERSON_NAME] & [PERSON_NAME] Wedding" at bounding box center [347, 503] width 333 height 27
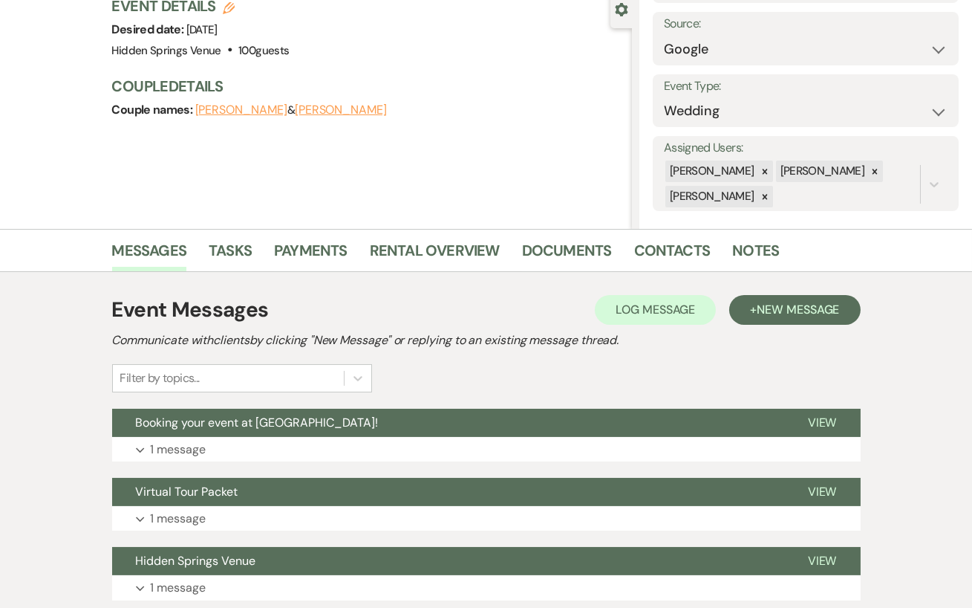
scroll to position [211, 0]
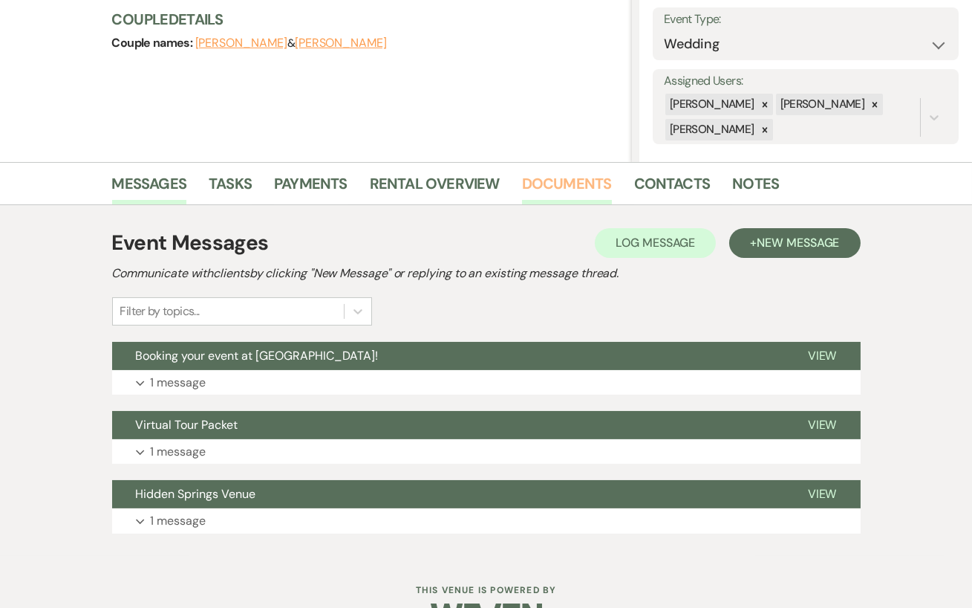
click at [559, 189] on link "Documents" at bounding box center [567, 188] width 90 height 33
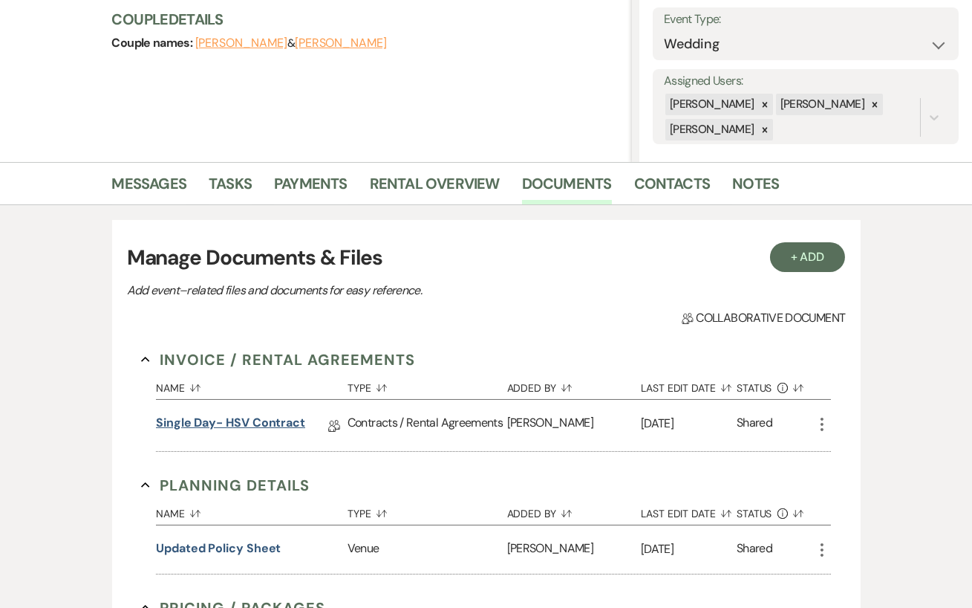
click at [260, 423] on link "Single Day- HSV Contract" at bounding box center [230, 425] width 149 height 23
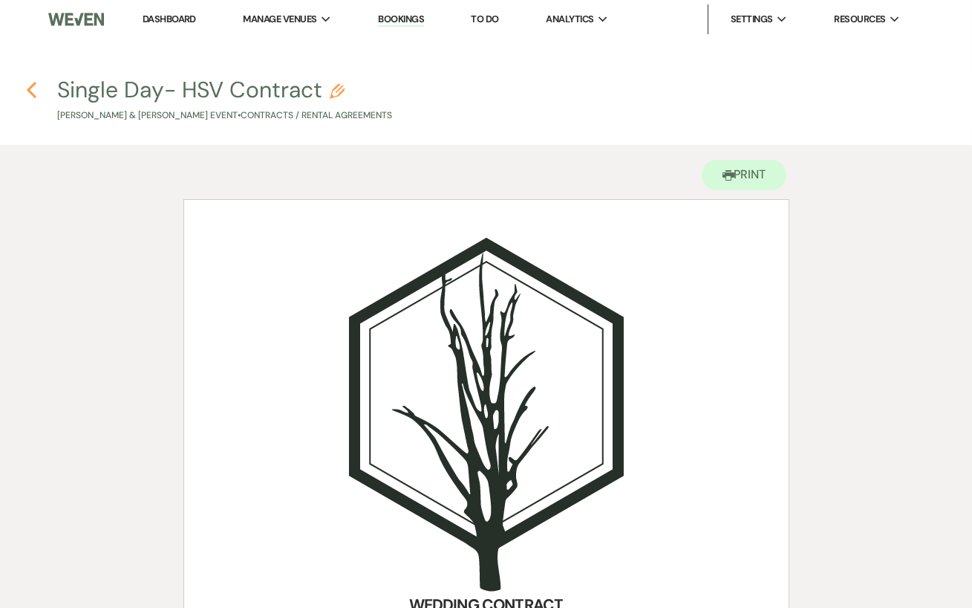
click at [34, 85] on icon "Previous" at bounding box center [31, 90] width 11 height 18
